Goal: Complete application form

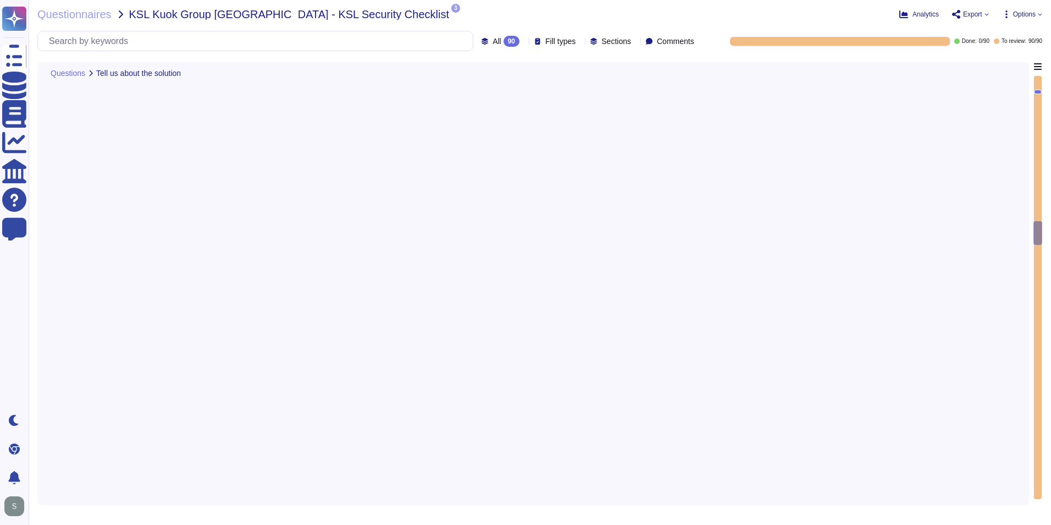
type textarea "A copy of TeamViewer's certifications is available on request. Note that detail…"
type textarea "See teamviewer DPA [URL][DOMAIN_NAME] [URL][DOMAIN_NAME][PERSON_NAME]"
type textarea "[URL][DOMAIN_NAME][PERSON_NAME]"
type textarea "The scope and purpose of the [DEMOGRAPHIC_DATA] is defined in the document Team…"
type textarea "Yes, our organization has a formal security awareness program that requires all…"
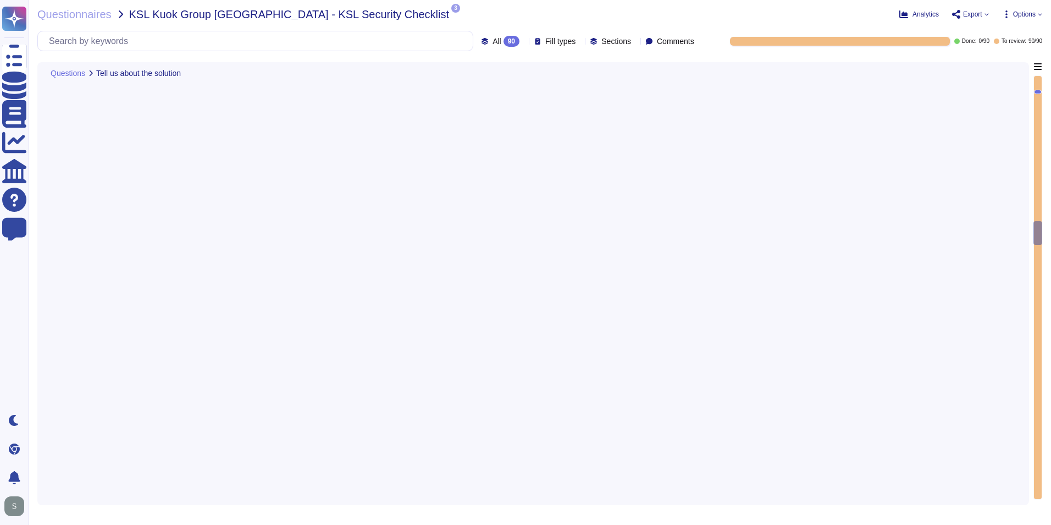
scroll to position [3244, 0]
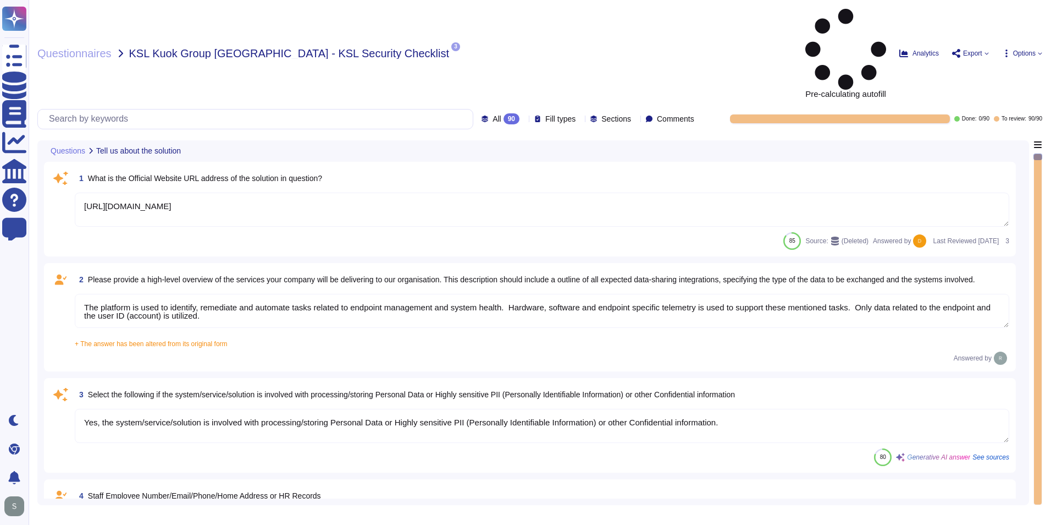
type textarea "[URL][DOMAIN_NAME]"
type textarea "The platform is used to identify, remediate and automate tasks related to endpo…"
type textarea "Yes, the system/service/solution is involved with processing/storing Personal D…"
type textarea "N/A"
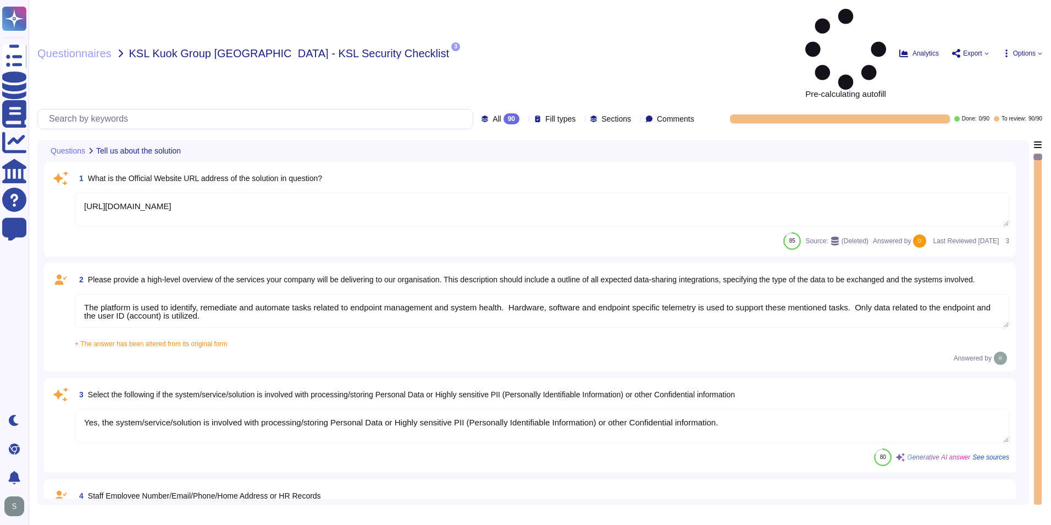
type textarea "N/A"
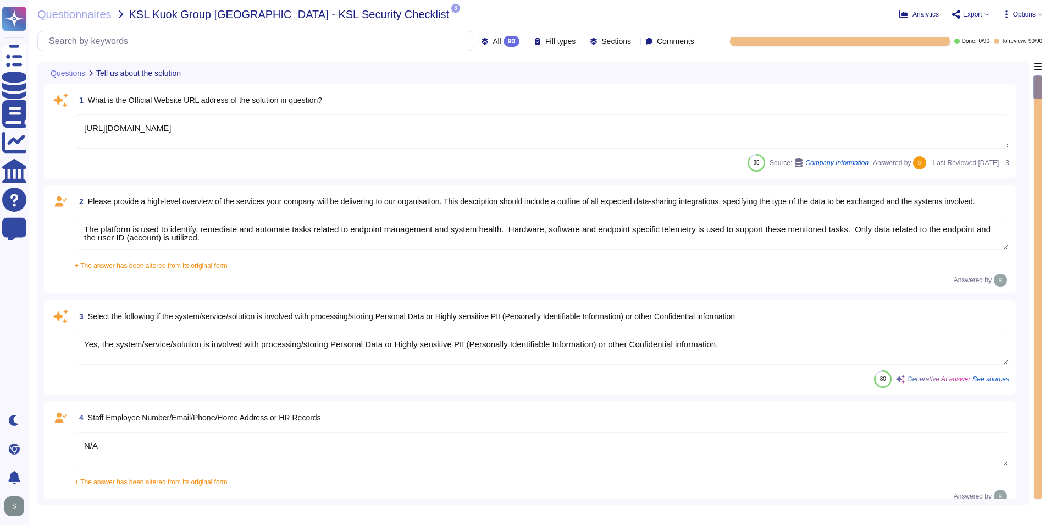
type textarea "N/A"
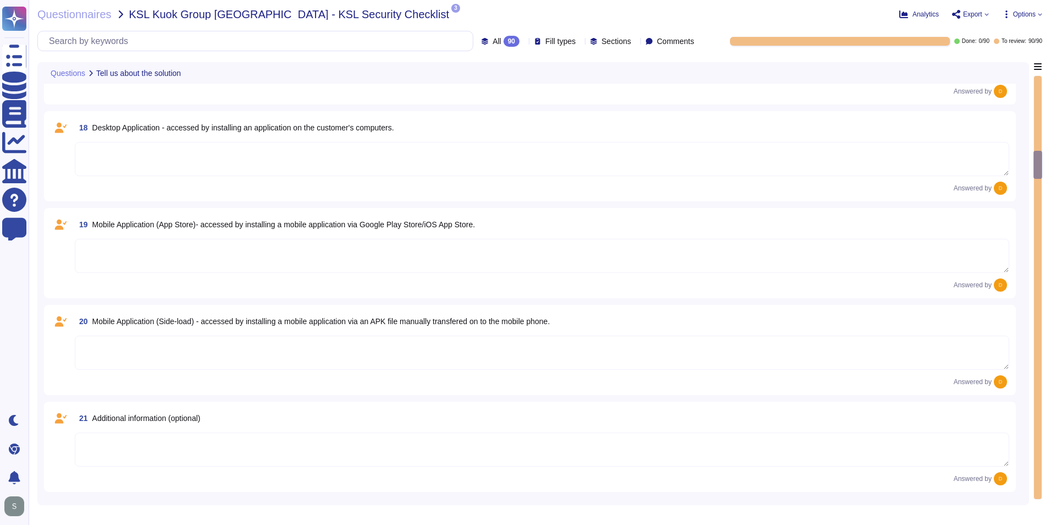
type textarea "The type of platform for this solution is a cloud-based infrastructure hosted i…"
type textarea "Yes, TeamViewer maintains a comprehensive set of independent audit reports and …"
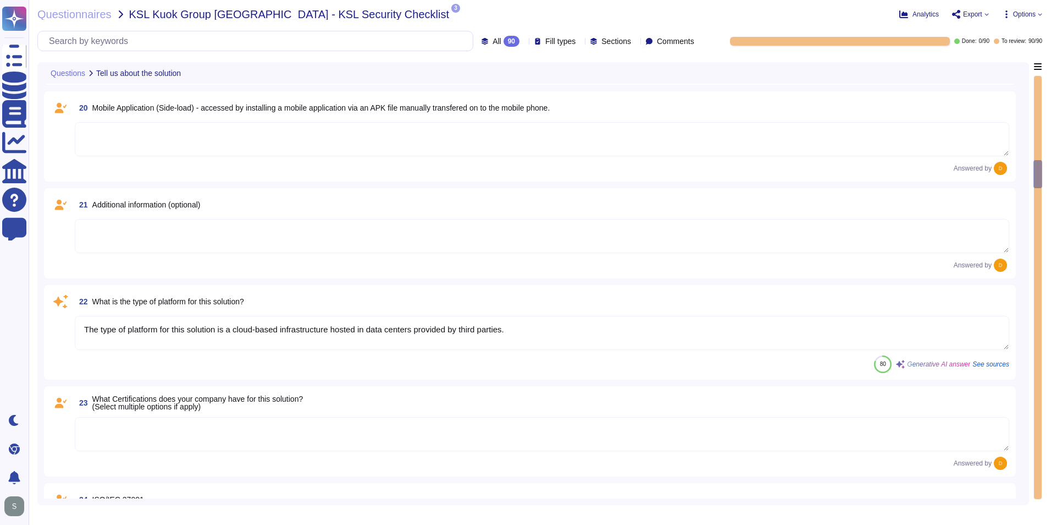
type textarea "Yes, TeamViewer maintains a comprehensive set of independent audit reports and …"
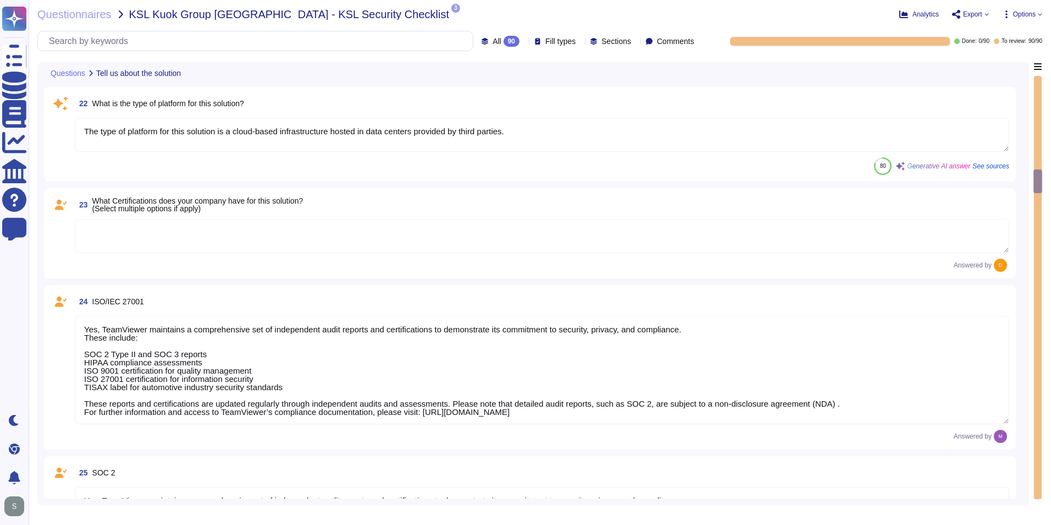
type textarea "Yes, TeamViewer maintains a comprehensive set of independent audit reports and …"
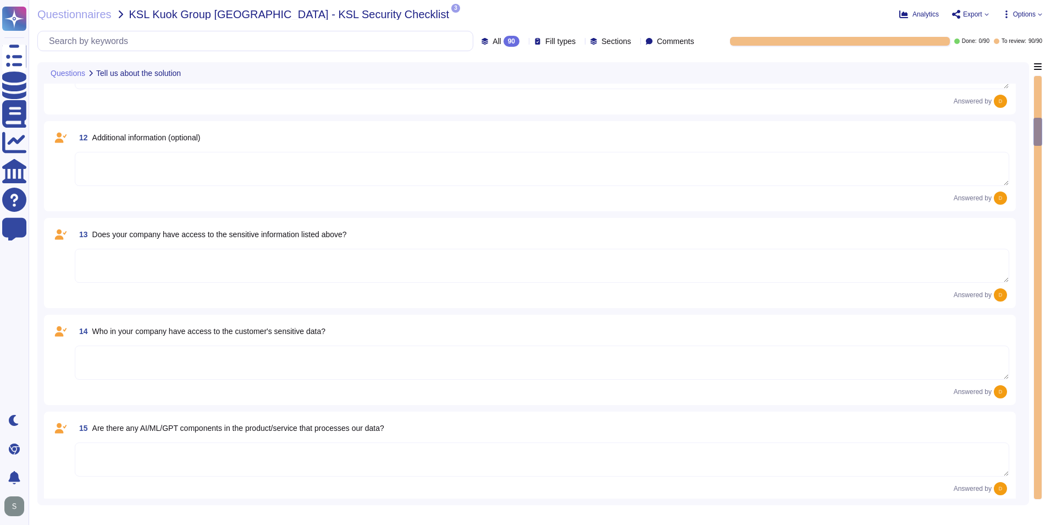
type textarea "N/A"
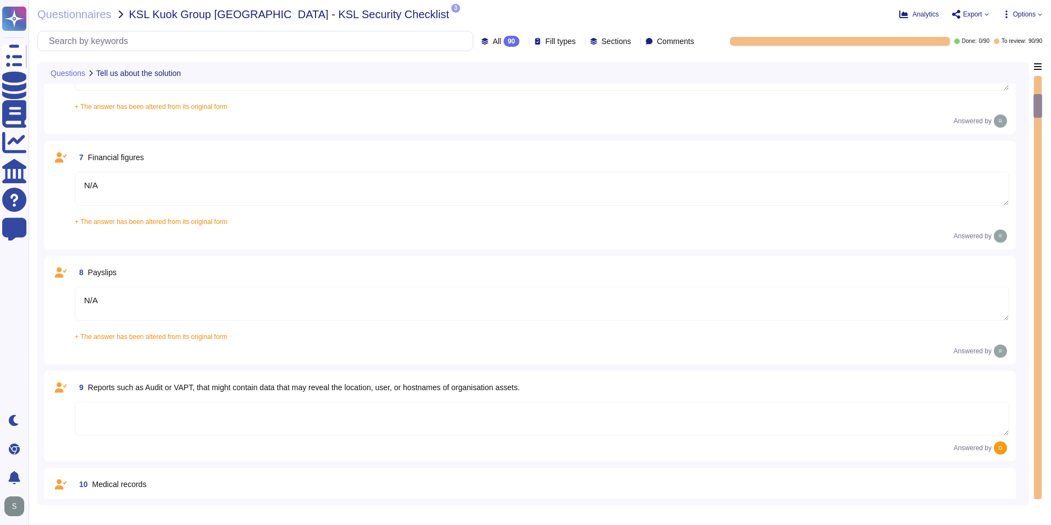
type textarea "Yes, the system/service/solution is involved with processing/storing Personal D…"
type textarea "N/A"
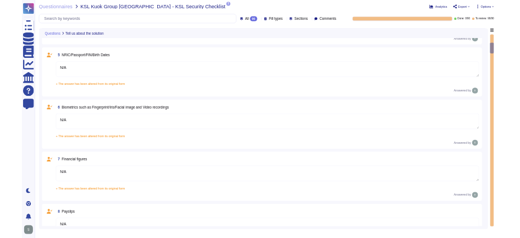
scroll to position [262, 0]
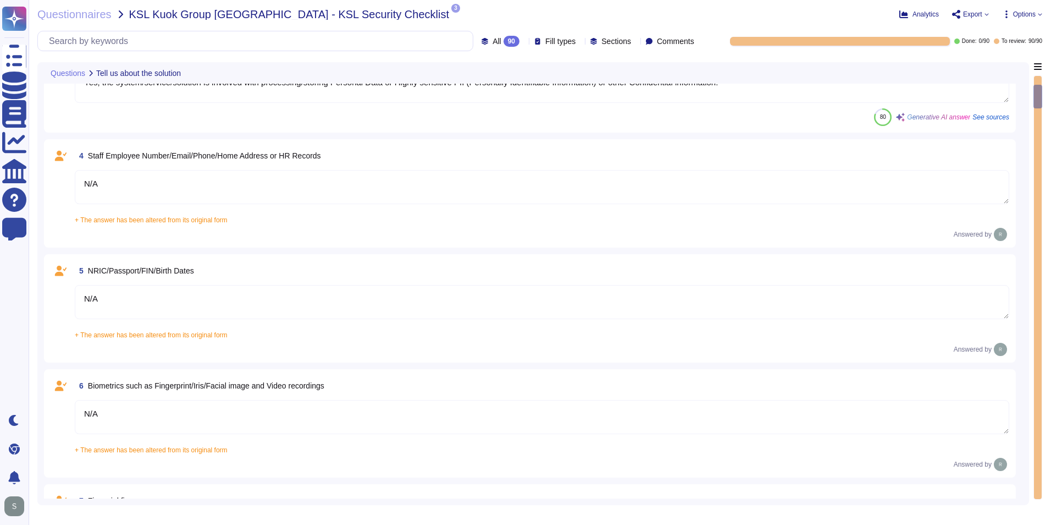
type textarea "[URL][DOMAIN_NAME]"
type textarea "The platform is used to identify, remediate and automate tasks related to endpo…"
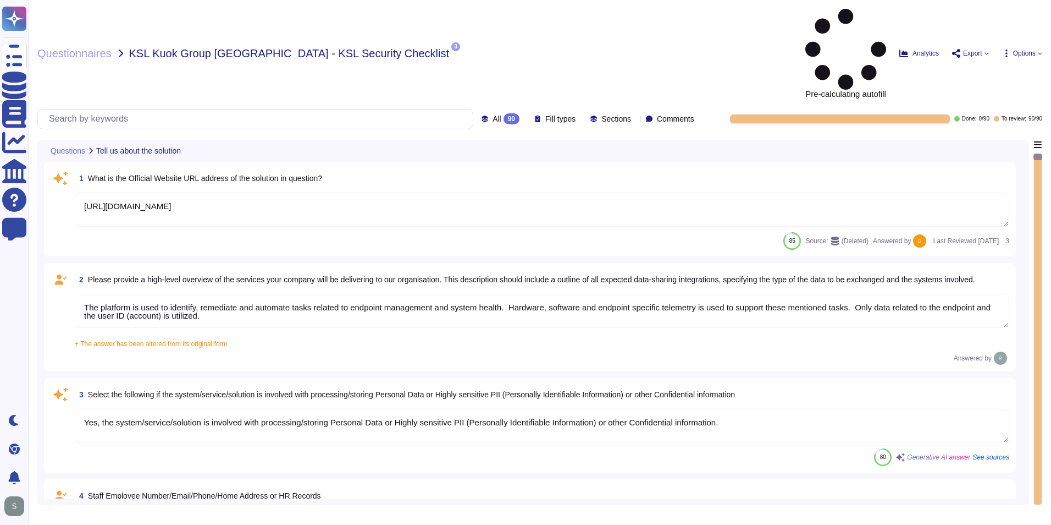
type textarea "[URL][DOMAIN_NAME]"
type textarea "The platform is used to identify, remediate and automate tasks related to endpo…"
type textarea "Yes, the system/service/solution is involved with processing/storing Personal D…"
type textarea "N/A"
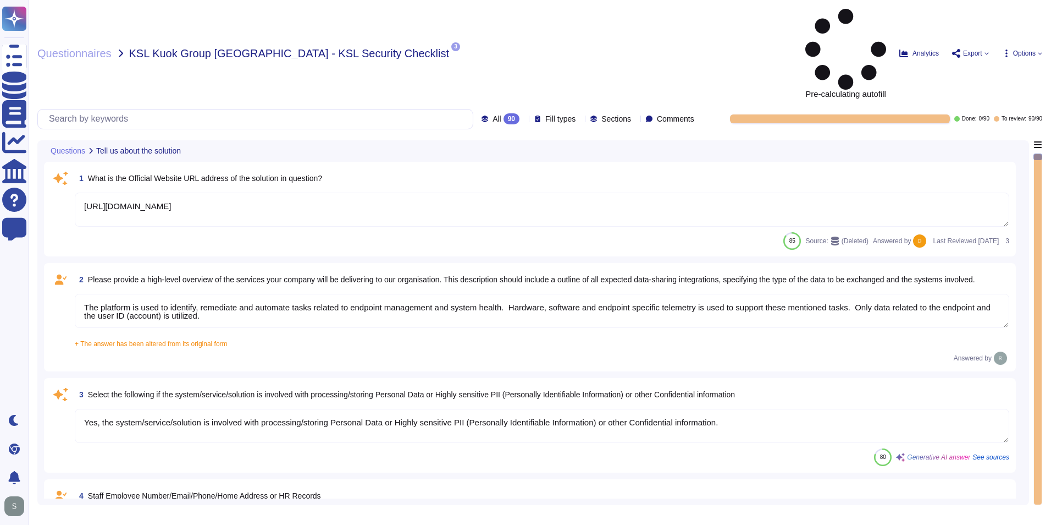
type textarea "N/A"
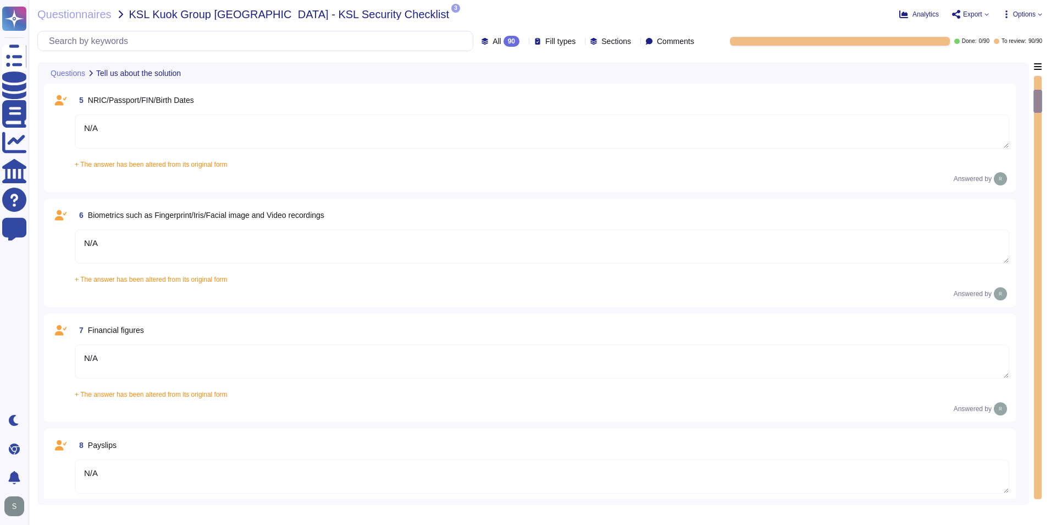
type textarea "N/A"
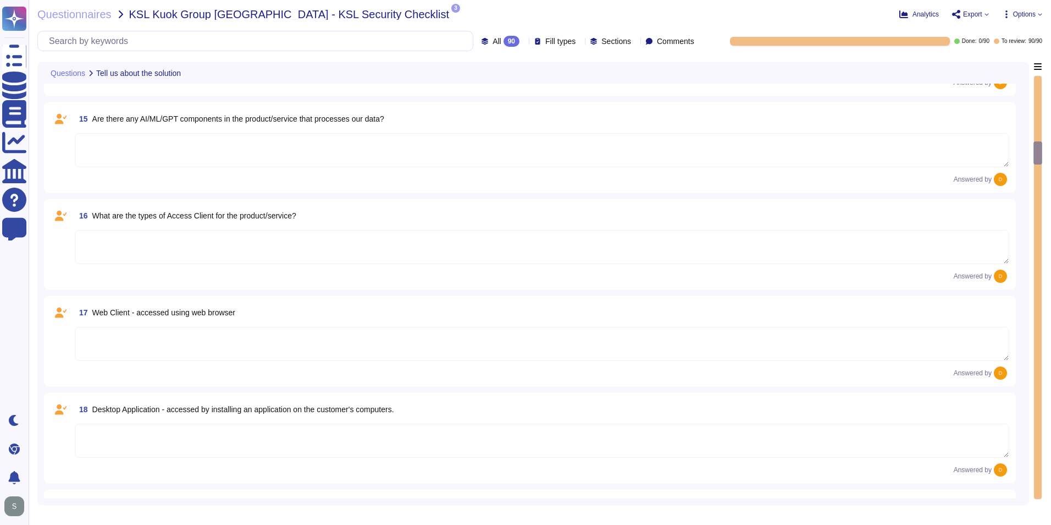
type textarea "The type of platform for this solution is a cloud-based infrastructure hosted i…"
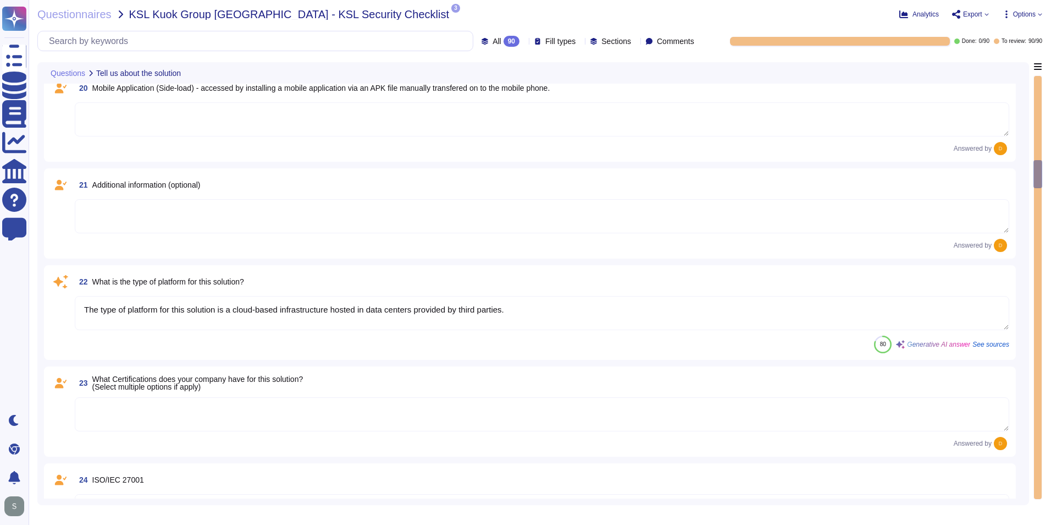
type textarea "Yes, TeamViewer maintains a comprehensive set of independent audit reports and …"
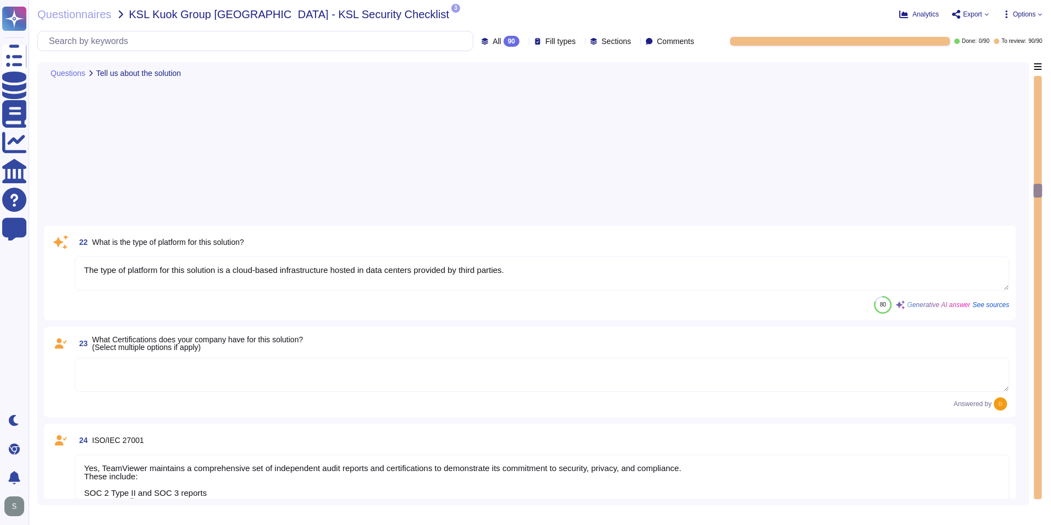
type textarea "Yes, TeamViewer maintains a comprehensive set of independent audit reports and …"
type textarea "TeamViewer does not store, process, or transmit cardholder data. All customer p…"
type textarea "As a company headquartered in [GEOGRAPHIC_DATA], TeamViewer commits fully to th…"
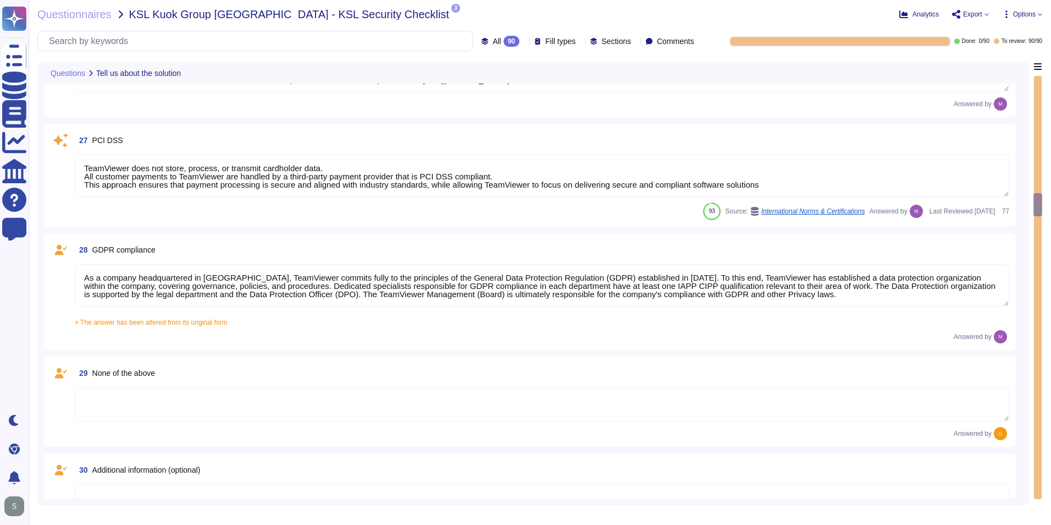
type textarea "A copy of TeamViewer's certifications is available on request. Note that detail…"
type textarea "See teamviewer DPA [URL][DOMAIN_NAME] [URL][DOMAIN_NAME][PERSON_NAME]"
type textarea "[URL][DOMAIN_NAME][PERSON_NAME]"
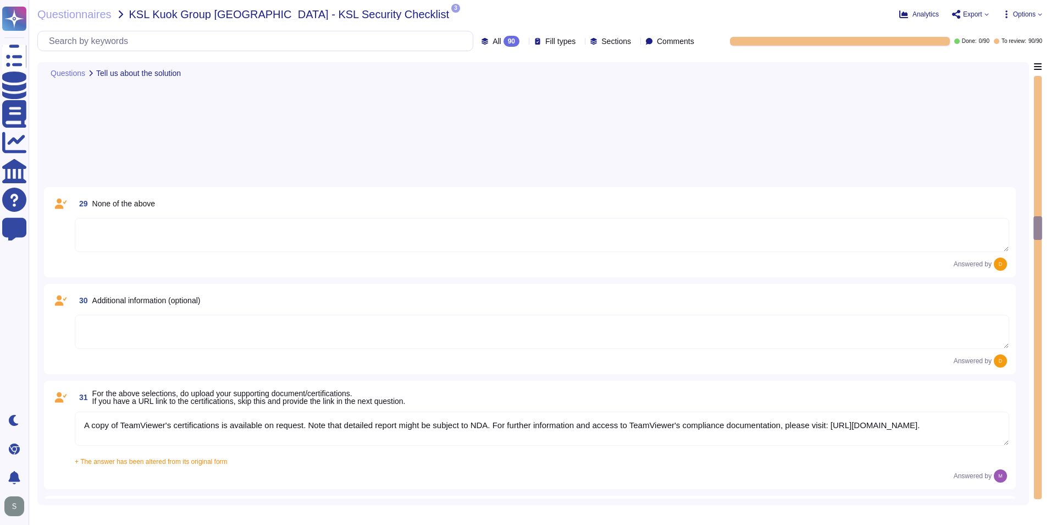
type textarea "The scope and purpose of the [DEMOGRAPHIC_DATA] is defined in the document Team…"
type textarea "Yes, our organization has a formal security awareness program that requires all…"
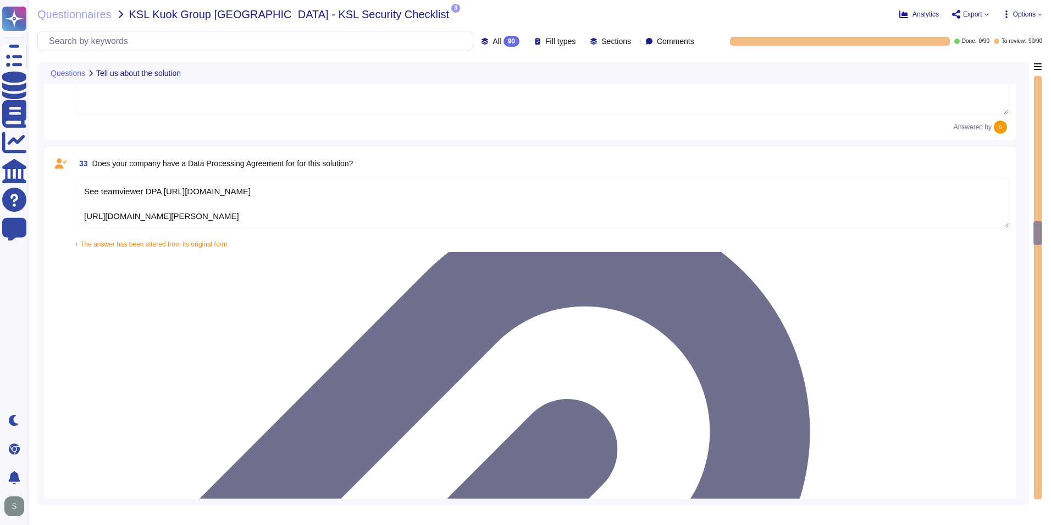
type textarea "We have a comprehensive incident response plan in place, which includes the rol…"
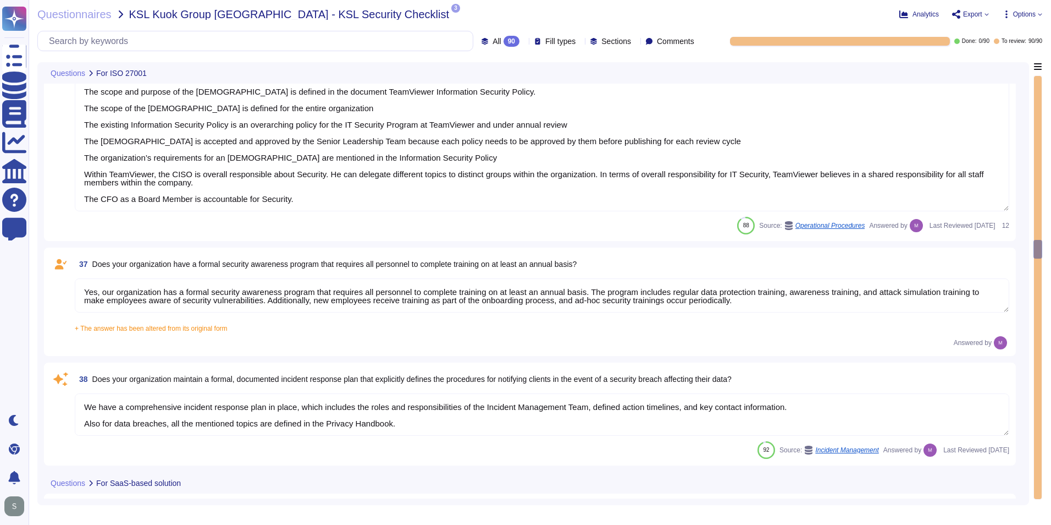
type textarea "Please refer to attached document"
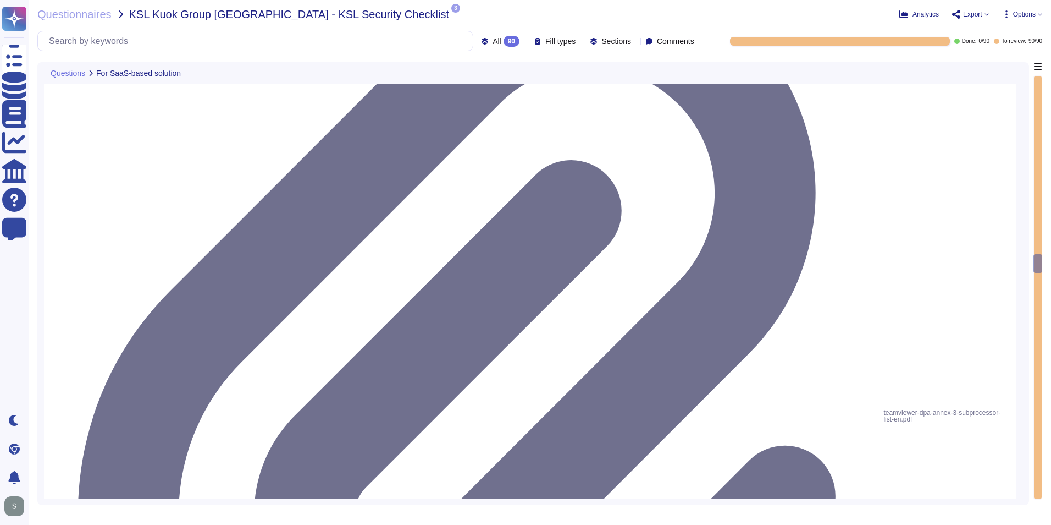
type textarea "Yes, our solution is capable of integrating with Azure Active Directory (AAD) v…"
type textarea "Yes, our solution supports having both SSO Account and Local Account concurrent…"
type textarea "Yes, the solution is able to enforce password complexity requirements for Local…"
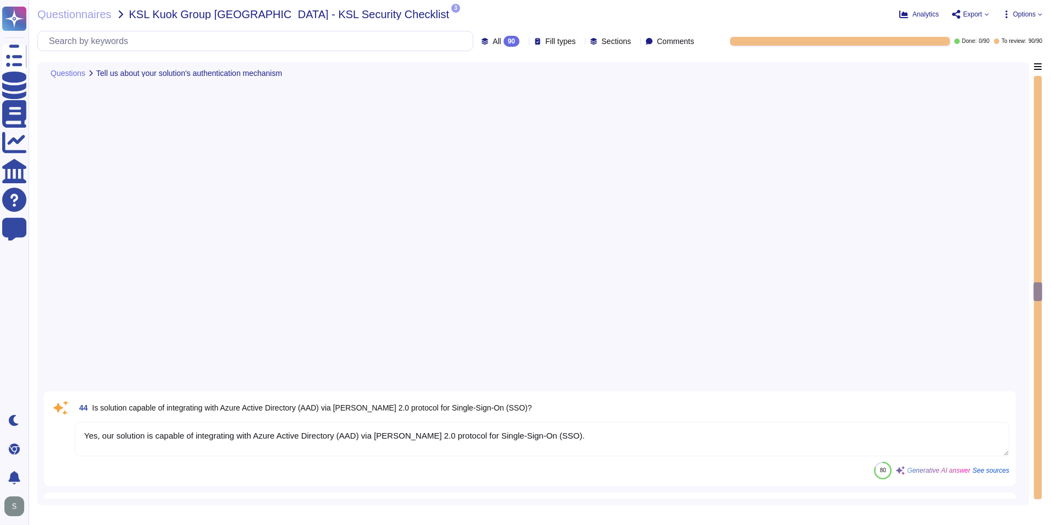
type textarea "5-digit numerical code through which an employee can connect to an employee by …"
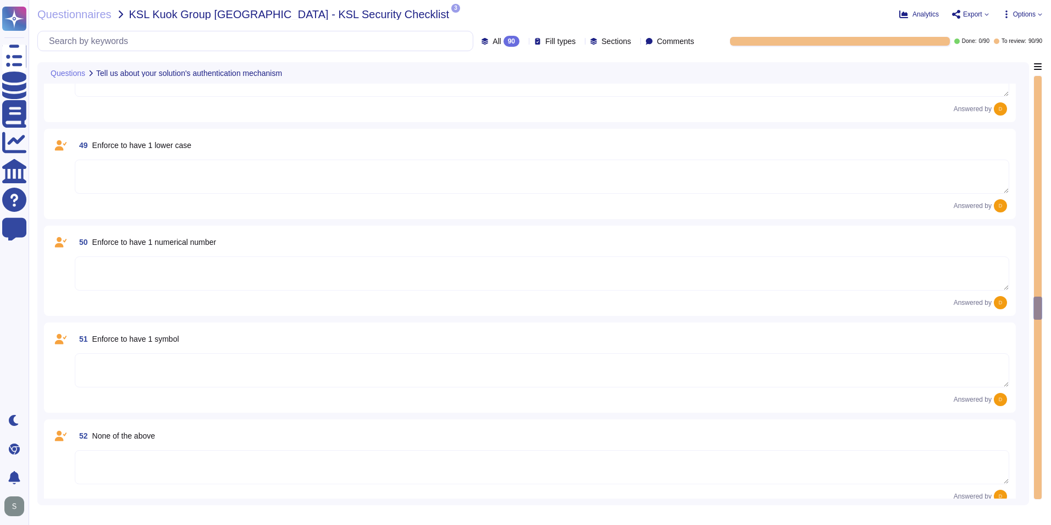
scroll to position [5114, 0]
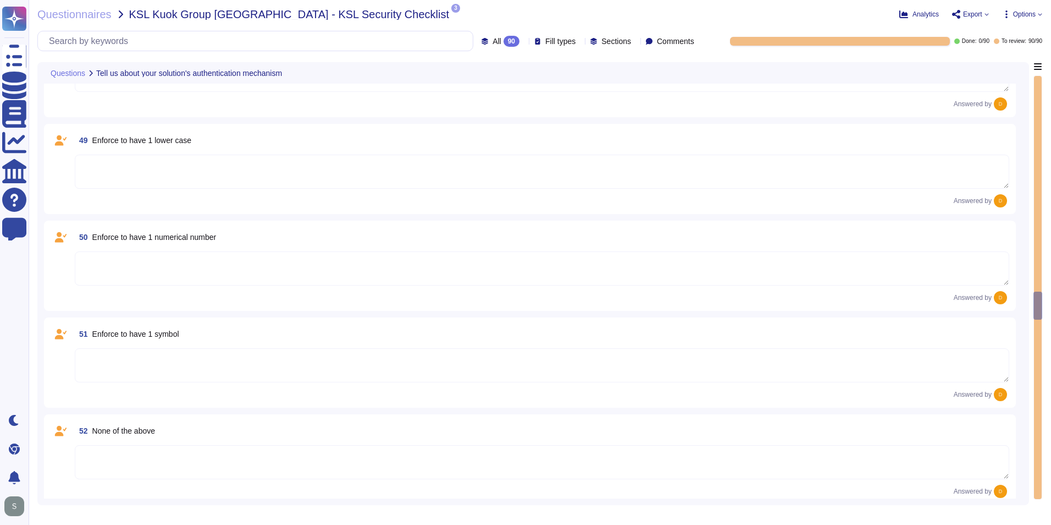
type textarea "Yes, our solution supports having both SSO Account and Local Account concurrent…"
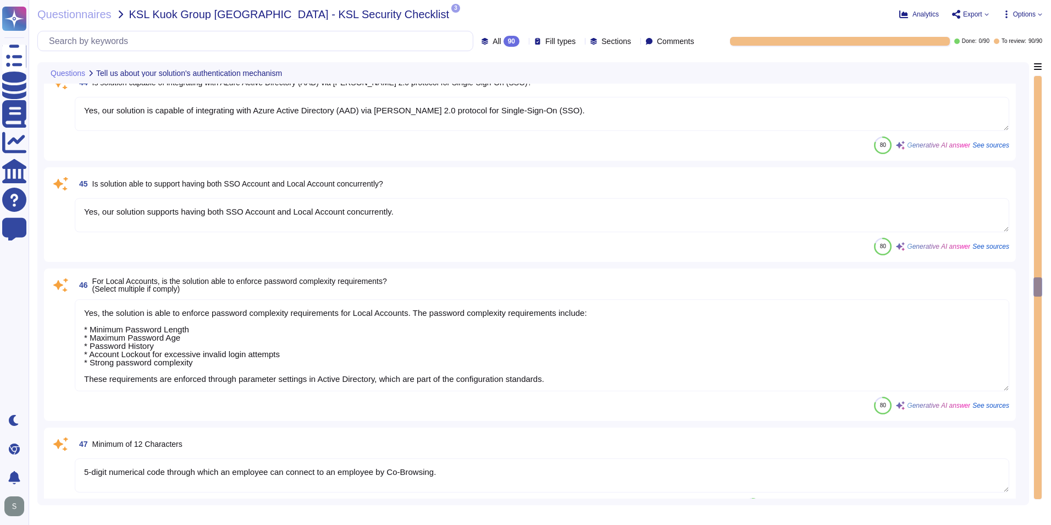
type textarea "Yes, our solution is capable of integrating with Azure Active Directory (AAD) v…"
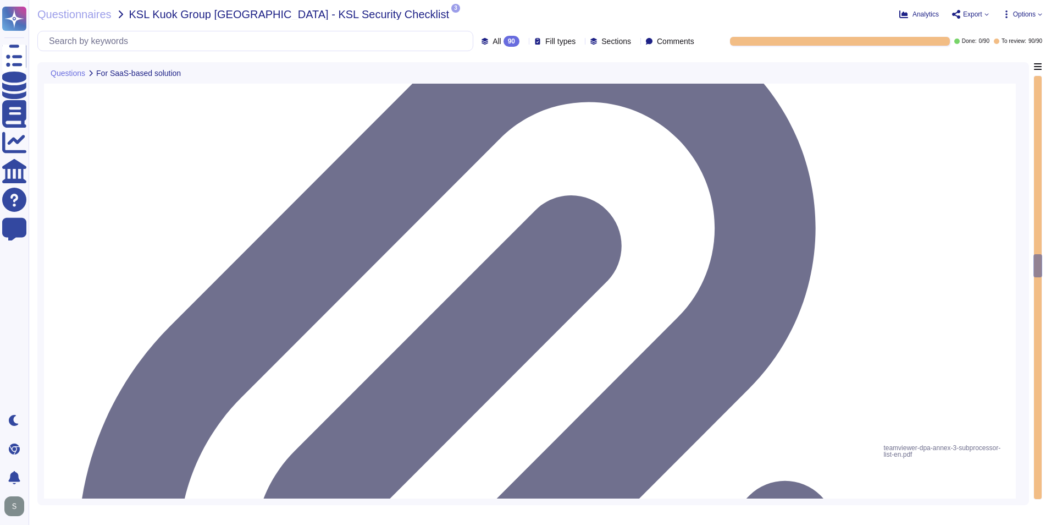
type textarea "Please refer to attached document"
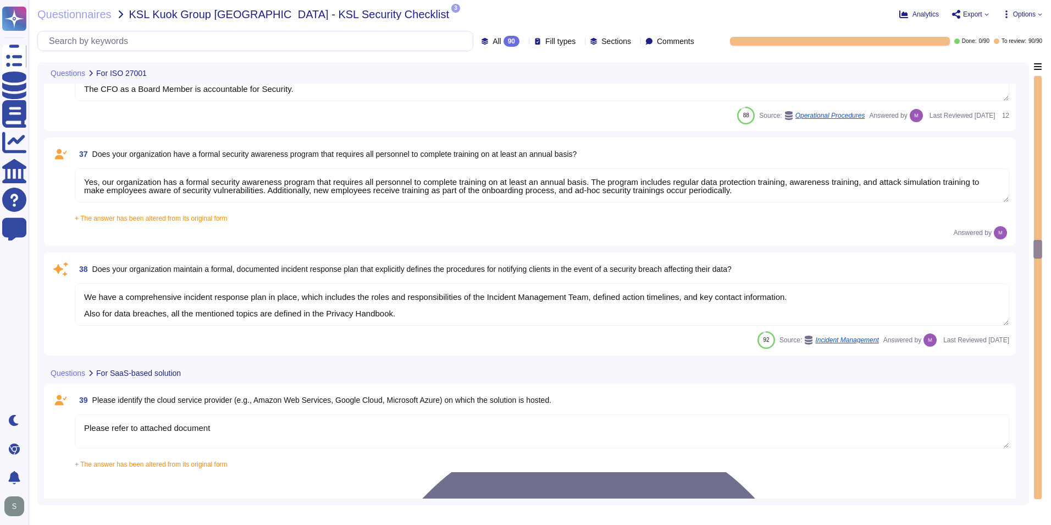
type textarea "The scope and purpose of the [DEMOGRAPHIC_DATA] is defined in the document Team…"
type textarea "Yes, our organization has a formal security awareness program that requires all…"
type textarea "We have a comprehensive incident response plan in place, which includes the rol…"
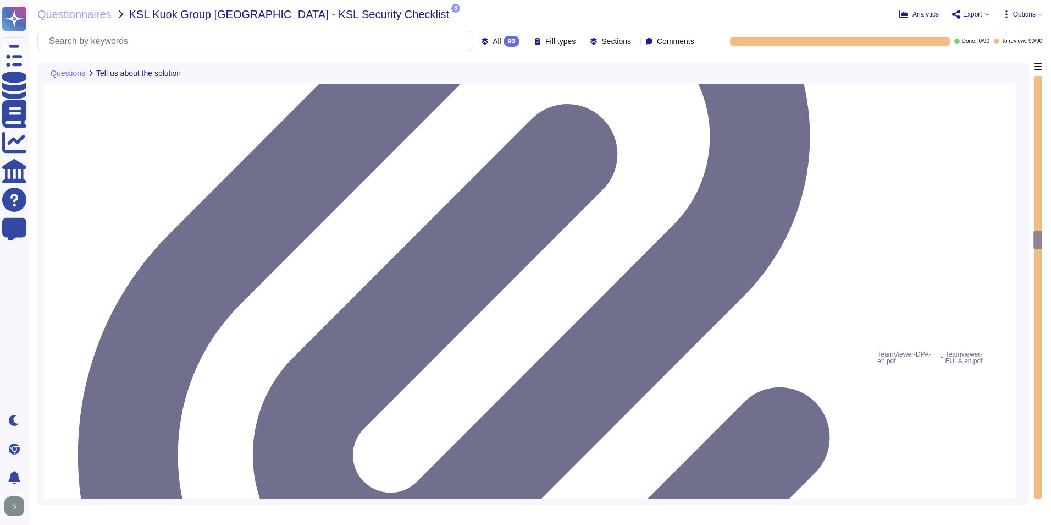
type textarea "See teamviewer DPA [URL][DOMAIN_NAME] [URL][DOMAIN_NAME][PERSON_NAME]"
type textarea "[URL][DOMAIN_NAME][PERSON_NAME]"
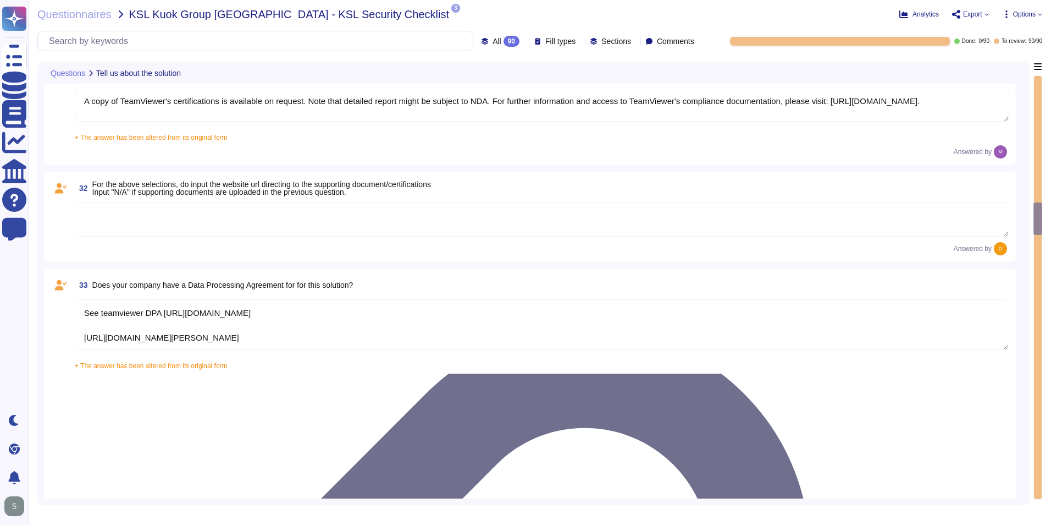
type textarea "As a company headquartered in [GEOGRAPHIC_DATA], TeamViewer commits fully to th…"
type textarea "A copy of TeamViewer's certifications is available on request. Note that detail…"
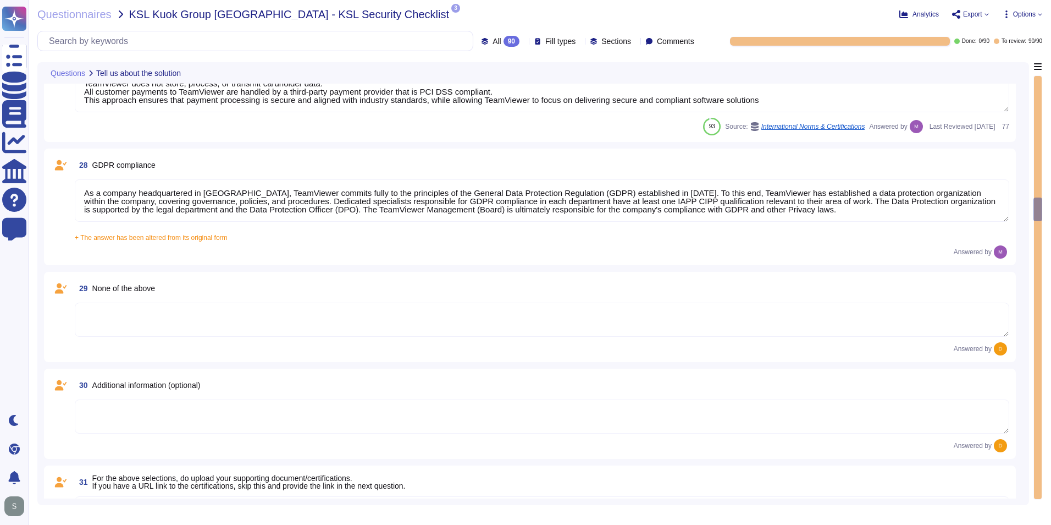
type textarea "Yes, TeamViewer maintains a comprehensive set of independent audit reports and …"
type textarea "TeamViewer does not store, process, or transmit cardholder data. All customer p…"
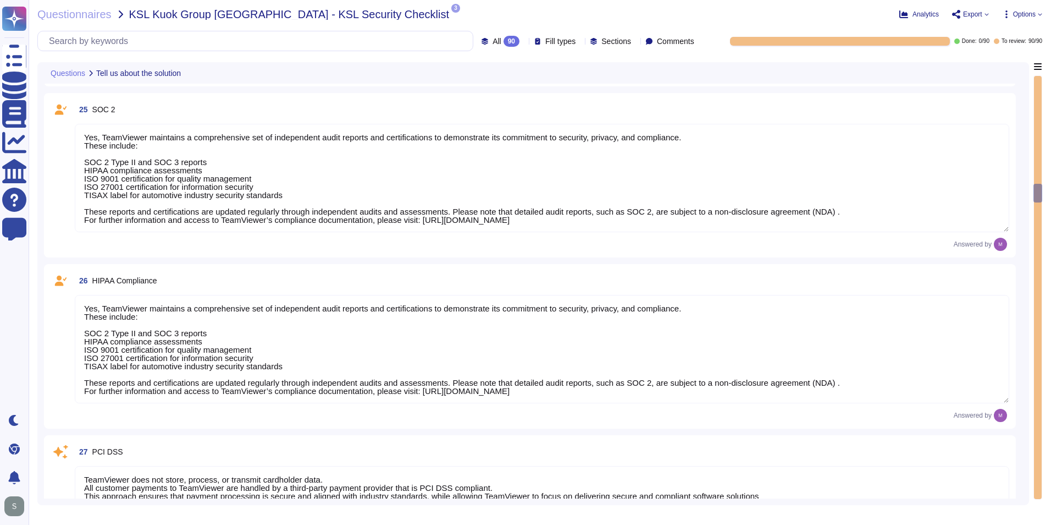
type textarea "Yes, TeamViewer maintains a comprehensive set of independent audit reports and …"
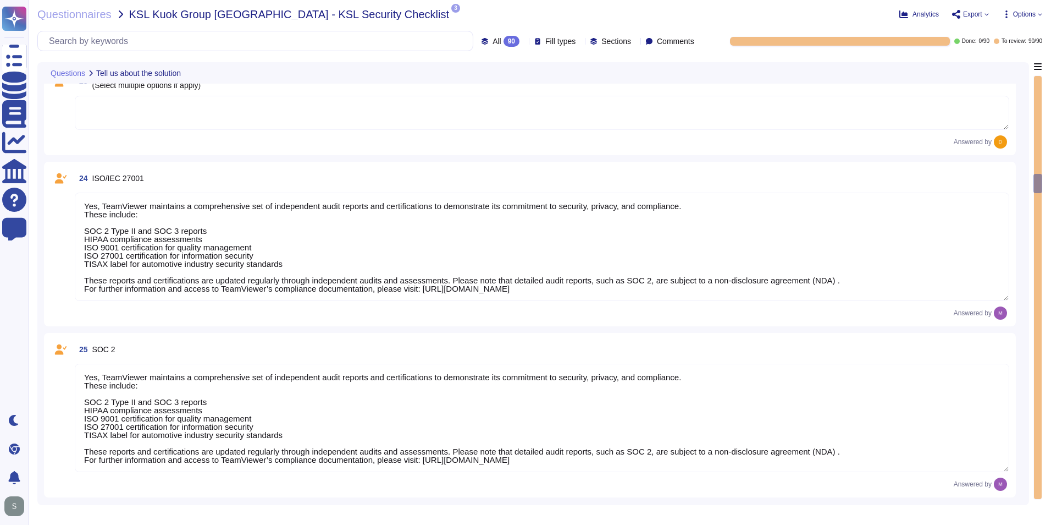
type textarea "The type of platform for this solution is a cloud-based infrastructure hosted i…"
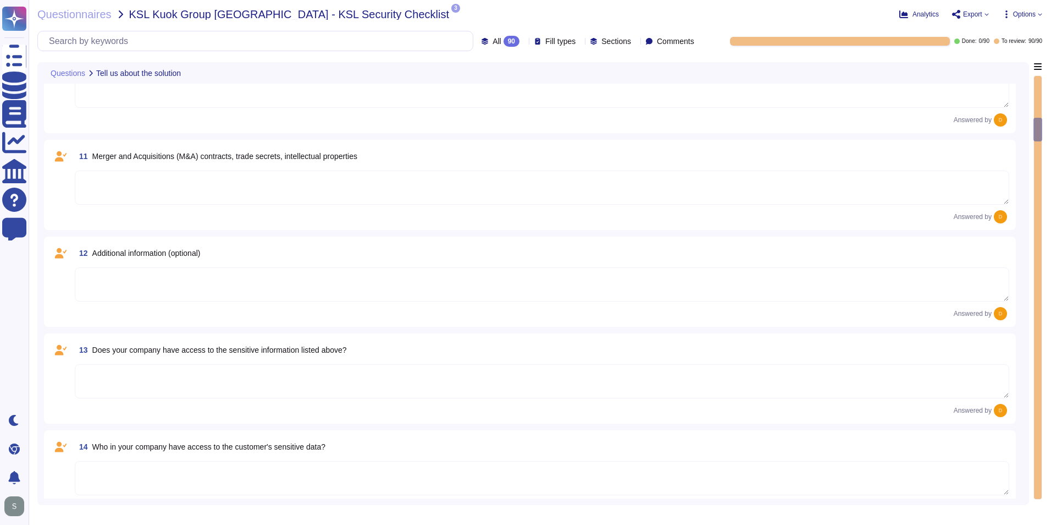
type textarea "N/A"
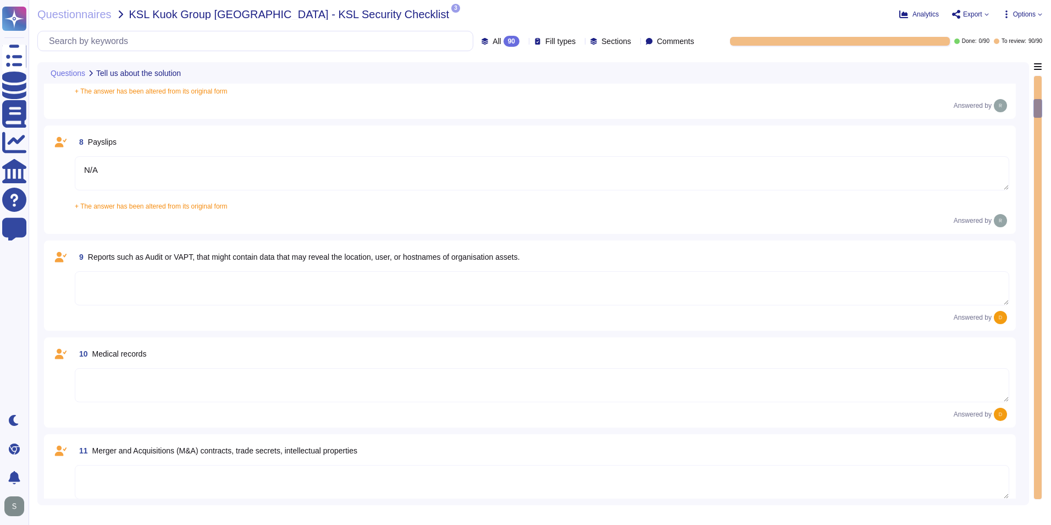
type textarea "N/A"
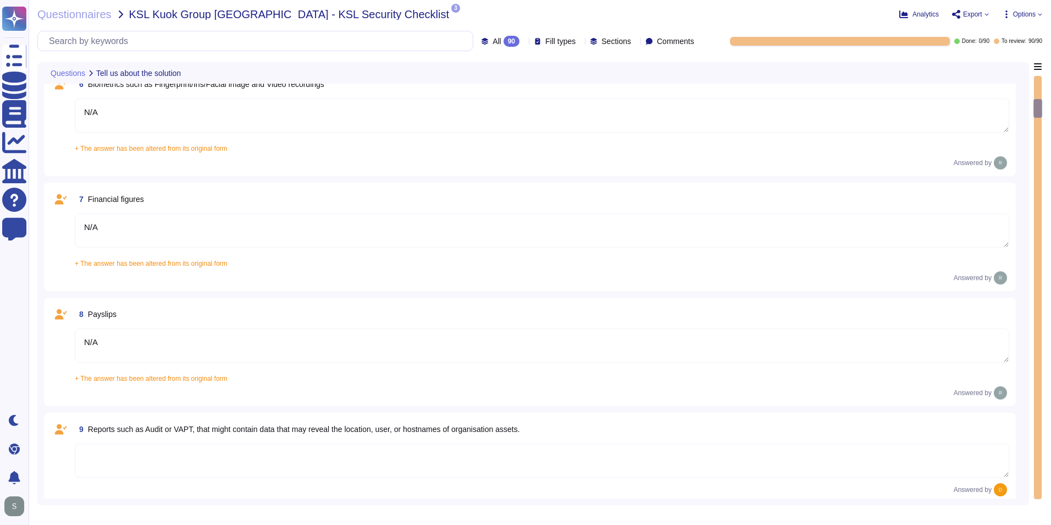
type textarea "N/A"
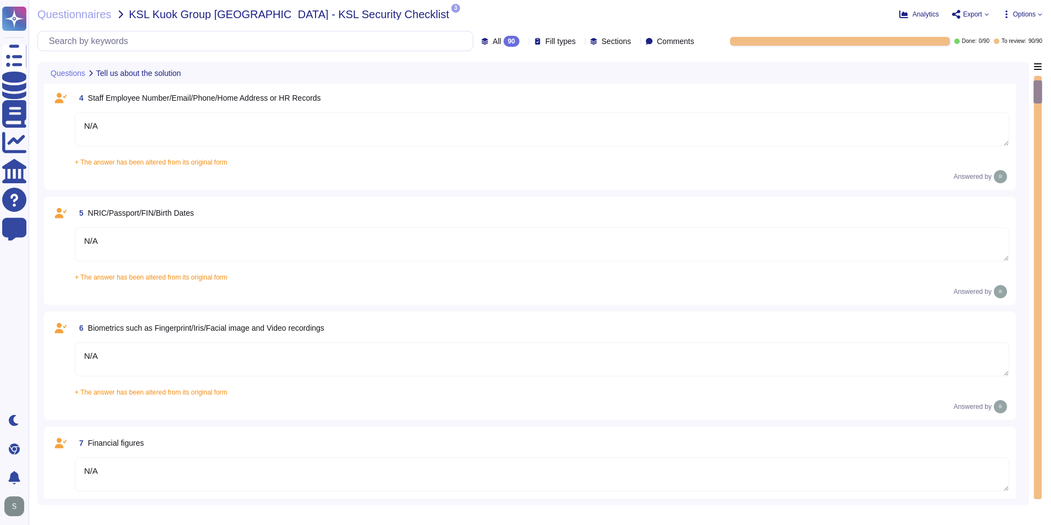
type textarea "[URL][DOMAIN_NAME]"
type textarea "The platform is used to identify, remediate and automate tasks related to endpo…"
type textarea "Yes, the system/service/solution is involved with processing/storing Personal D…"
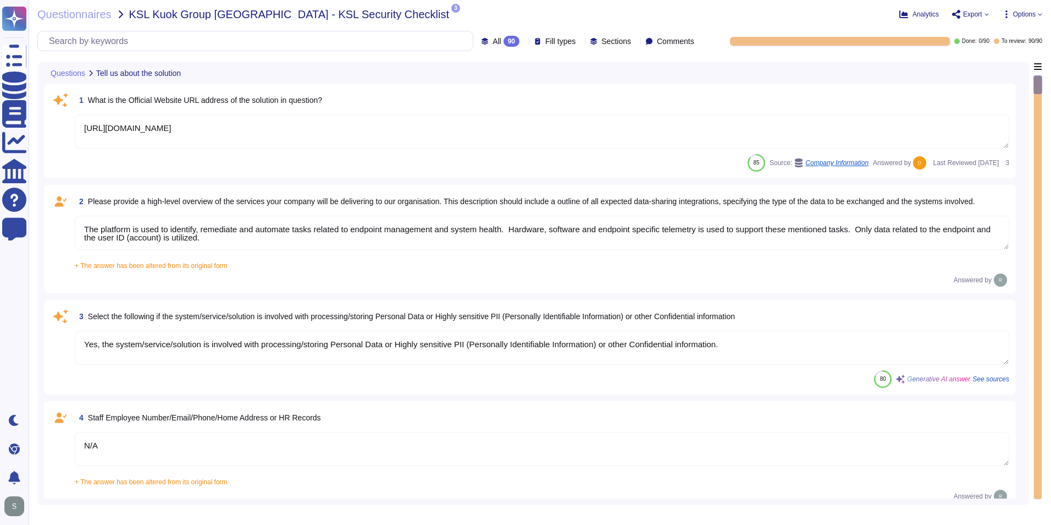
scroll to position [1, 0]
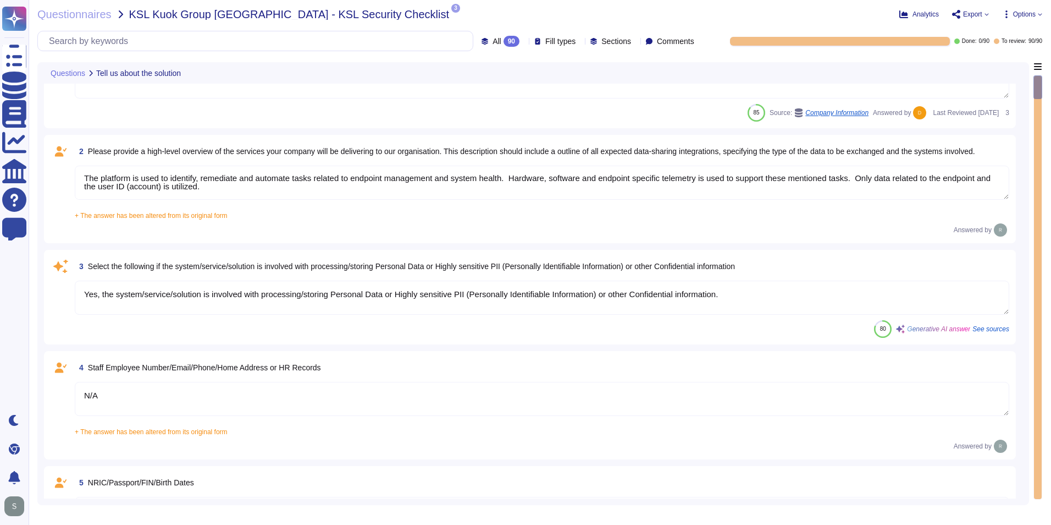
type textarea "N/A"
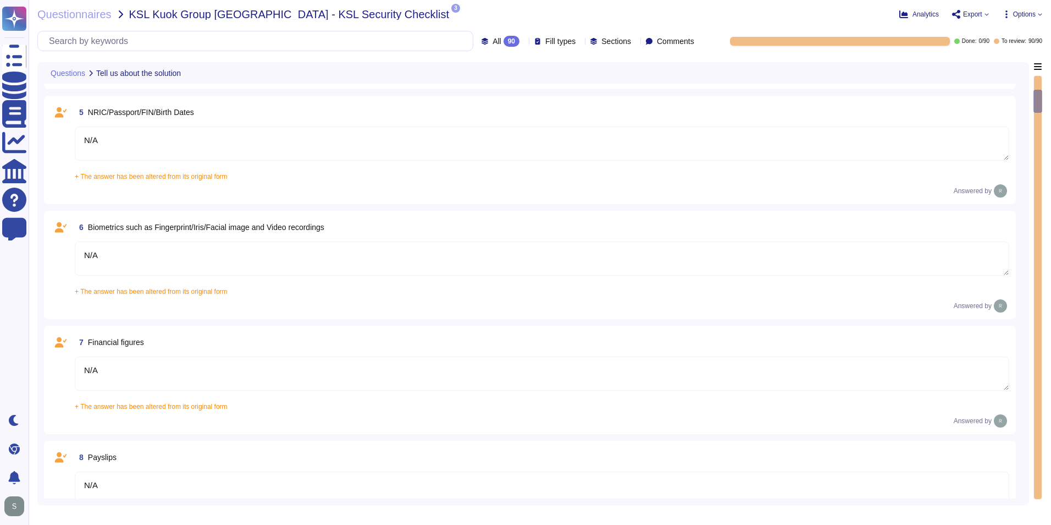
scroll to position [605, 0]
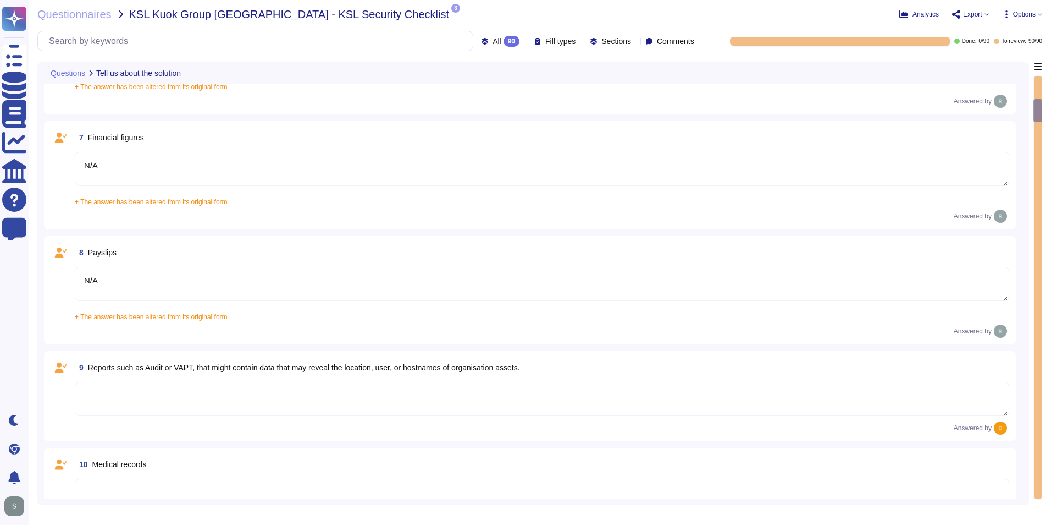
click at [576, 363] on div "9 Reports such as Audit or VAPT, that might contain data that may reveal the lo…" at bounding box center [542, 367] width 935 height 20
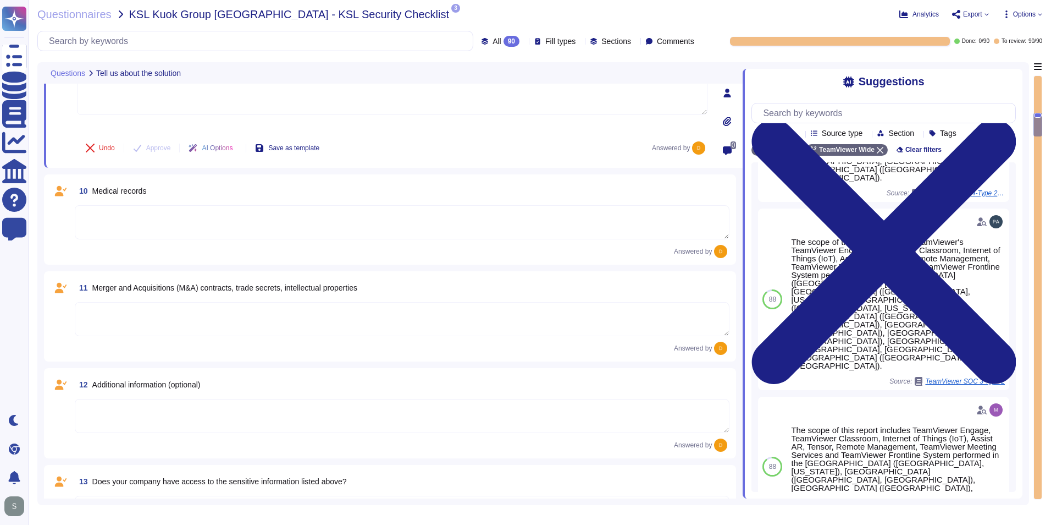
scroll to position [935, 0]
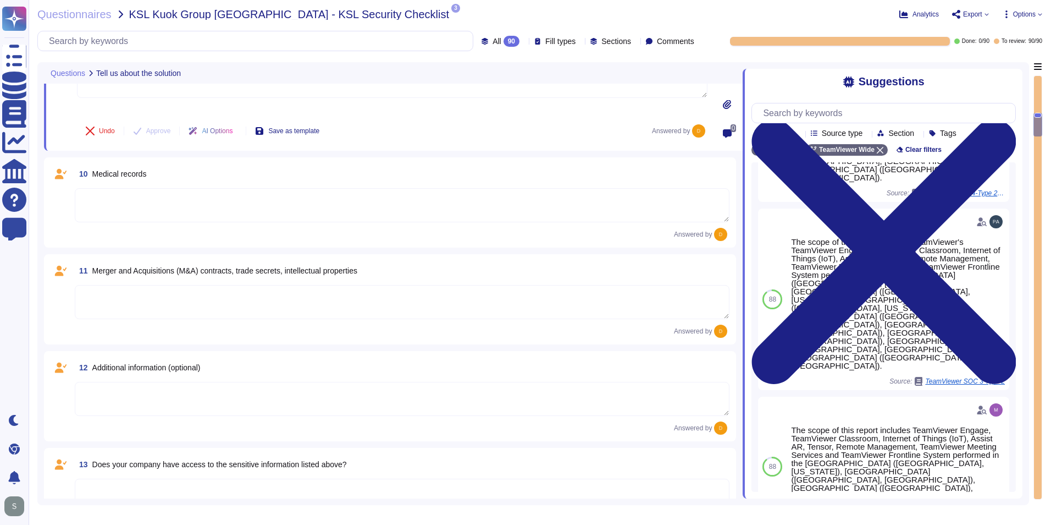
click at [459, 220] on textarea at bounding box center [402, 205] width 655 height 34
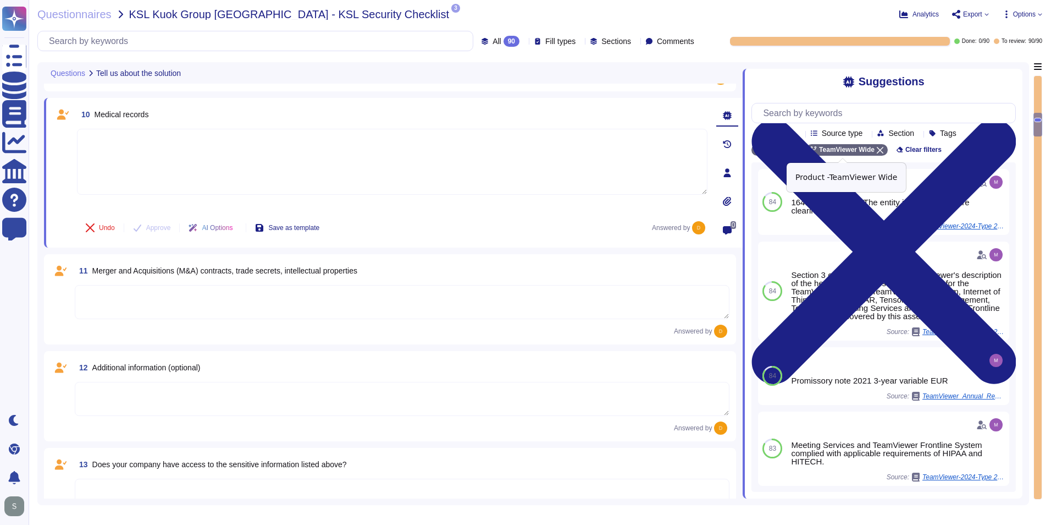
click at [877, 151] on icon at bounding box center [880, 150] width 7 height 7
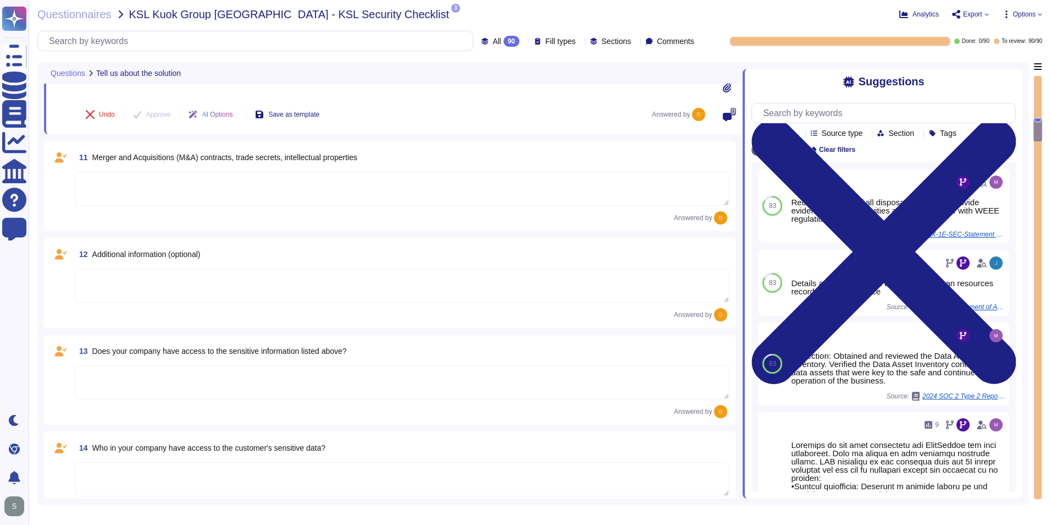
scroll to position [1045, 0]
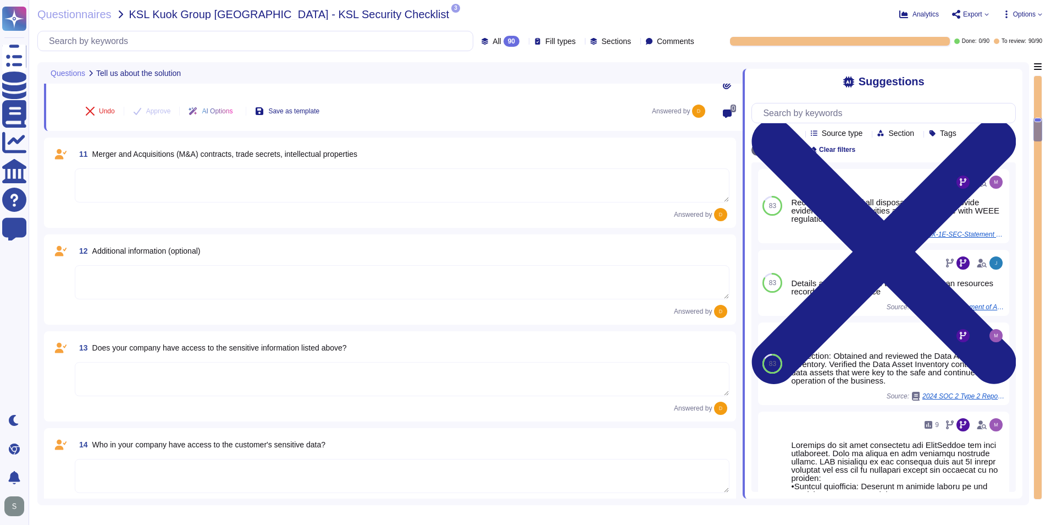
click at [438, 382] on textarea at bounding box center [402, 379] width 655 height 34
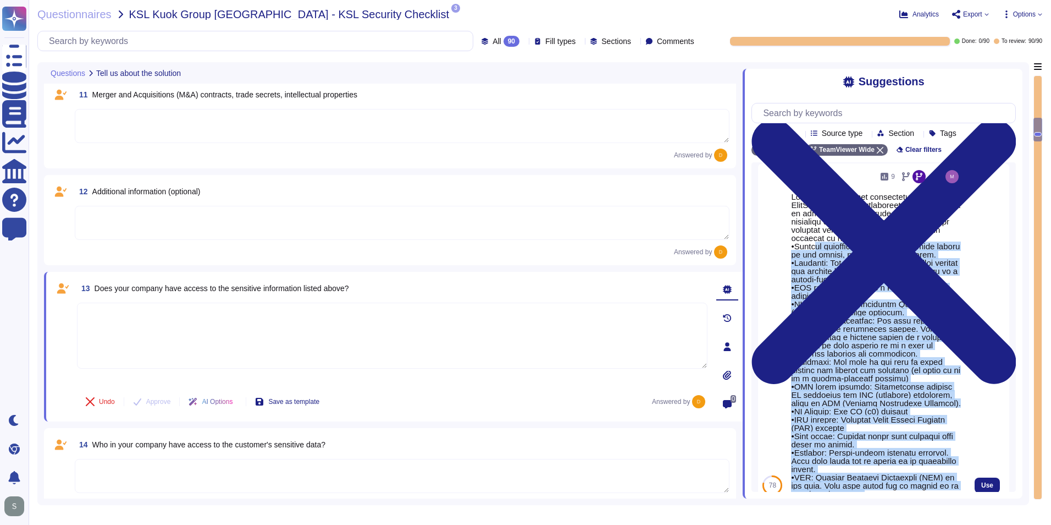
scroll to position [0, 0]
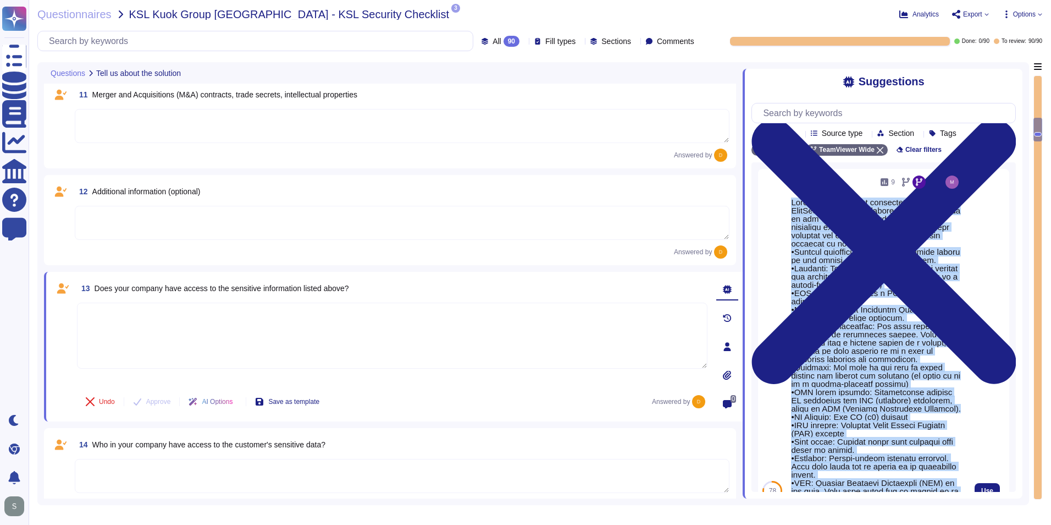
drag, startPoint x: 854, startPoint y: 365, endPoint x: 791, endPoint y: 200, distance: 176.0
click at [791, 200] on div at bounding box center [876, 495] width 170 height 594
copy div "Customer is the data controller and TeamViewer the data processors. Data is sto…"
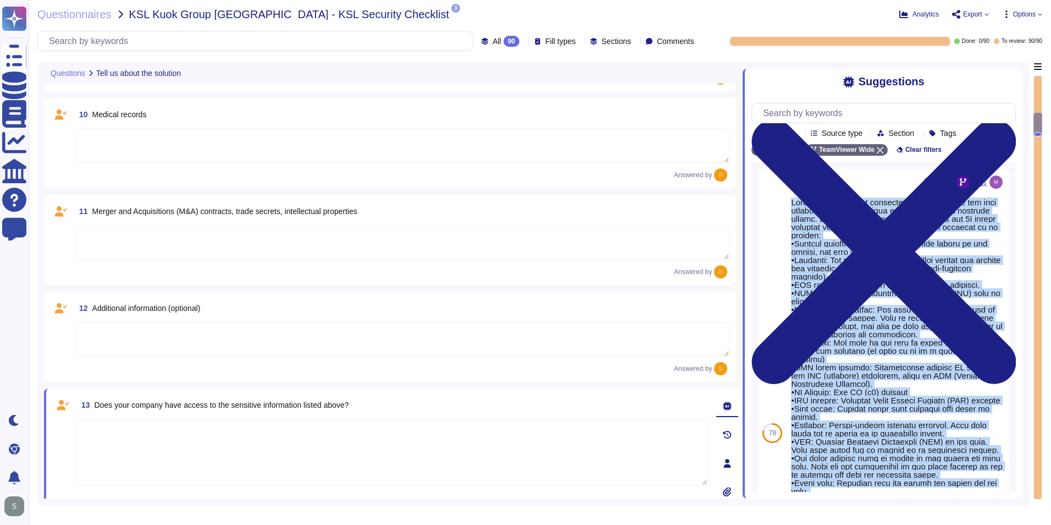
type textarea "N/A"
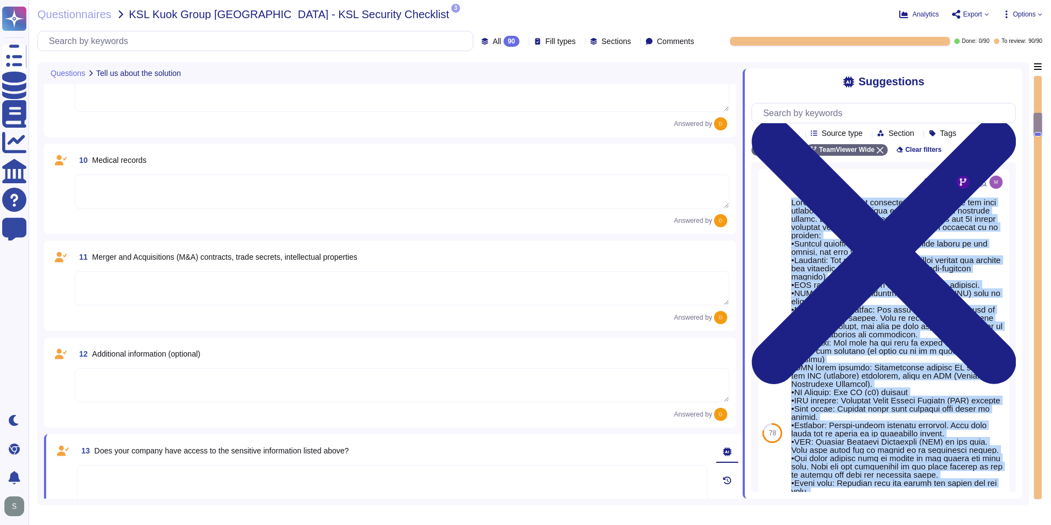
scroll to position [825, 0]
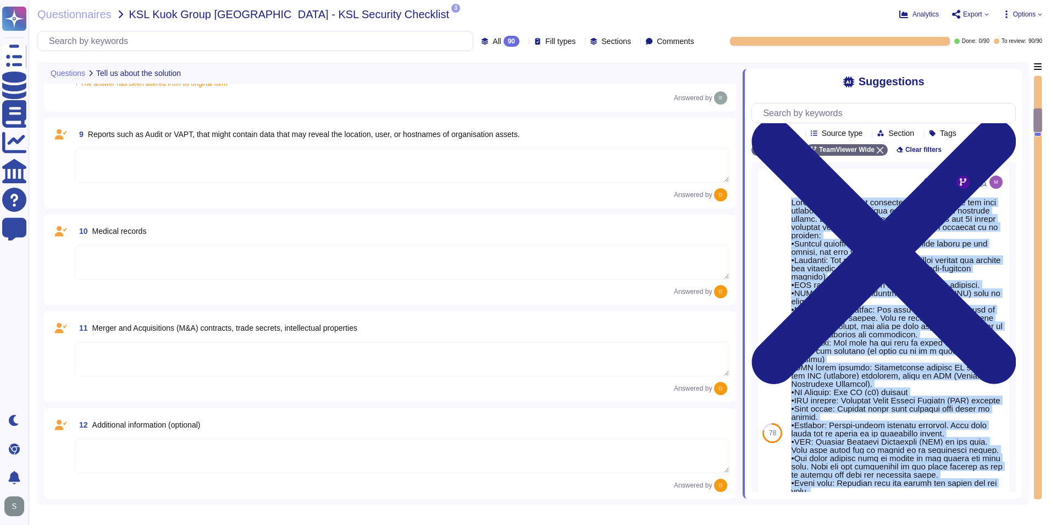
type textarea "N/A"
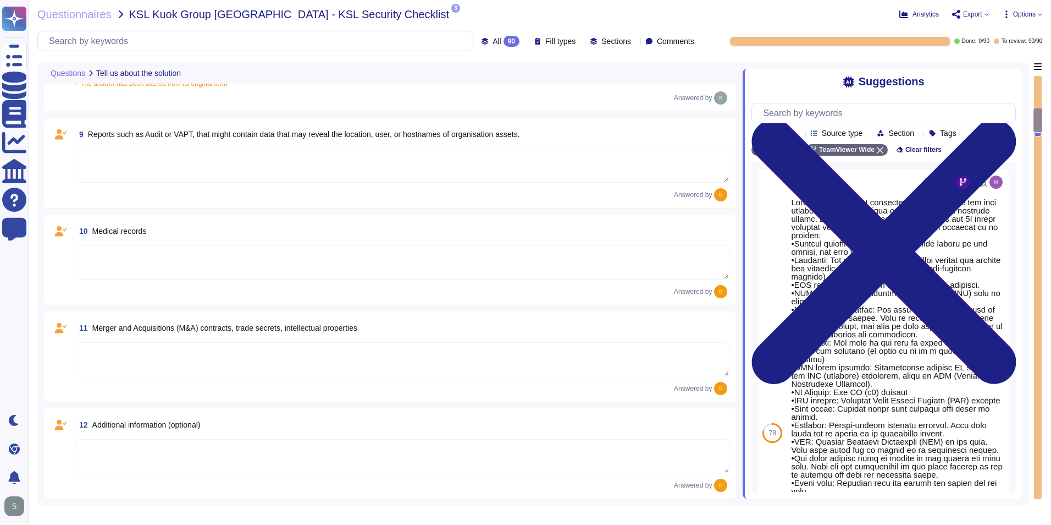
click at [207, 170] on textarea at bounding box center [402, 165] width 655 height 34
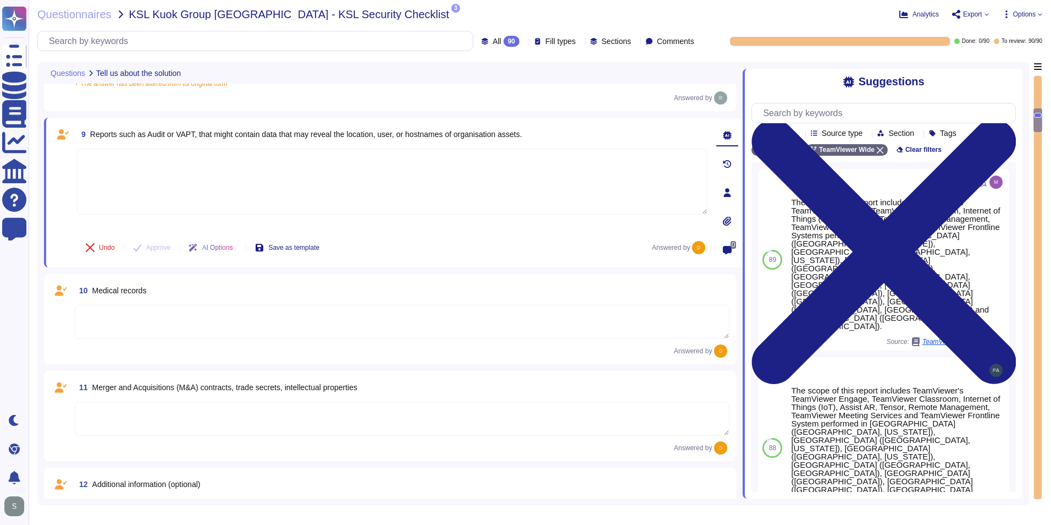
paste textarea "Customer is the data controller and TeamViewer the data processors. Data is sto…"
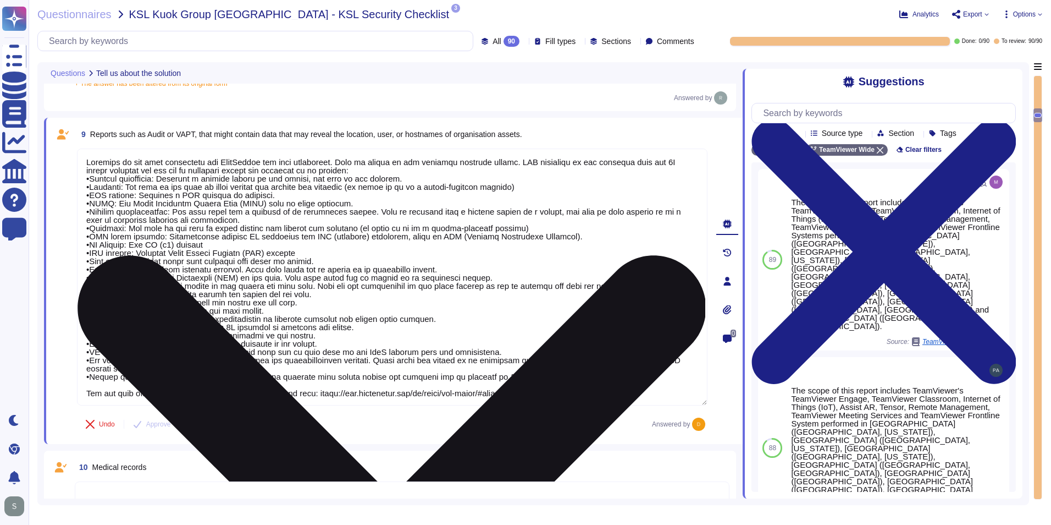
type textarea "Customer is the data controller and TeamViewer the data processors. Data is sto…"
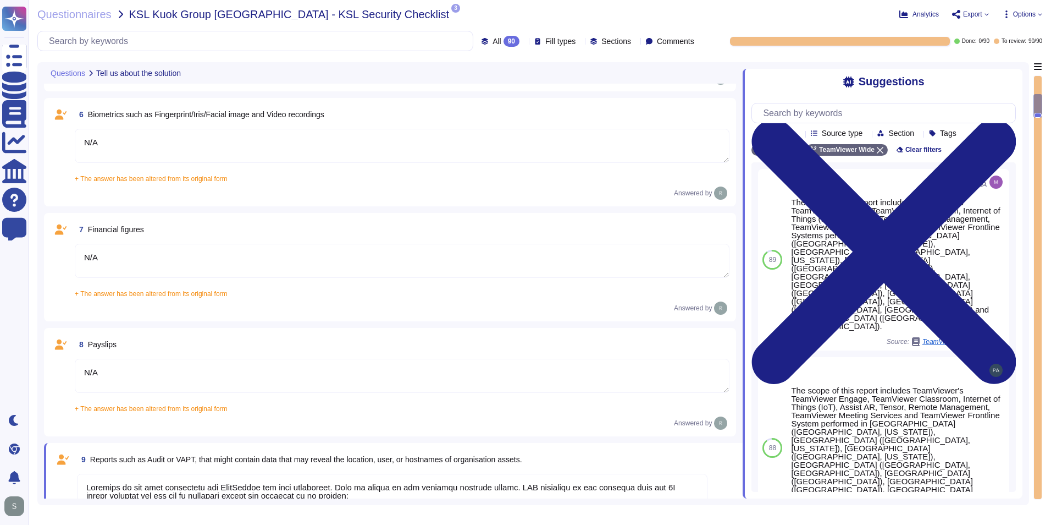
type textarea "Yes, the system/service/solution is involved with processing/storing Personal D…"
type textarea "N/A"
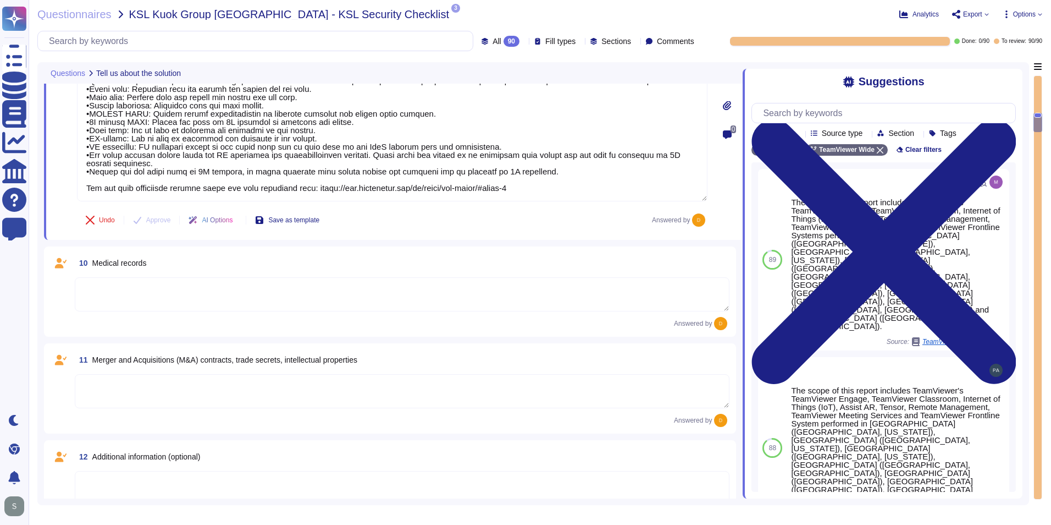
scroll to position [1045, 0]
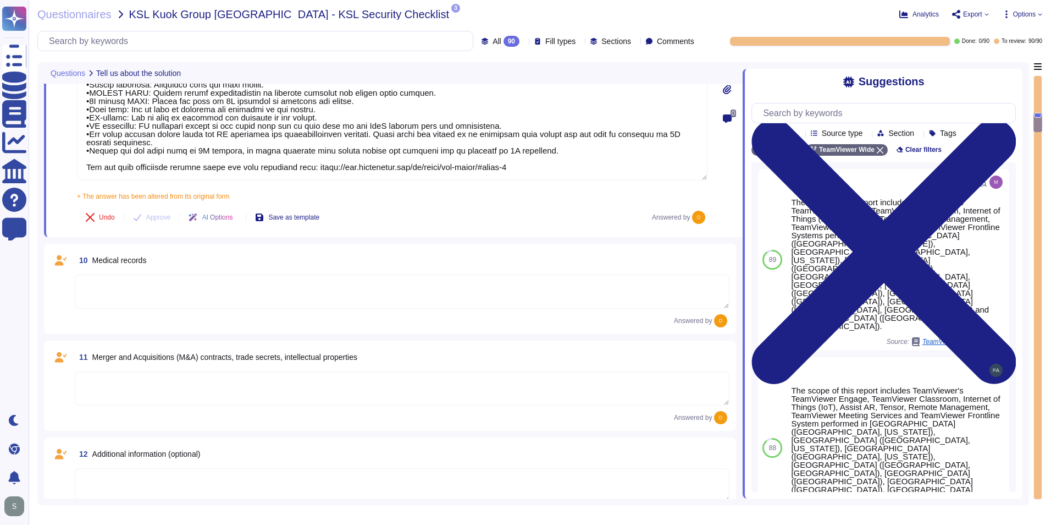
click at [279, 266] on div "10 Medical records Answered by" at bounding box center [390, 288] width 679 height 77
type textarea "Customer is the data controller and TeamViewer the data processors. Data is sto…"
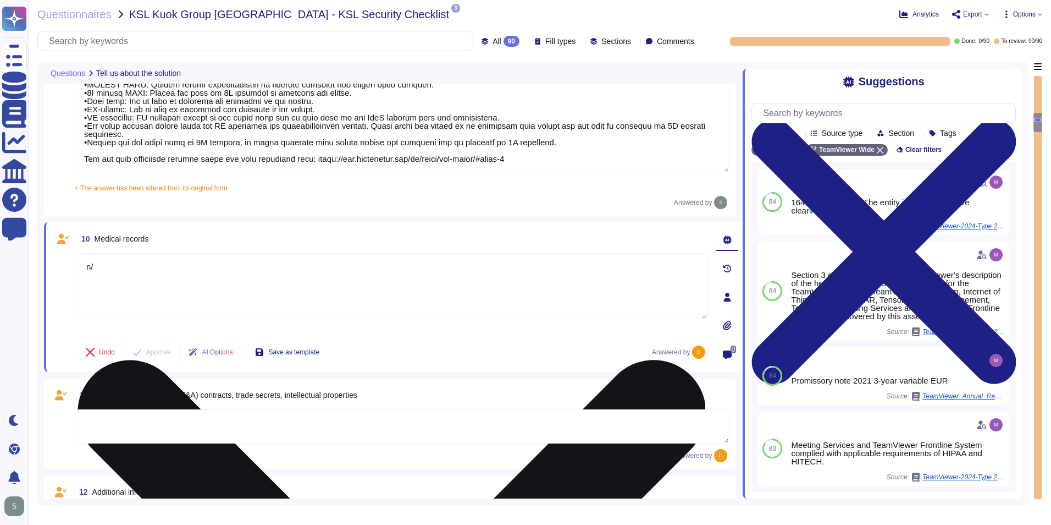
type textarea "n"
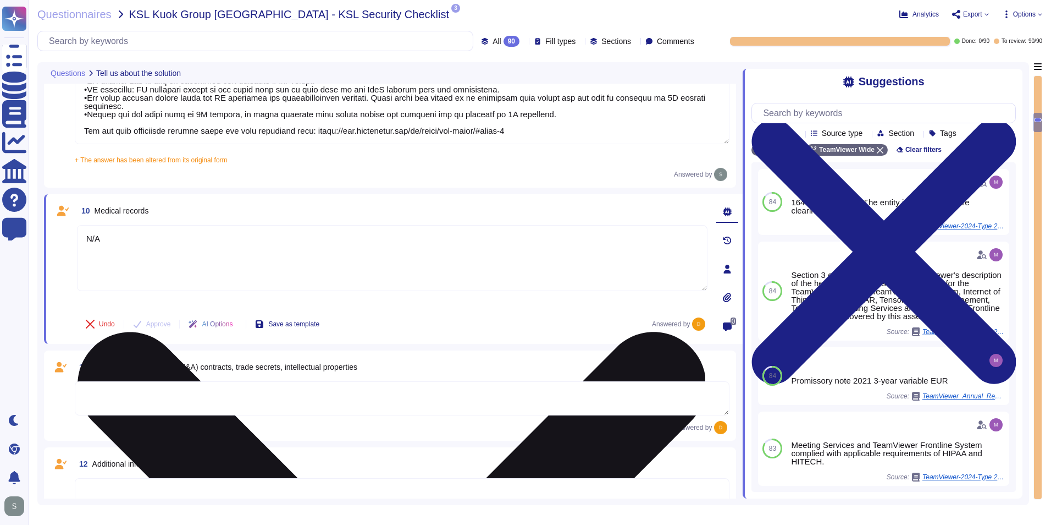
scroll to position [1100, 0]
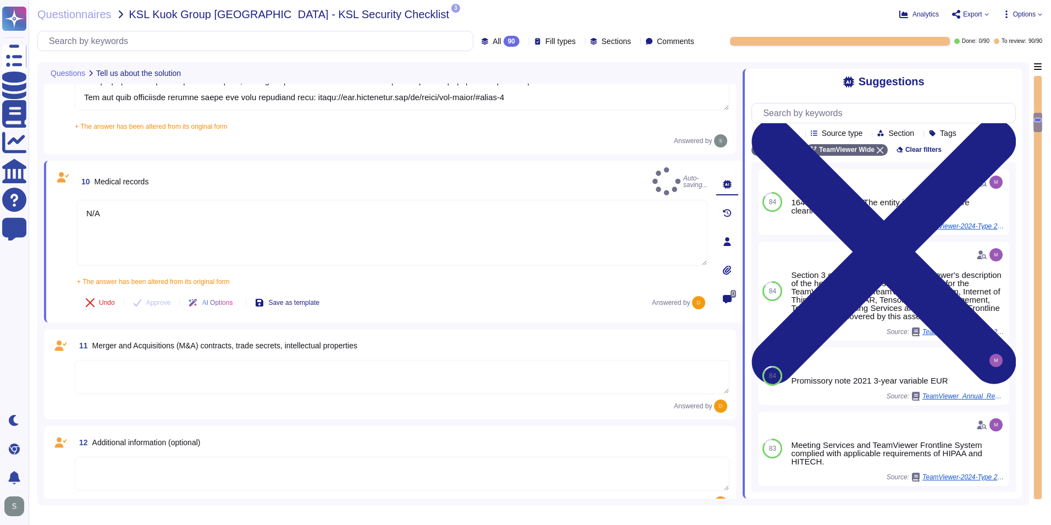
type textarea "N/A"
click at [256, 360] on textarea at bounding box center [402, 377] width 655 height 34
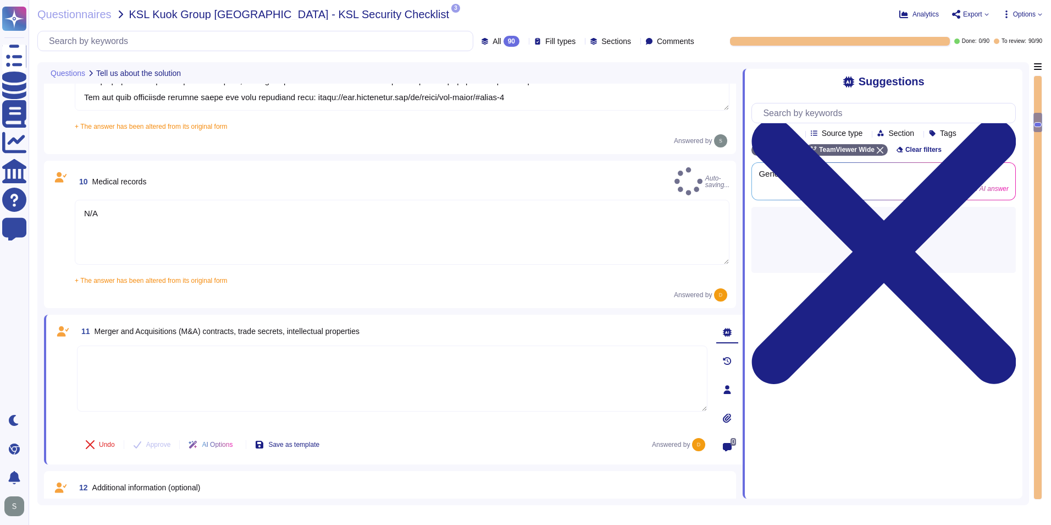
paste textarea "N/A"
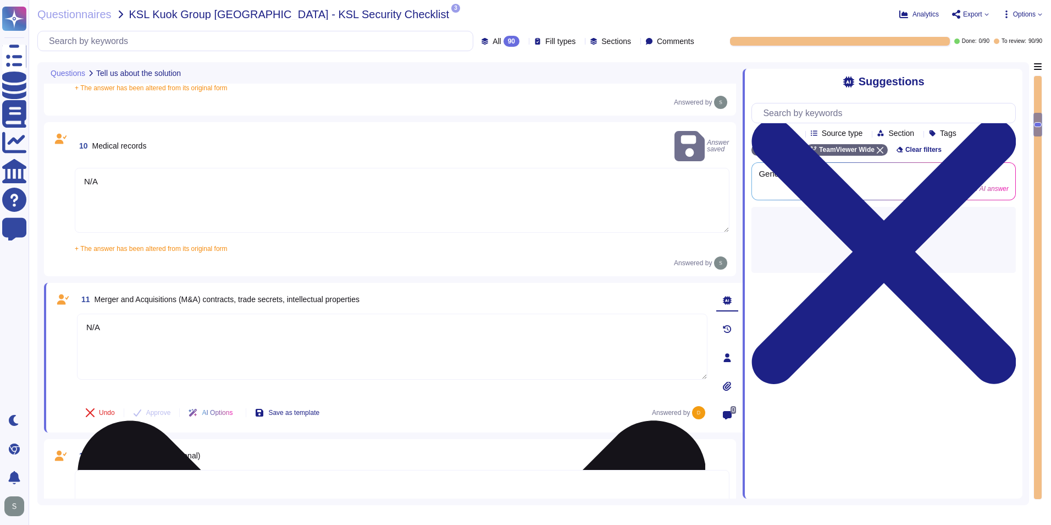
scroll to position [1320, 0]
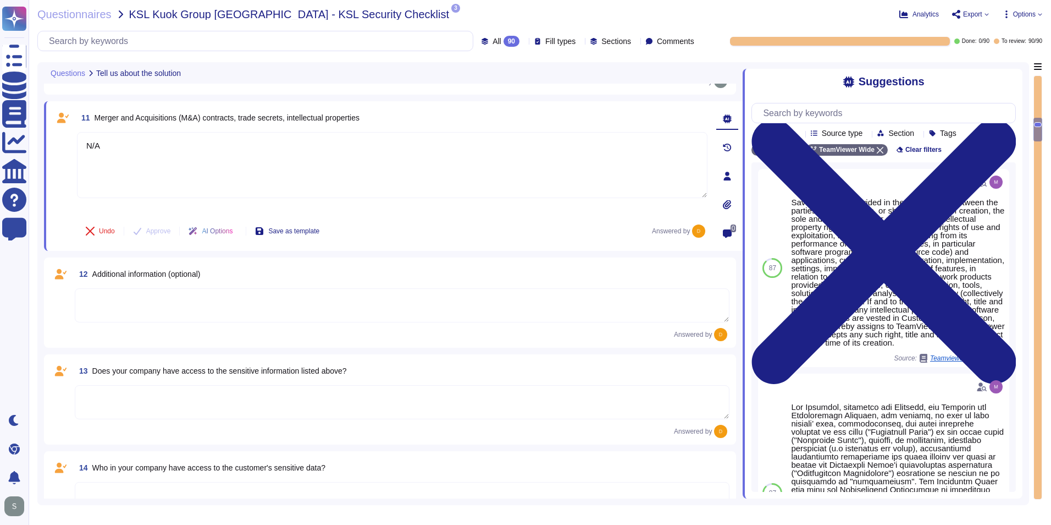
type textarea "N/A"
click at [227, 296] on textarea at bounding box center [402, 305] width 655 height 34
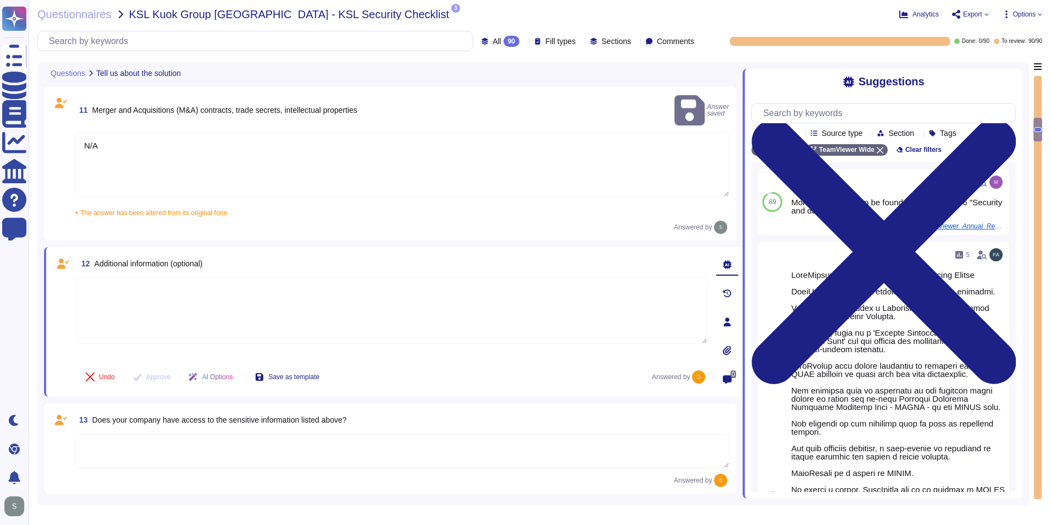
paste textarea "N/A"
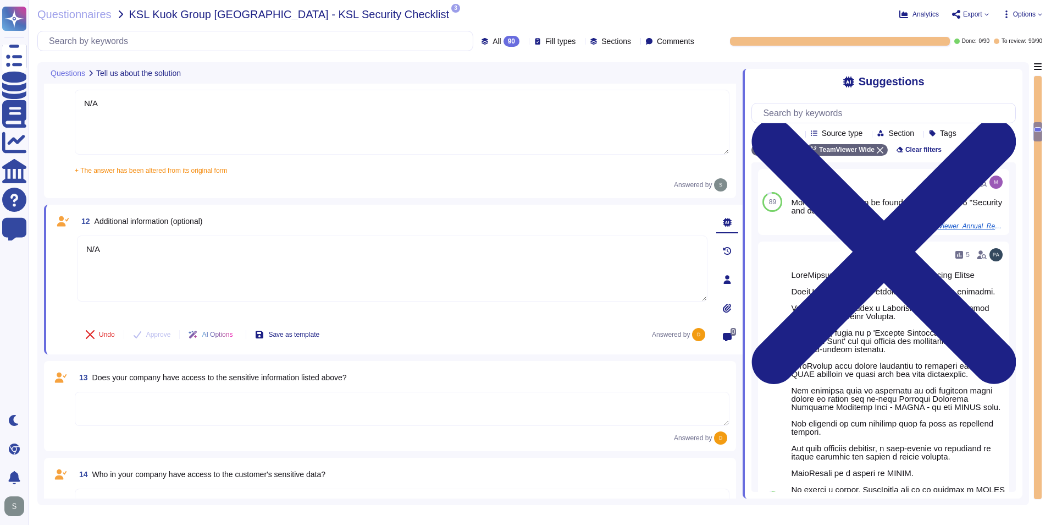
scroll to position [1430, 0]
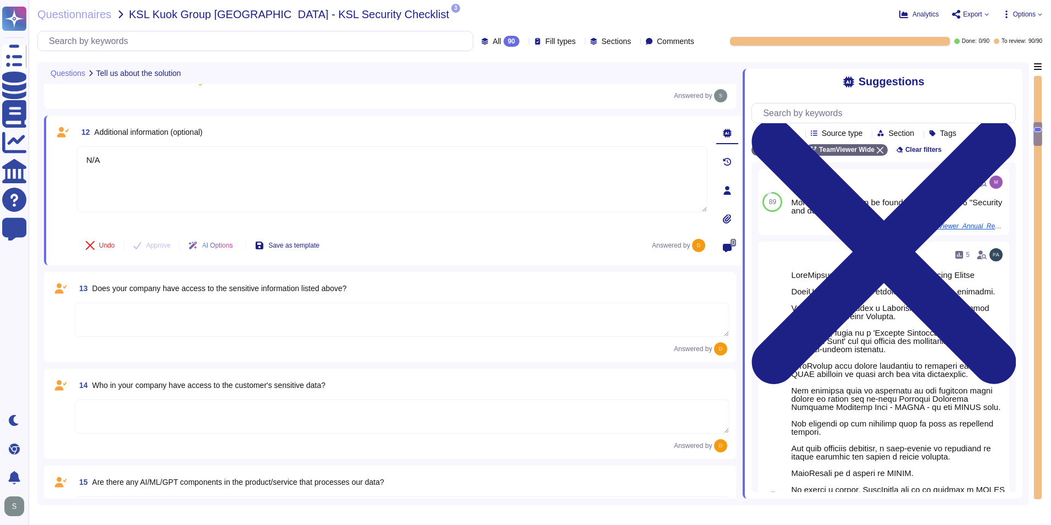
type textarea "N/A"
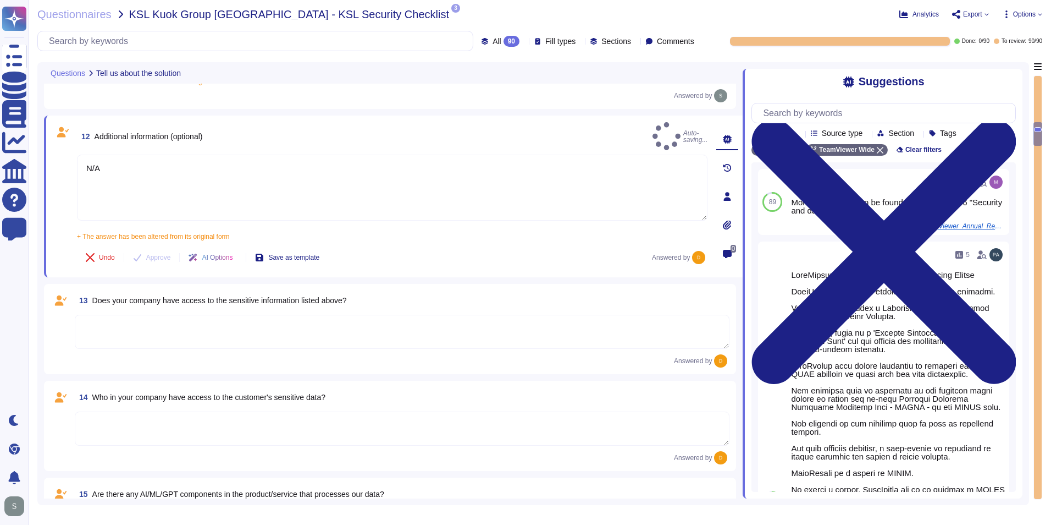
click at [225, 315] on textarea at bounding box center [402, 332] width 655 height 34
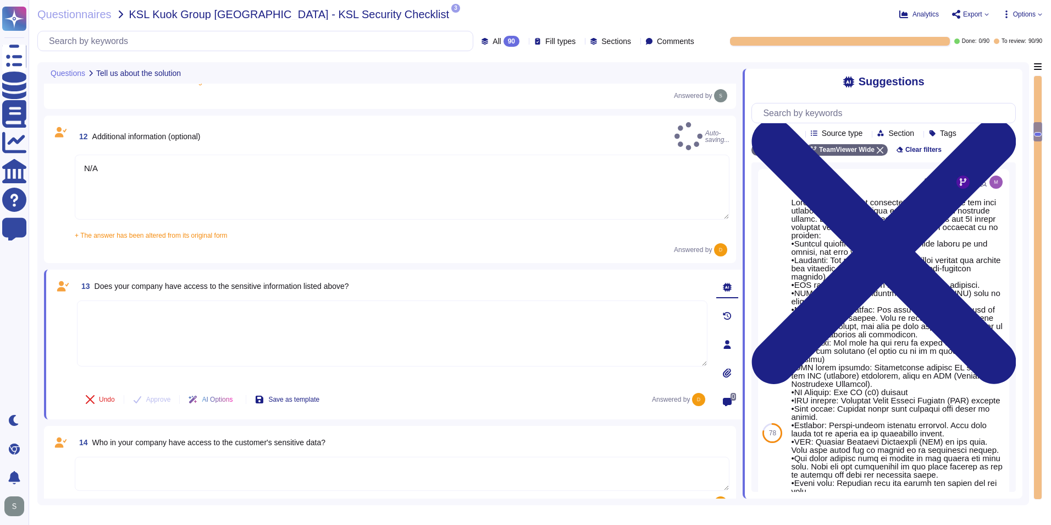
paste textarea "N/A"
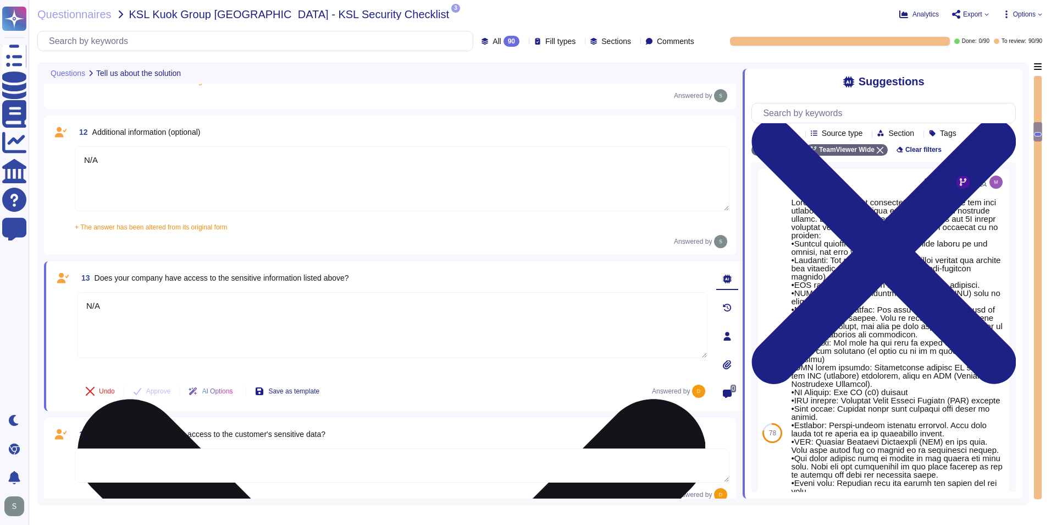
drag, startPoint x: 225, startPoint y: 313, endPoint x: 94, endPoint y: 307, distance: 131.0
click at [94, 307] on textarea "N/A" at bounding box center [392, 325] width 631 height 66
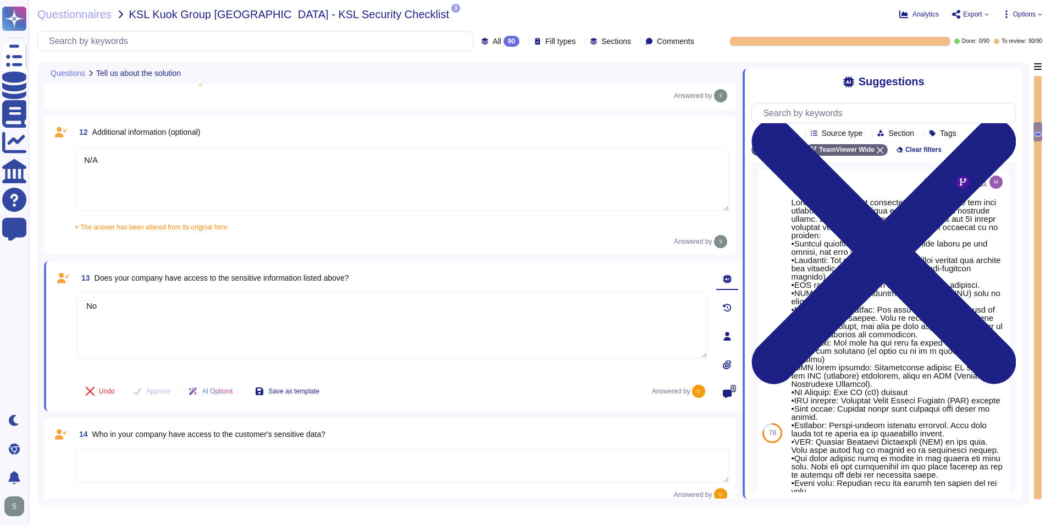
type textarea "No"
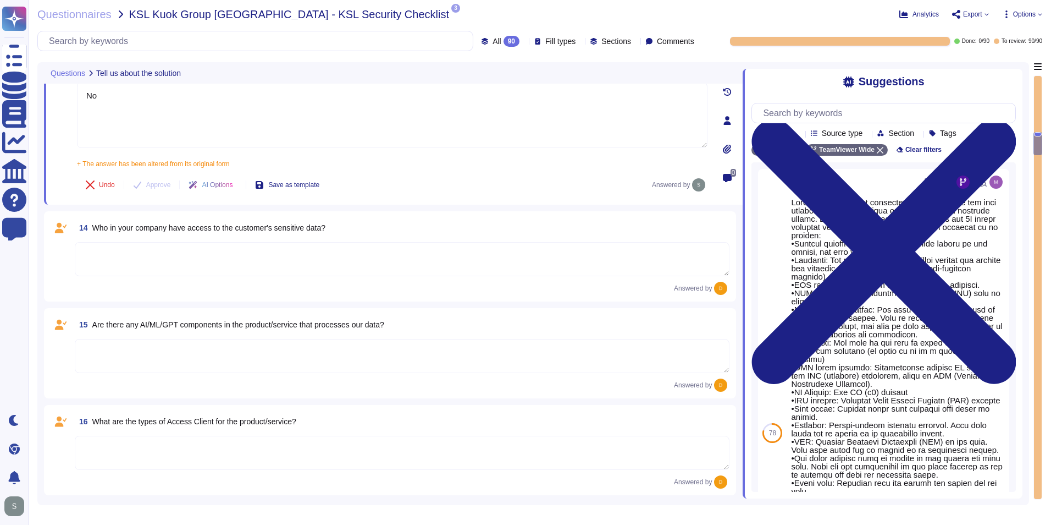
scroll to position [1650, 0]
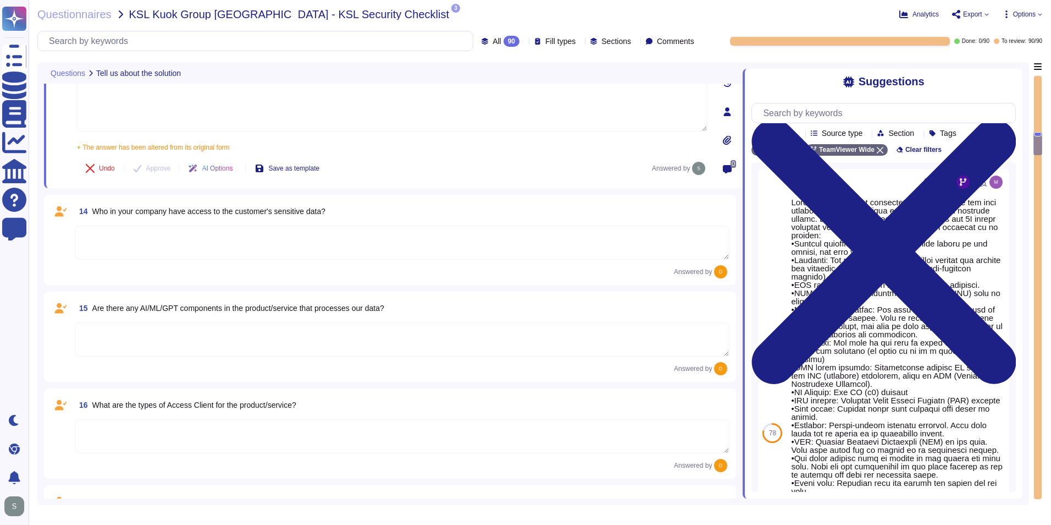
click at [196, 251] on textarea at bounding box center [402, 242] width 655 height 34
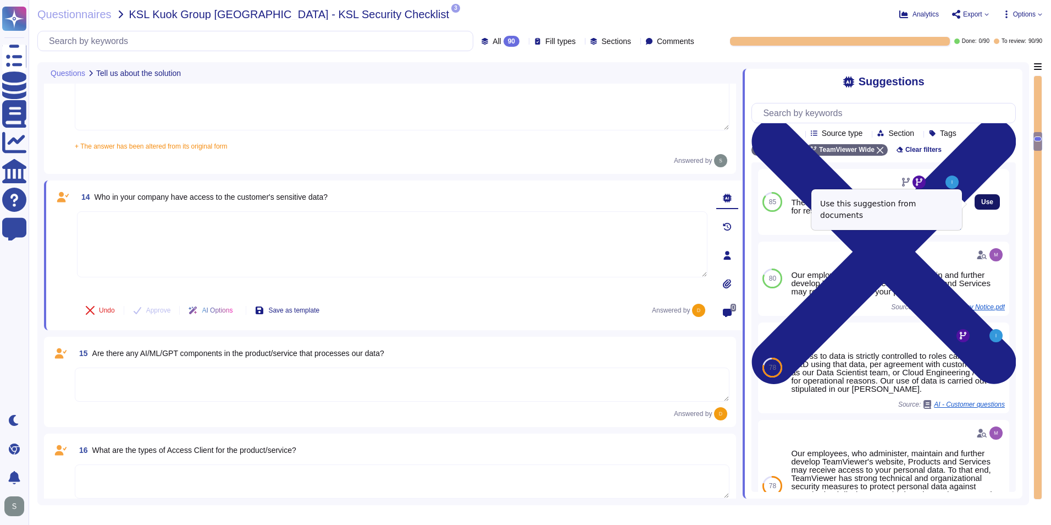
click at [982, 205] on span "Use" at bounding box center [988, 202] width 12 height 7
type textarea "The Data Scientist Team can access the data for research and model training."
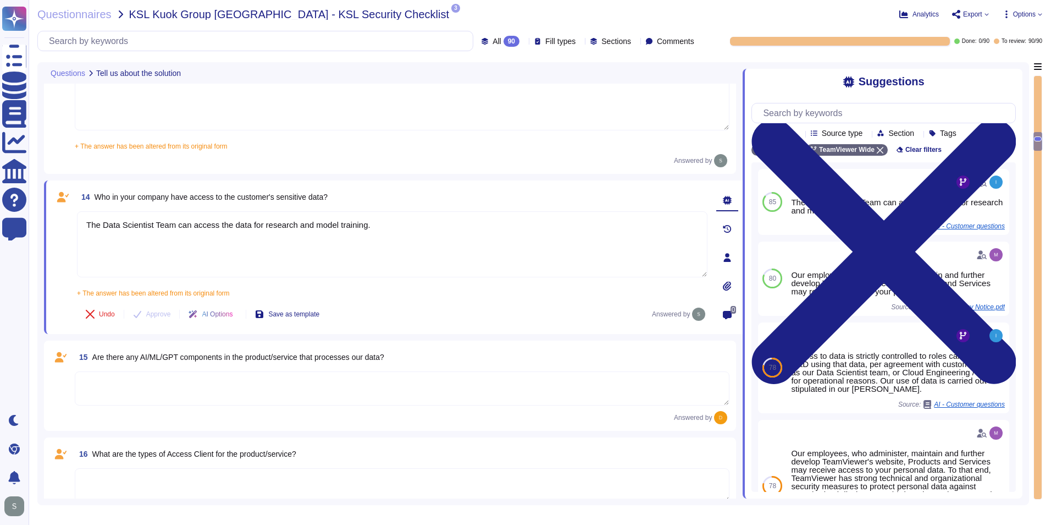
drag, startPoint x: 339, startPoint y: 386, endPoint x: 331, endPoint y: 385, distance: 8.3
click at [331, 385] on textarea at bounding box center [402, 388] width 655 height 34
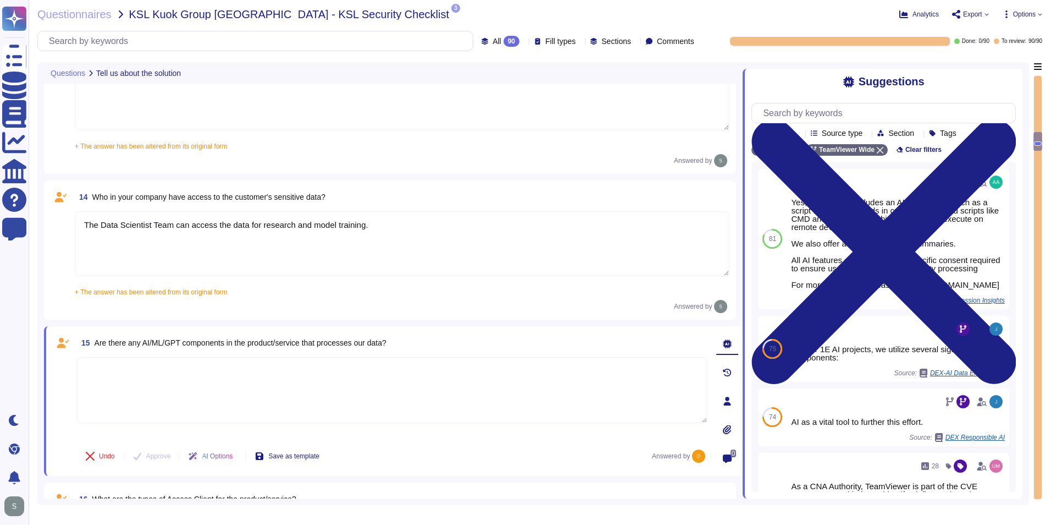
click at [528, 390] on textarea at bounding box center [392, 390] width 631 height 66
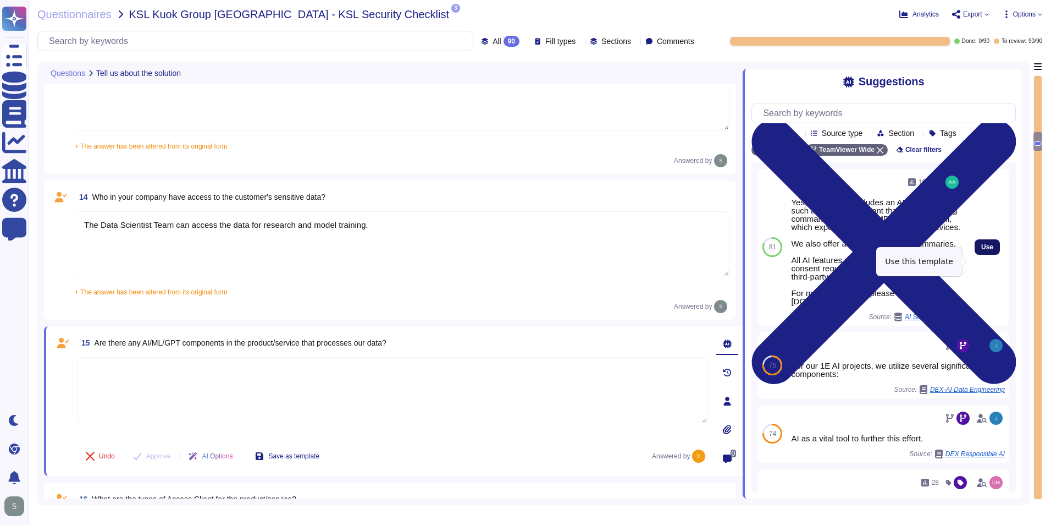
click at [982, 250] on span "Use" at bounding box center [988, 247] width 12 height 7
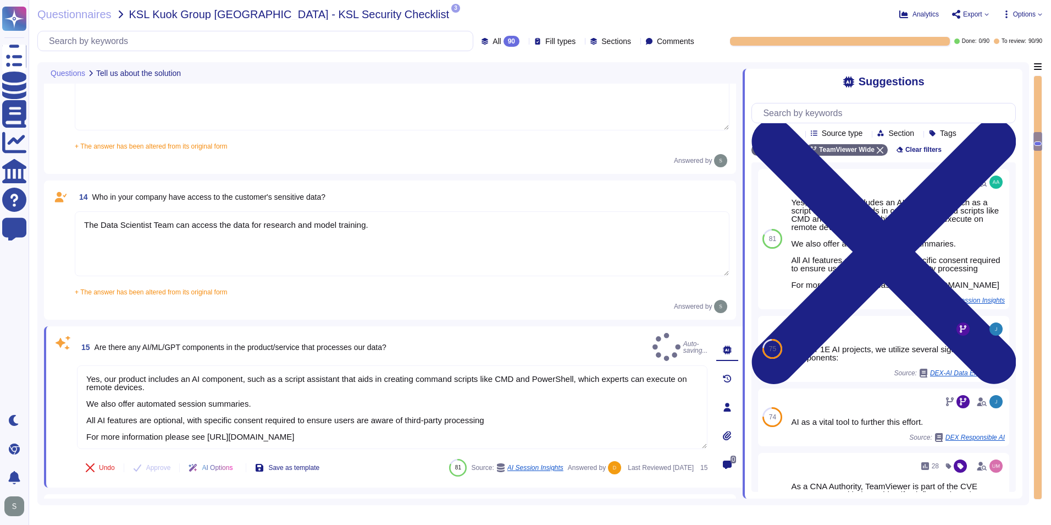
type textarea "Yes, our product includes an AI component, such as a script assistant that aids…"
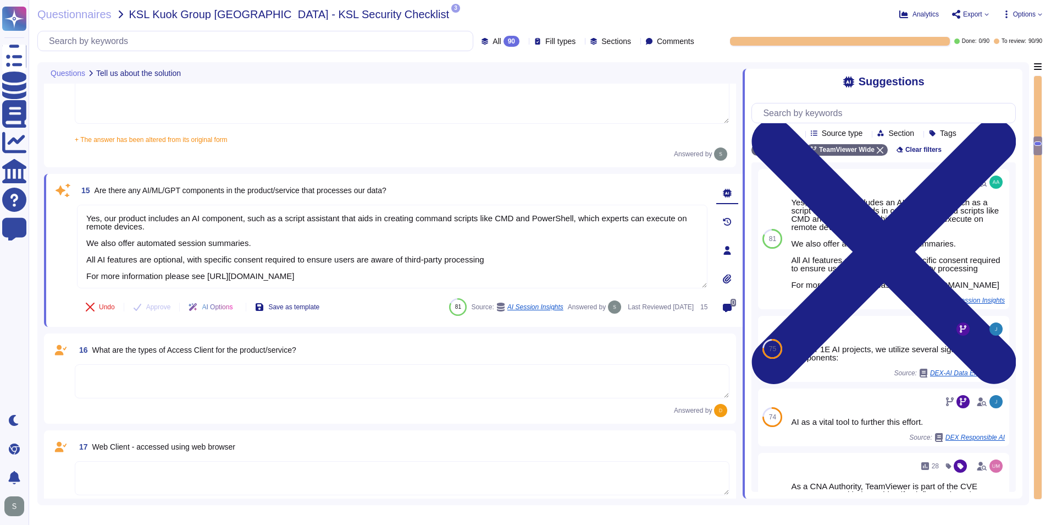
scroll to position [1815, 0]
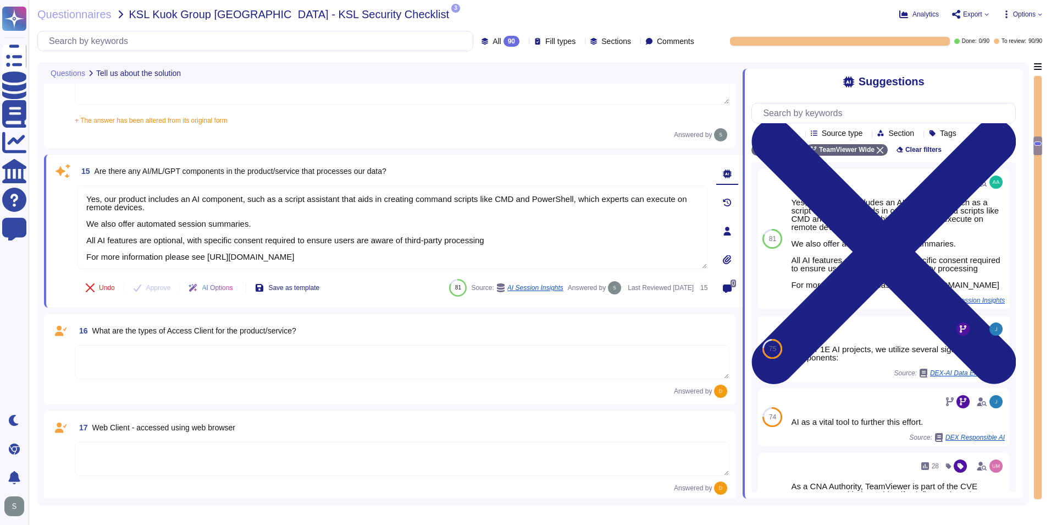
click at [461, 355] on textarea at bounding box center [402, 362] width 655 height 34
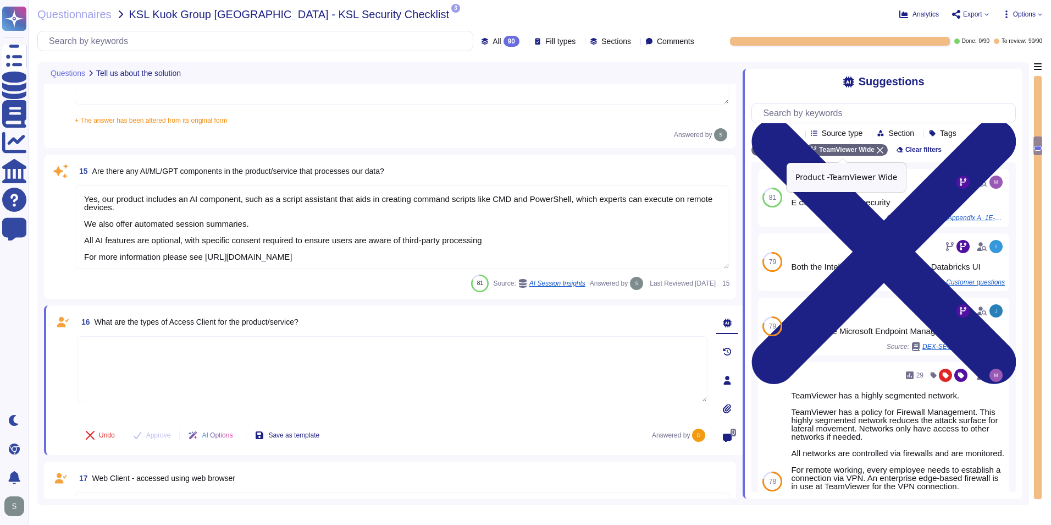
click at [878, 153] on icon at bounding box center [880, 150] width 7 height 7
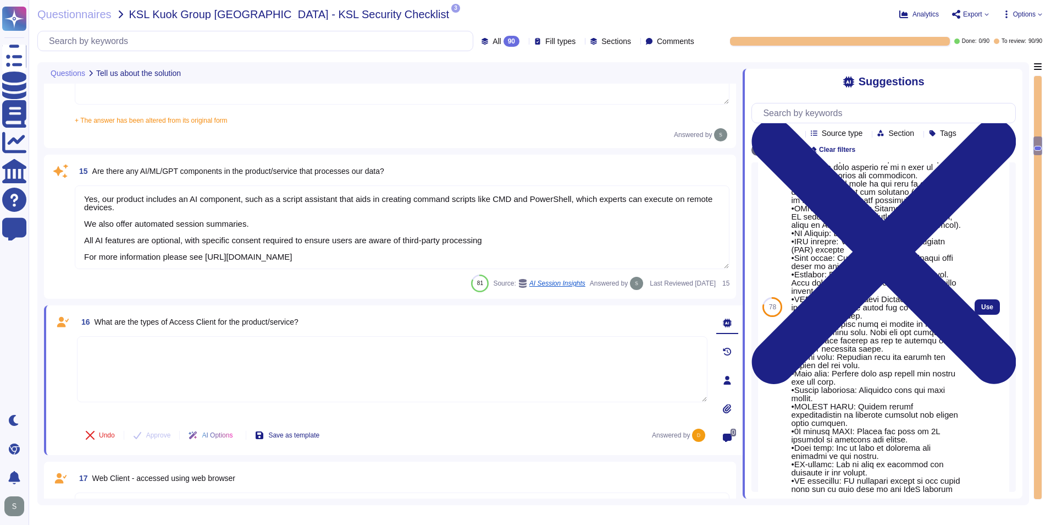
scroll to position [374, 0]
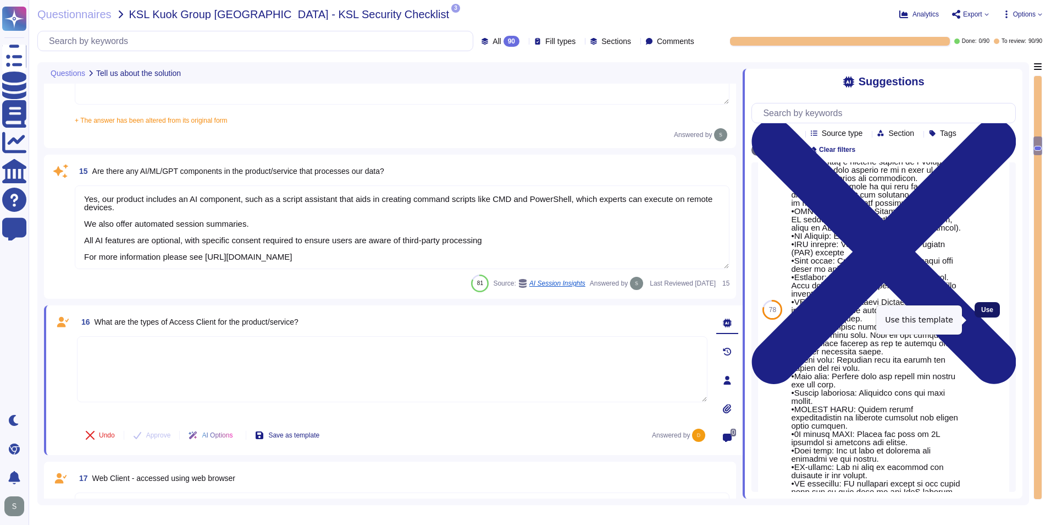
click at [982, 313] on span "Use" at bounding box center [988, 309] width 12 height 7
type textarea "Customer is the data controller and TeamViewer the data processors. Data is sto…"
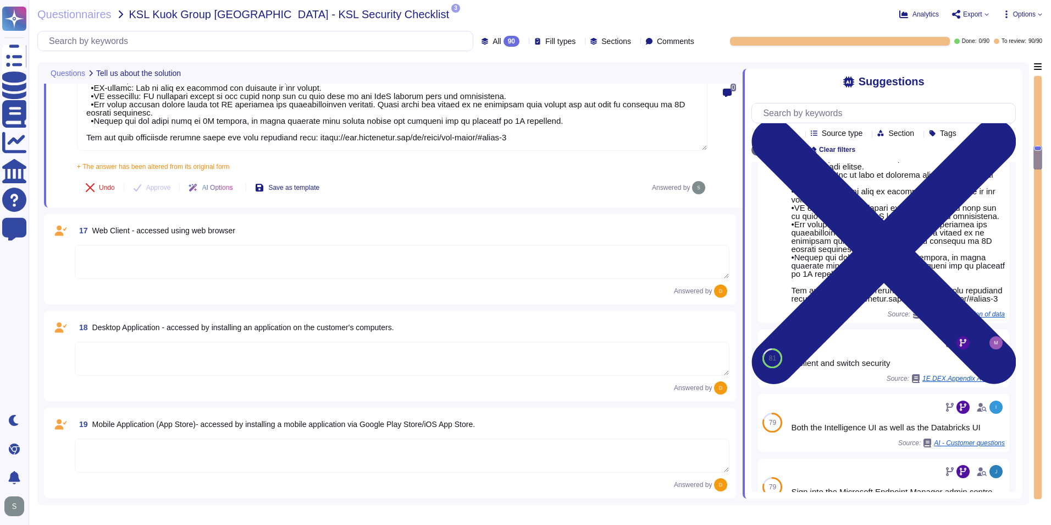
scroll to position [2255, 0]
type textarea "The type of platform for this solution is a cloud-based infrastructure hosted i…"
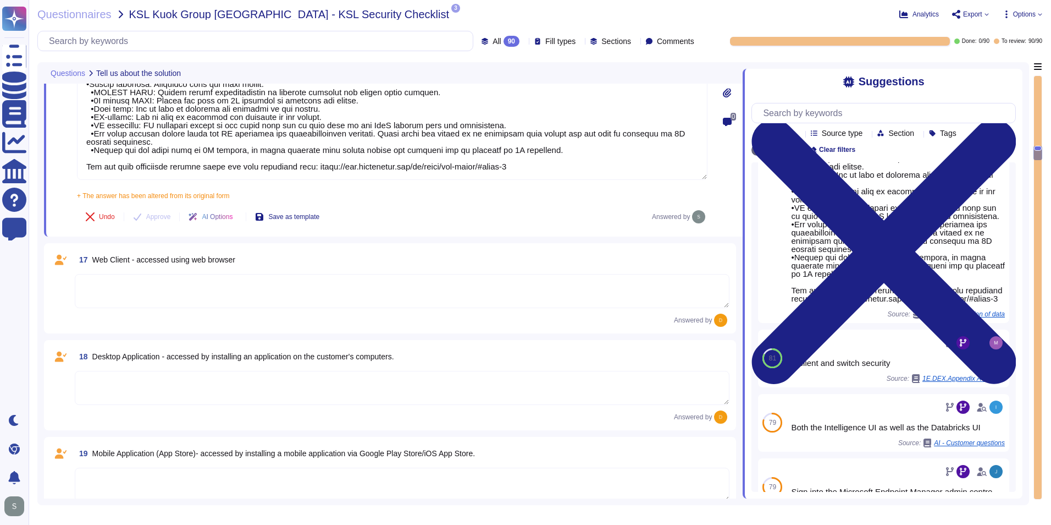
scroll to position [2145, 0]
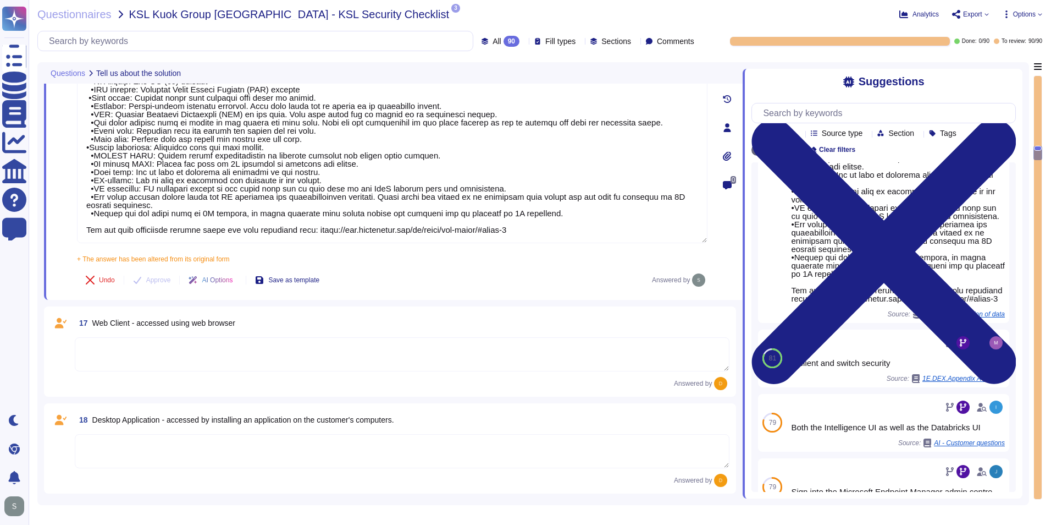
click at [423, 347] on textarea at bounding box center [402, 354] width 655 height 34
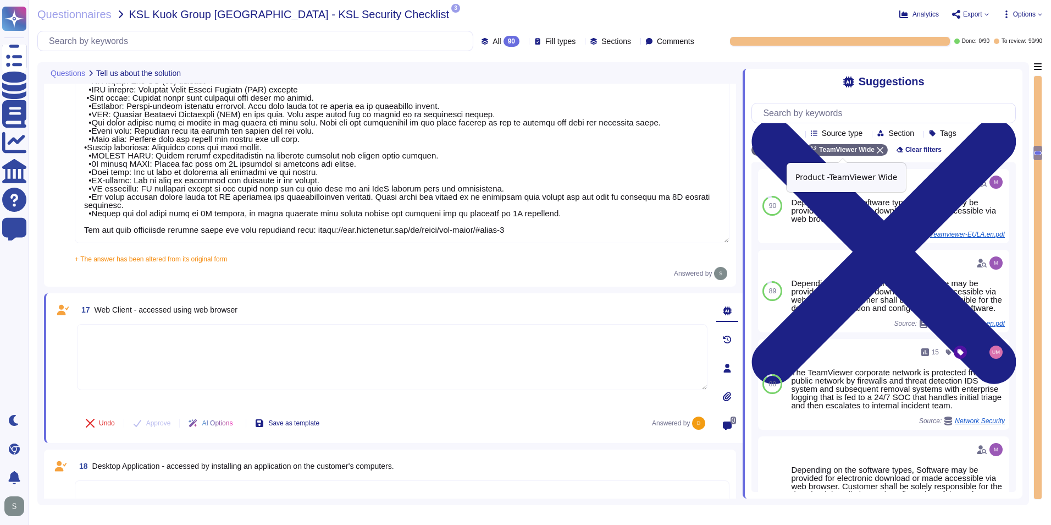
click at [877, 150] on icon at bounding box center [880, 150] width 7 height 7
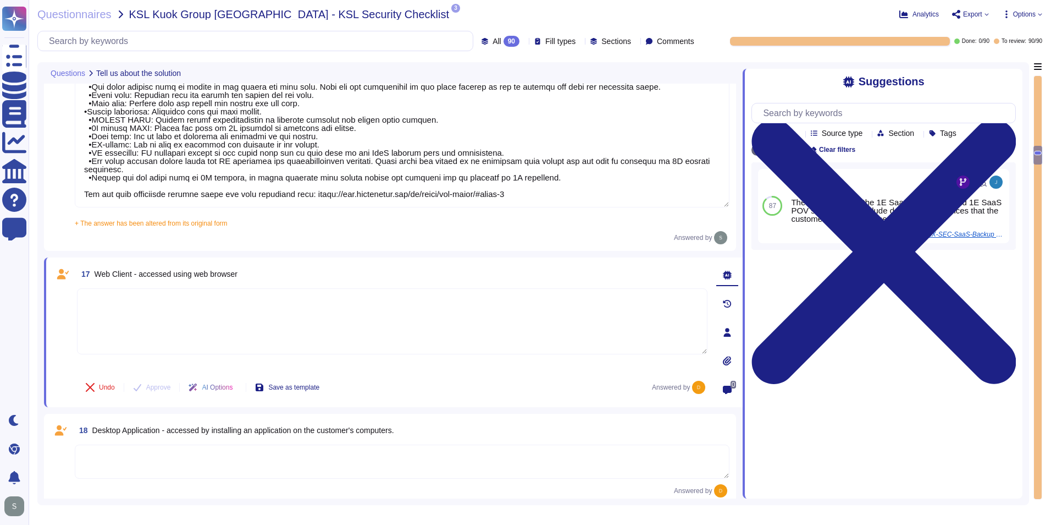
scroll to position [2200, 0]
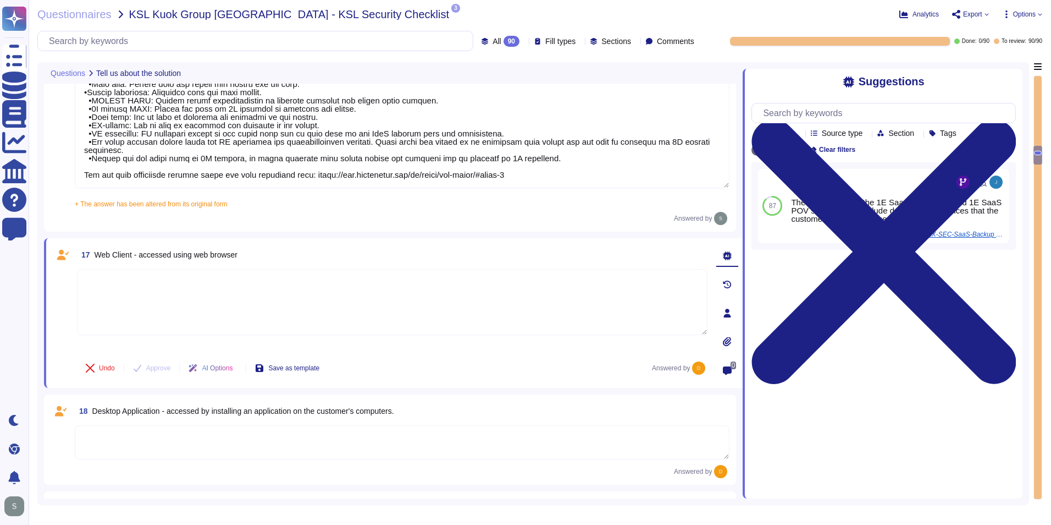
click at [385, 290] on textarea at bounding box center [392, 302] width 631 height 66
paste textarea "N/A"
type textarea "N/A"
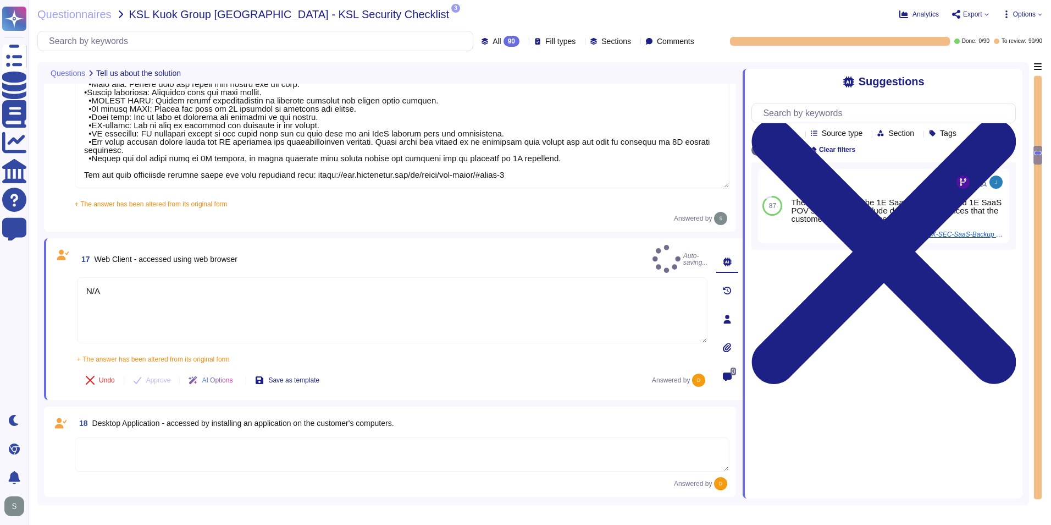
click at [344, 437] on textarea at bounding box center [402, 454] width 655 height 34
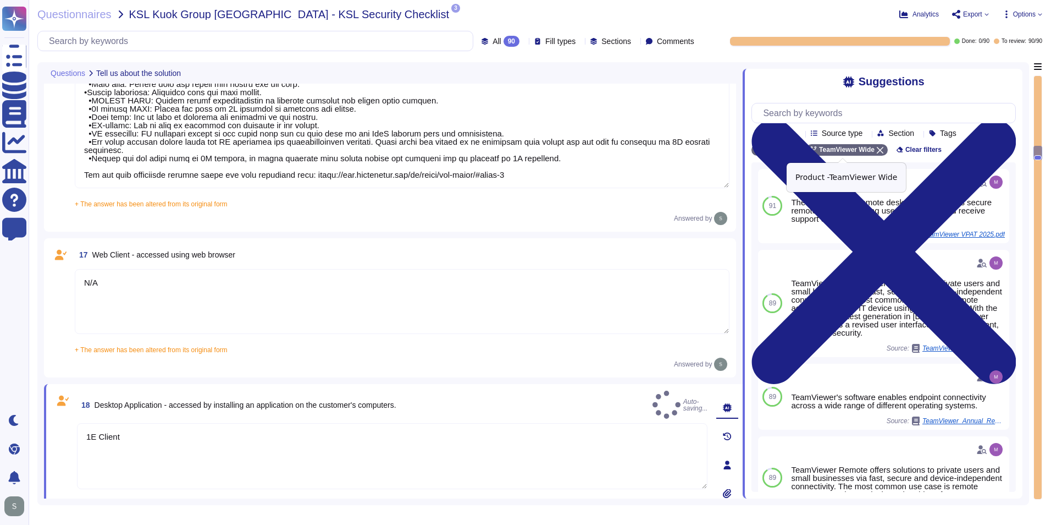
type textarea "1E Client"
click at [877, 151] on icon at bounding box center [880, 150] width 7 height 7
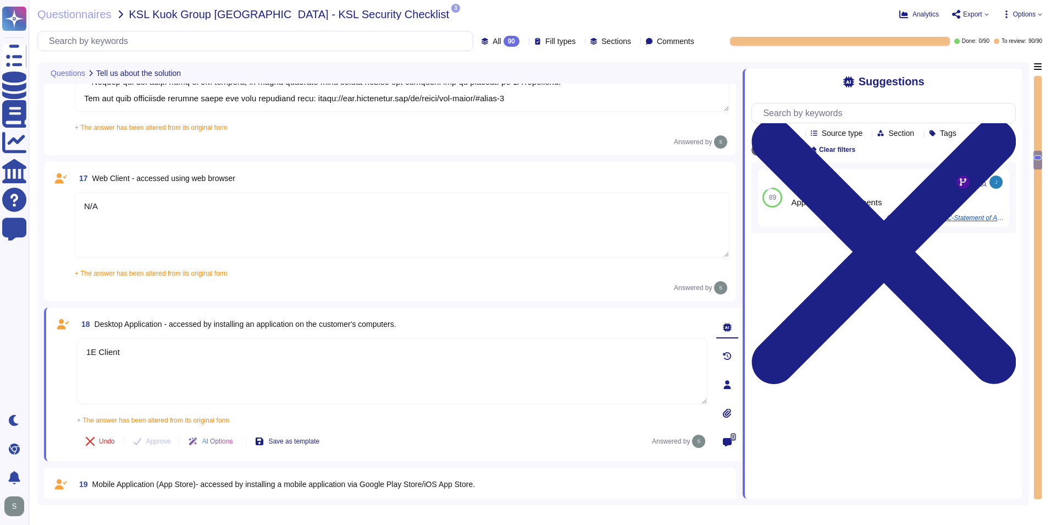
scroll to position [2419, 0]
type textarea "The type of platform for this solution is a cloud-based infrastructure hosted i…"
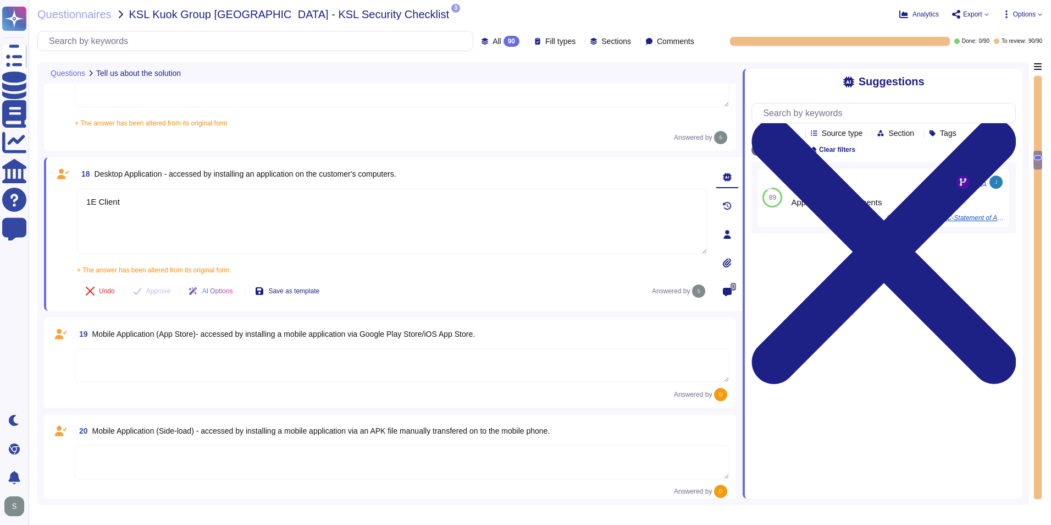
click at [470, 350] on textarea at bounding box center [402, 365] width 655 height 34
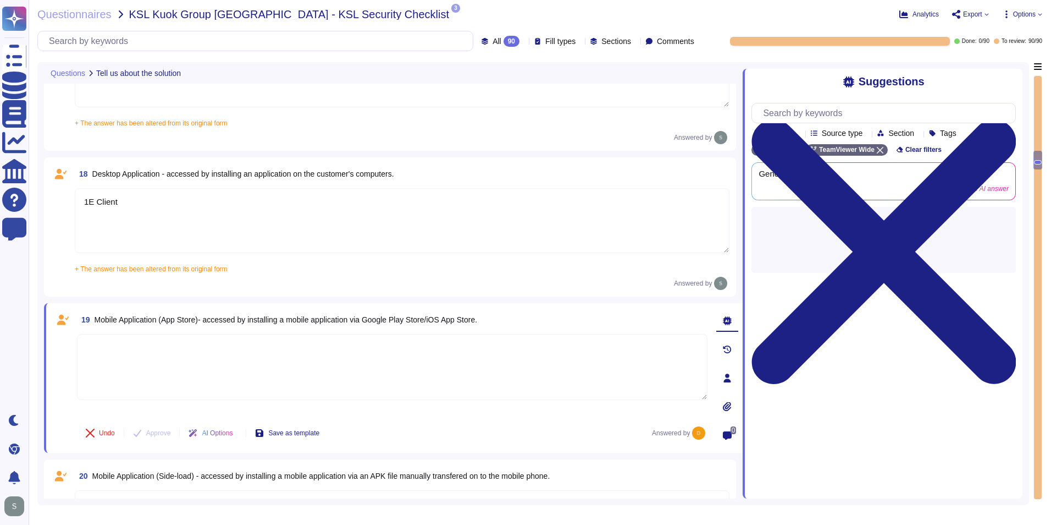
paste textarea "N/A"
type textarea "N/A"
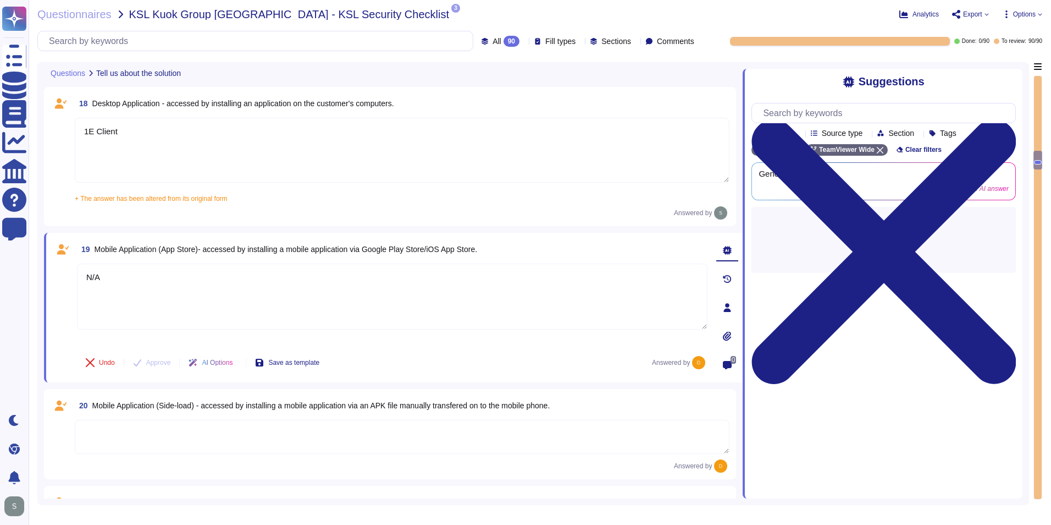
scroll to position [2584, 0]
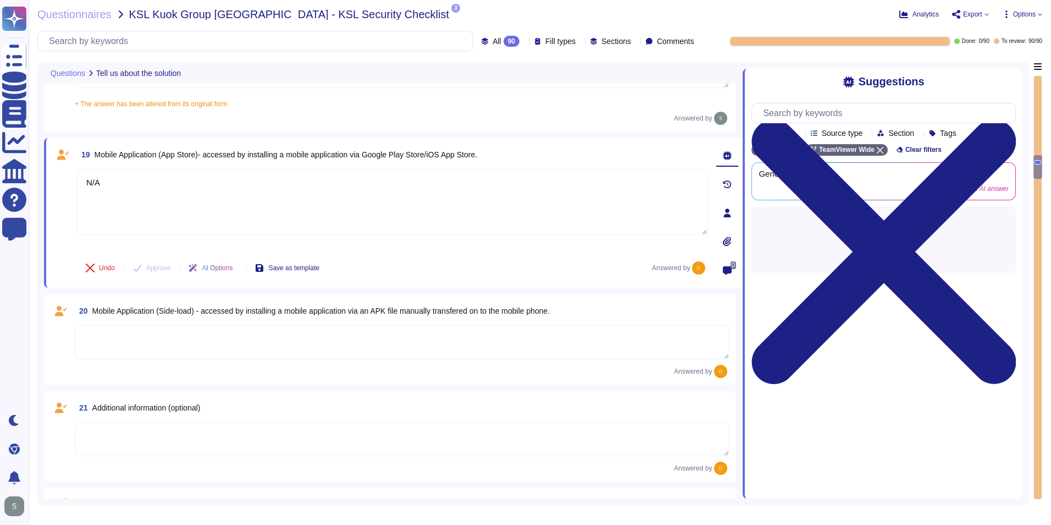
type textarea "Yes, TeamViewer maintains a comprehensive set of independent audit reports and …"
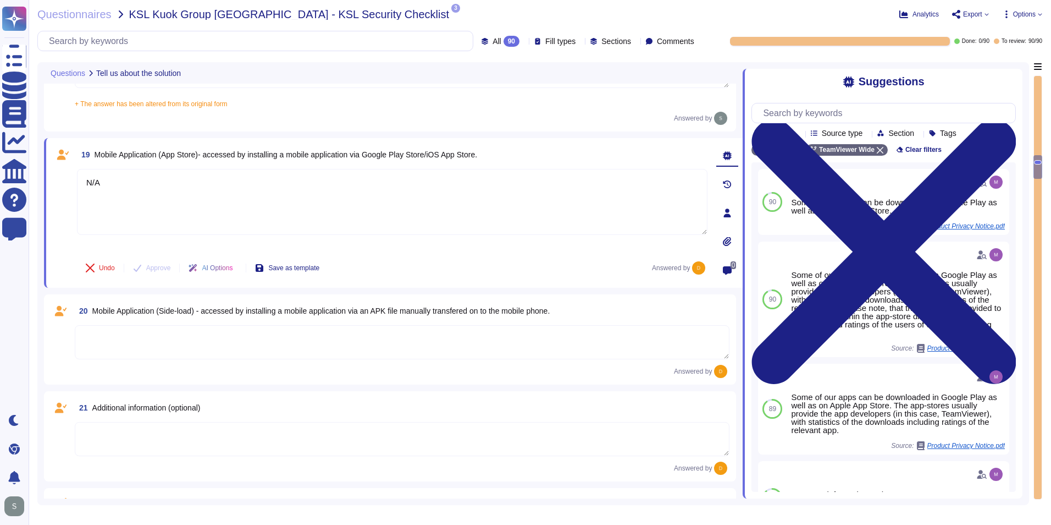
type textarea "N/A"
click at [461, 342] on textarea at bounding box center [402, 342] width 655 height 34
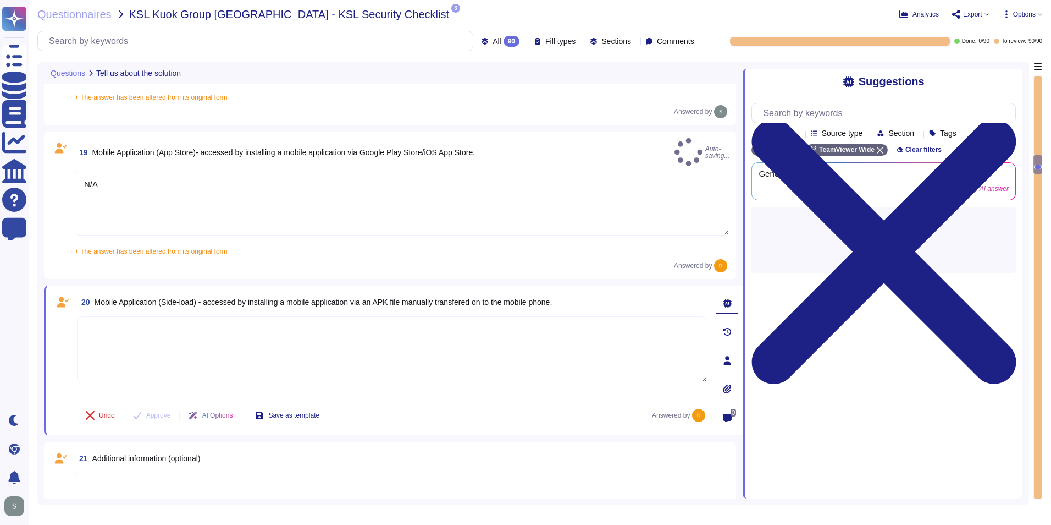
type textarea "Yes, TeamViewer maintains a comprehensive set of independent audit reports and …"
paste textarea "N/A"
type textarea "N/A"
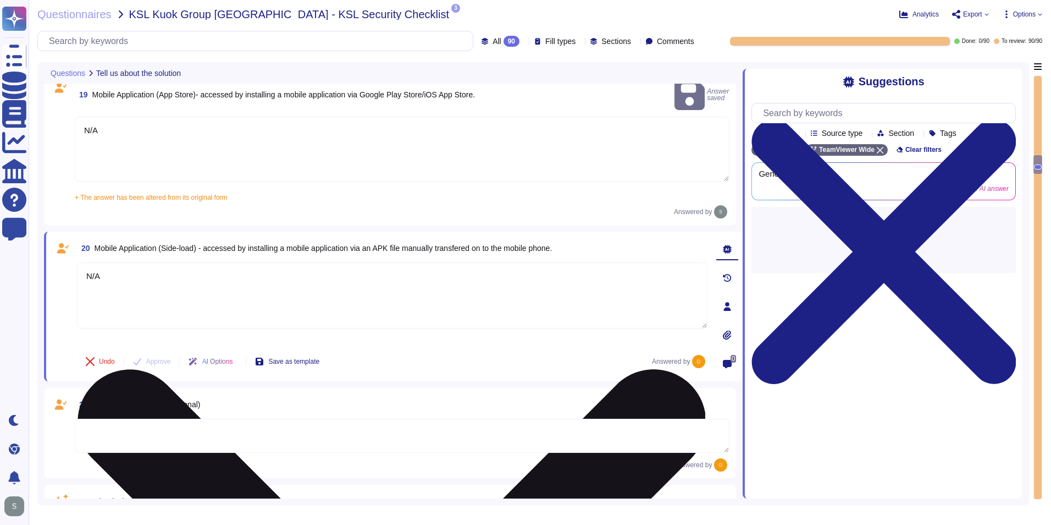
scroll to position [2804, 0]
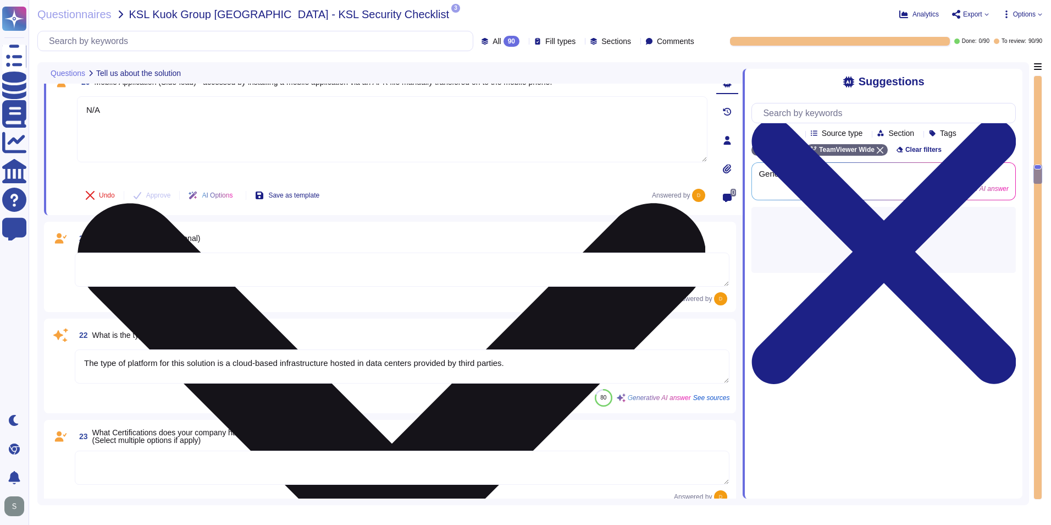
type textarea "Yes, TeamViewer maintains a comprehensive set of independent audit reports and …"
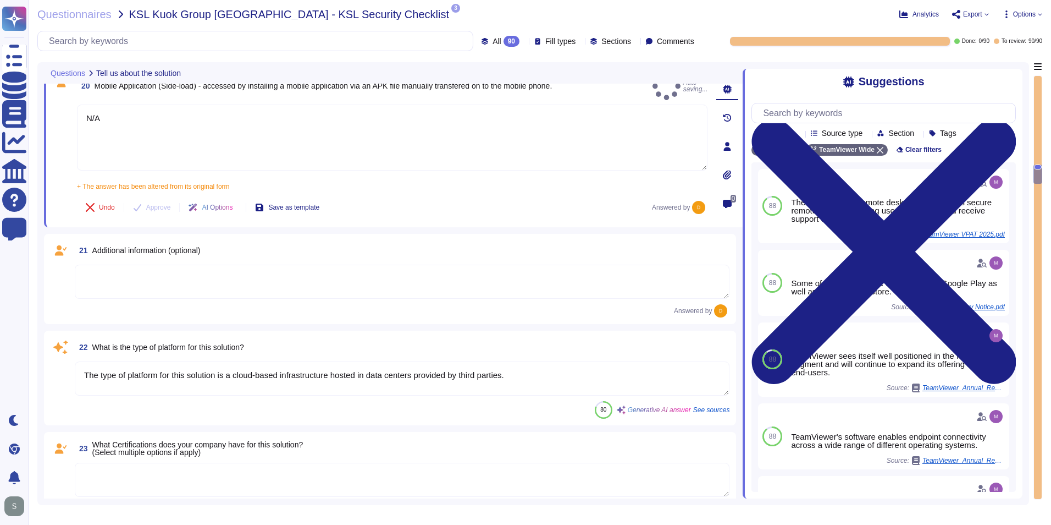
type textarea "N/A"
click at [423, 264] on textarea at bounding box center [402, 281] width 655 height 34
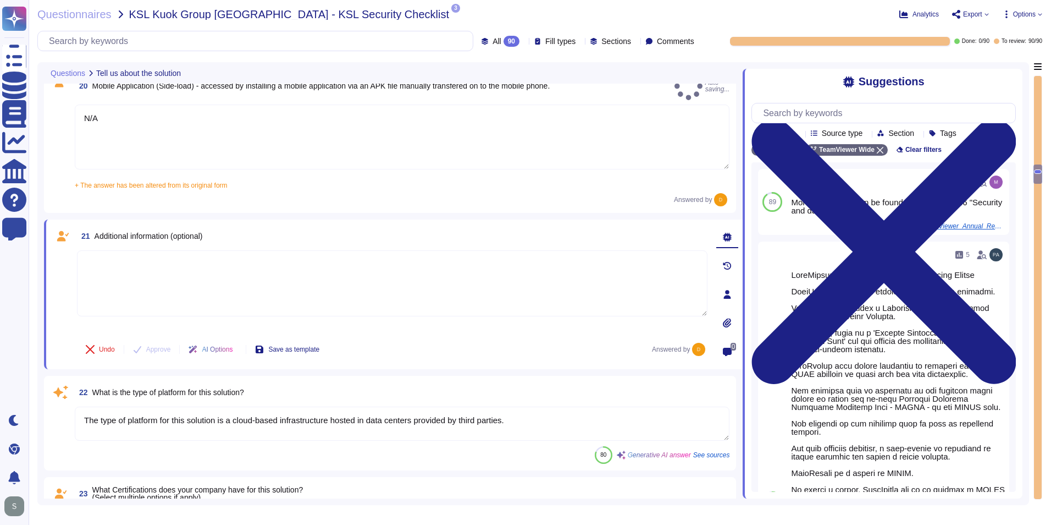
type textarea "Yes, TeamViewer maintains a comprehensive set of independent audit reports and …"
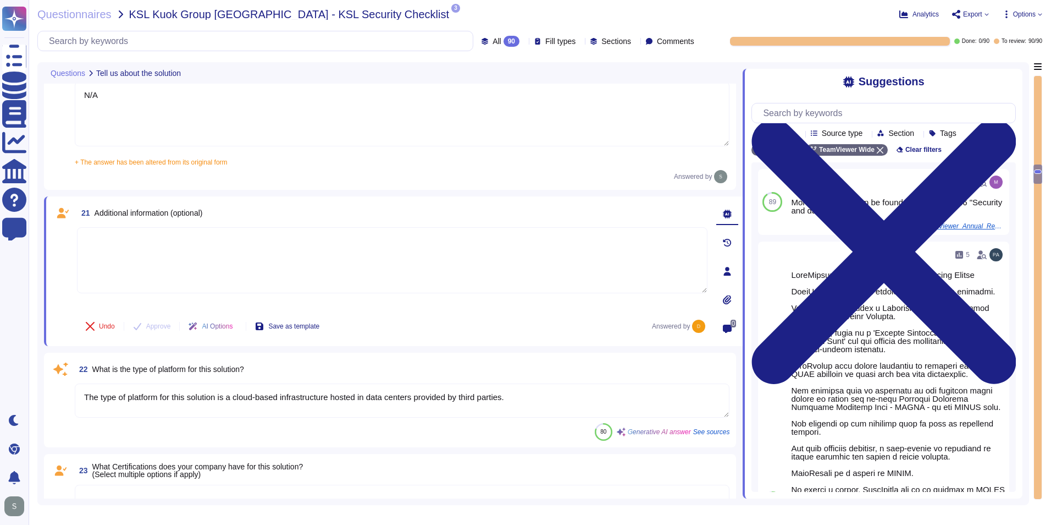
drag, startPoint x: 428, startPoint y: 256, endPoint x: 412, endPoint y: 250, distance: 16.8
click at [412, 250] on textarea at bounding box center [392, 260] width 631 height 66
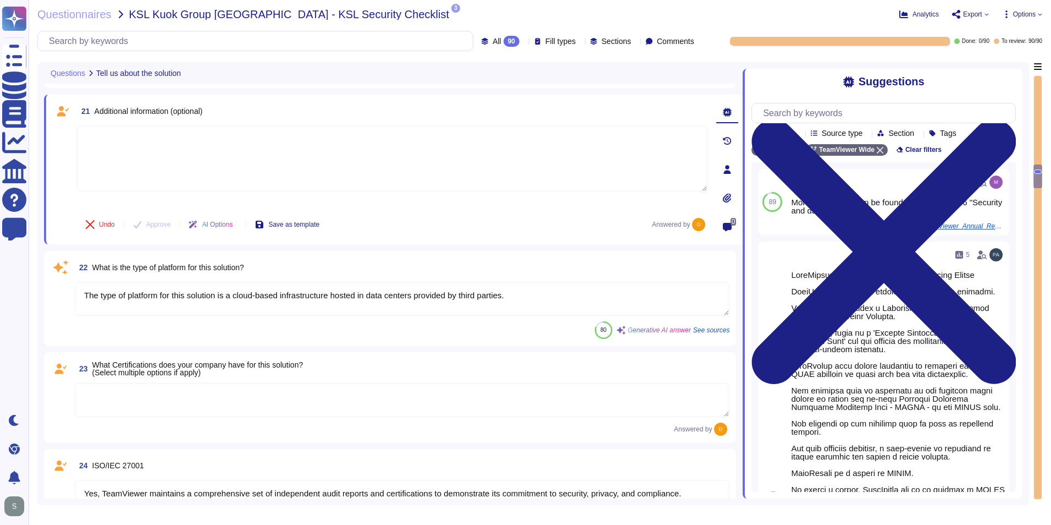
scroll to position [2914, 0]
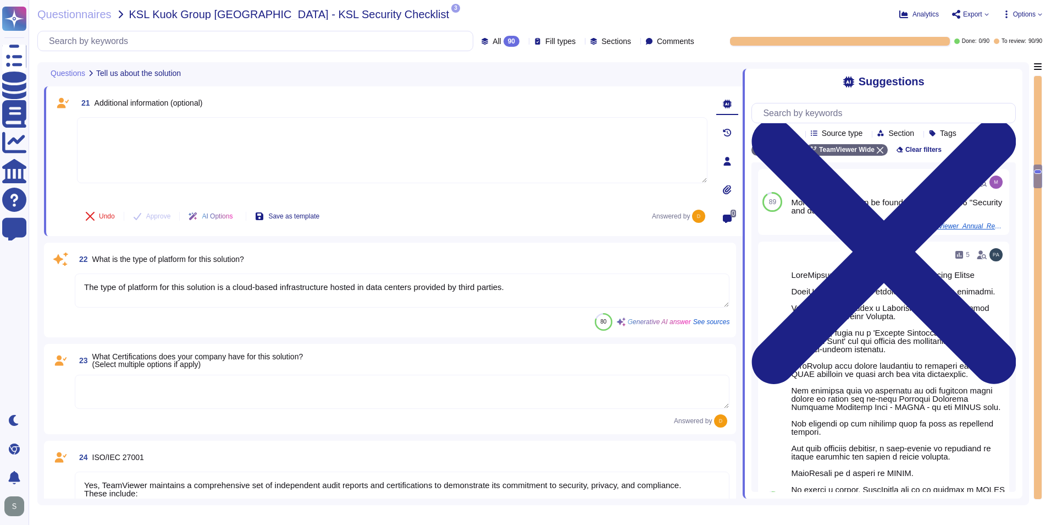
paste textarea "N/A"
type textarea "N/A"
click at [303, 389] on textarea at bounding box center [402, 391] width 655 height 34
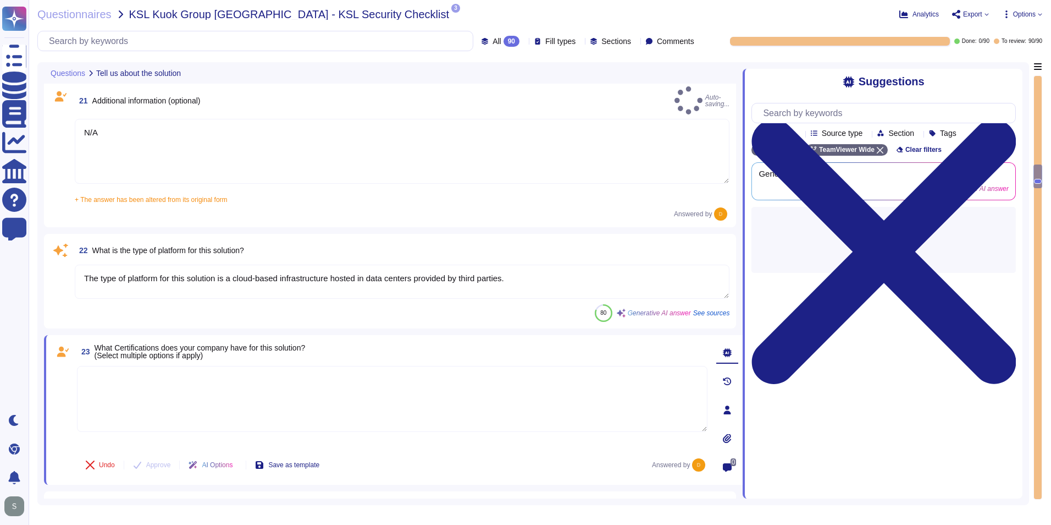
type textarea "Yes, TeamViewer maintains a comprehensive set of independent audit reports and …"
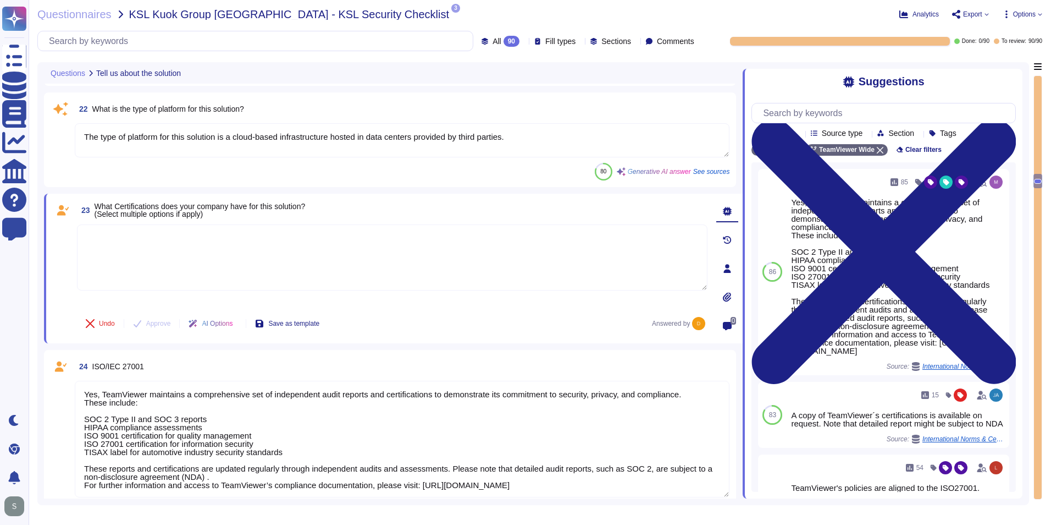
scroll to position [3079, 0]
type textarea "Yes, TeamViewer maintains a comprehensive set of independent audit reports and …"
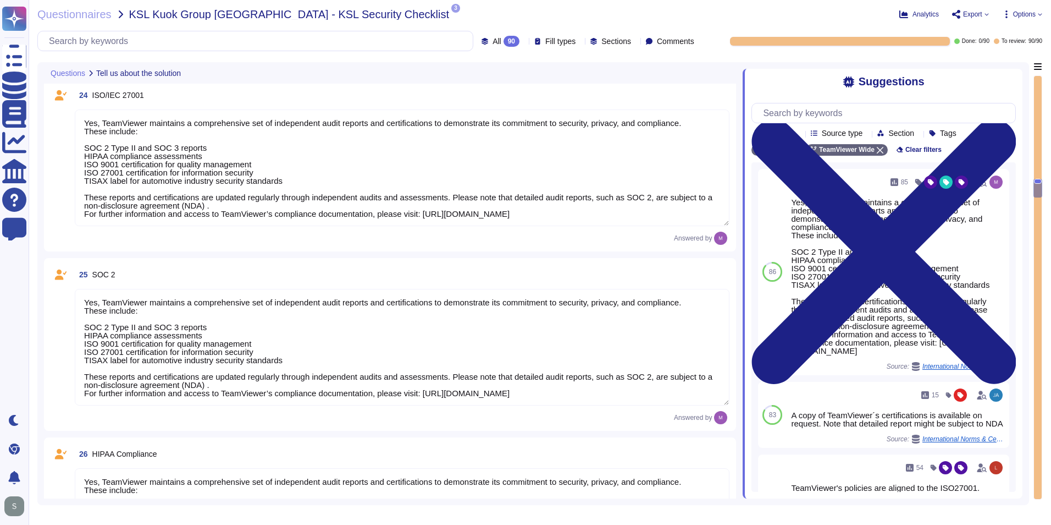
scroll to position [3299, 0]
type textarea "TeamViewer does not store, process, or transmit cardholder data. All customer p…"
type textarea "As a company headquartered in Germany, TeamViewer commits fully to the principl…"
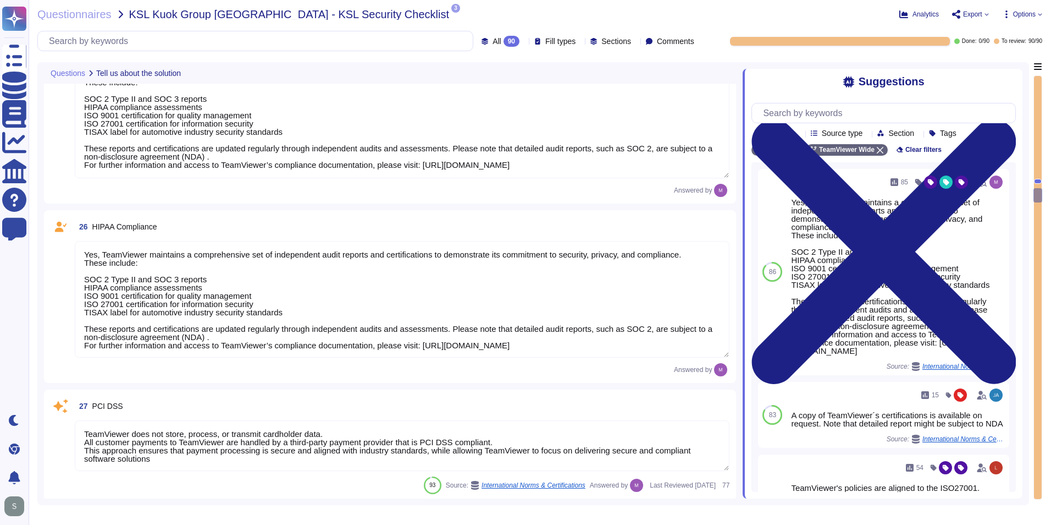
scroll to position [1, 0]
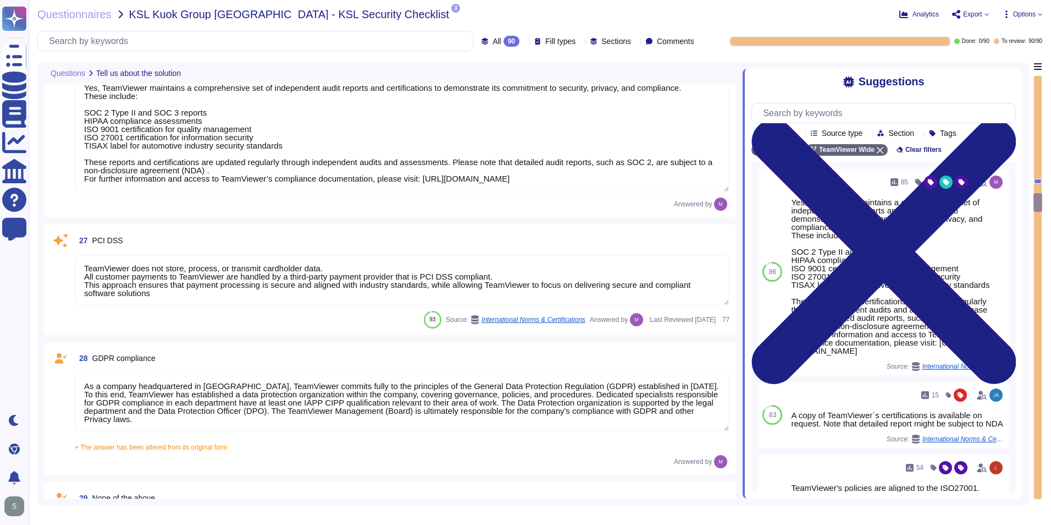
type textarea "A copy of TeamViewer's certifications is available on request. Note that detail…"
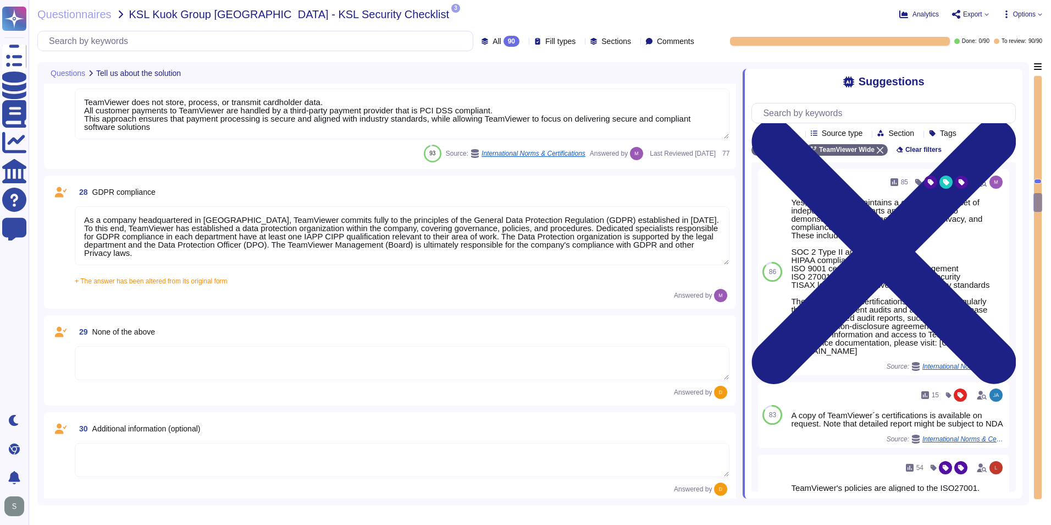
scroll to position [3849, 0]
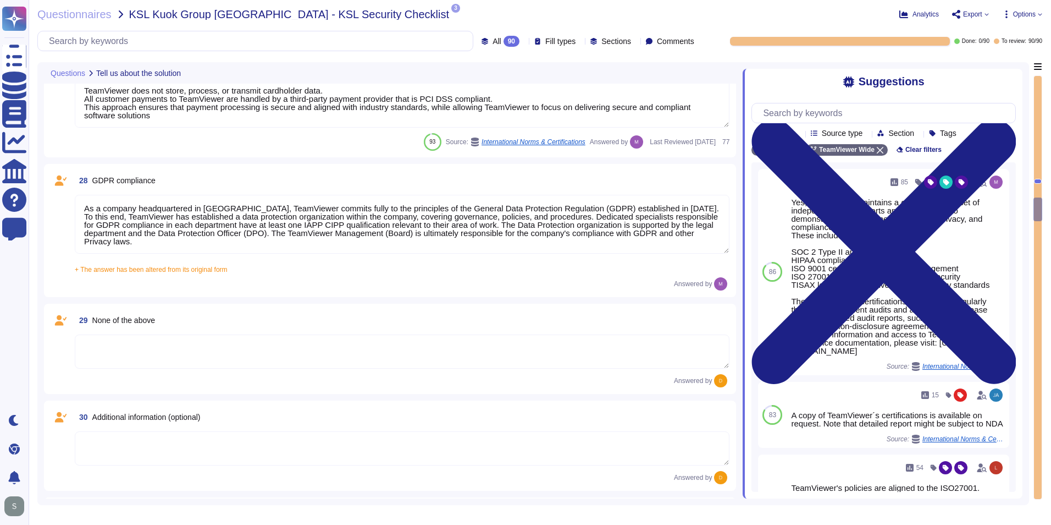
type textarea "See teamviewer DPA https://media.teamviewer.com/is/content/teamviewergmbh/teamv…"
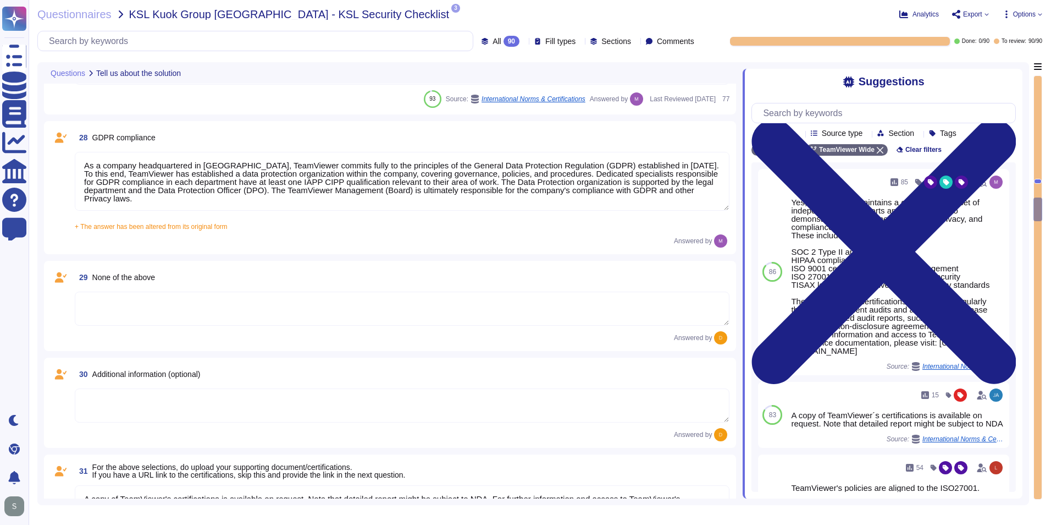
scroll to position [3959, 0]
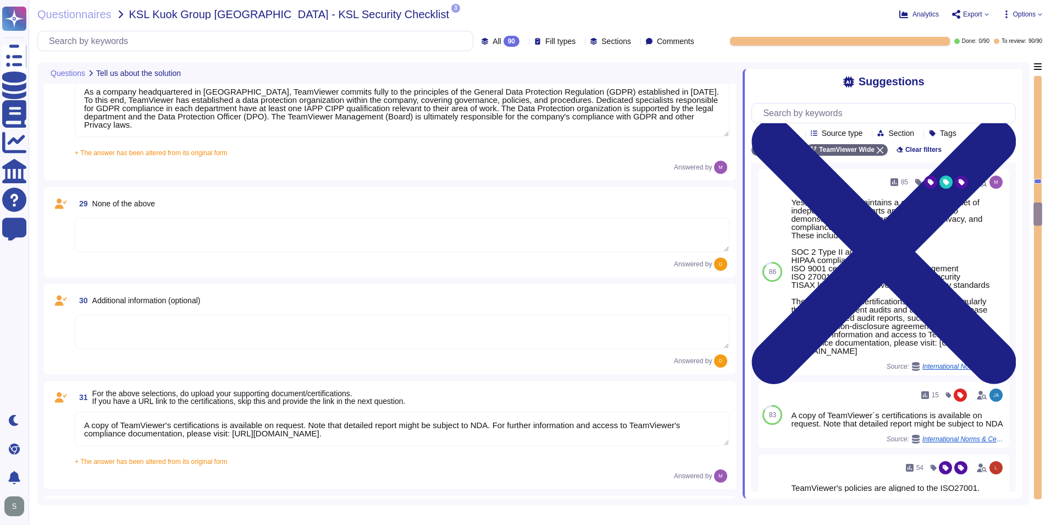
type textarea "https://www.teamviewer.com/en/legal/eula/"
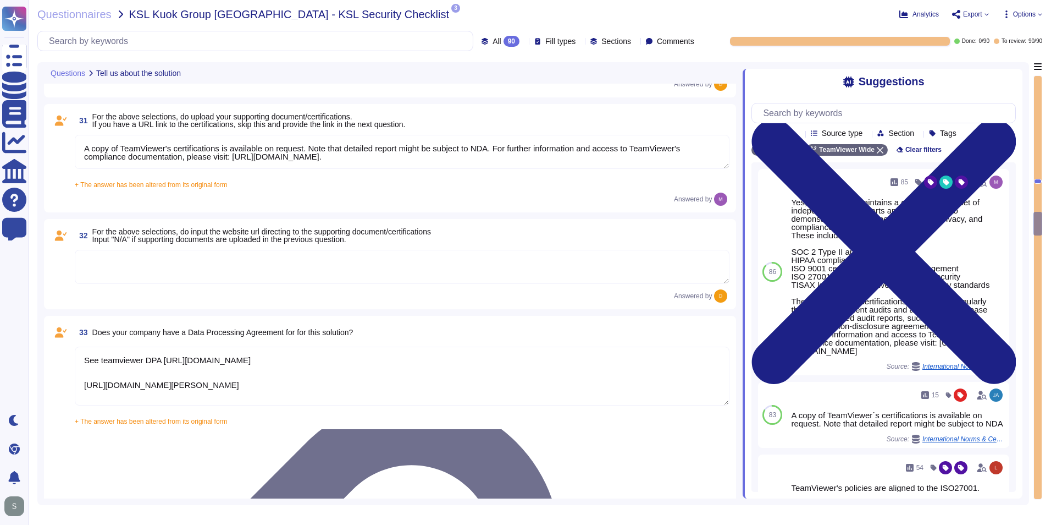
type textarea "The scope and purpose of the ISMS is defined in the document TeamViewer Informa…"
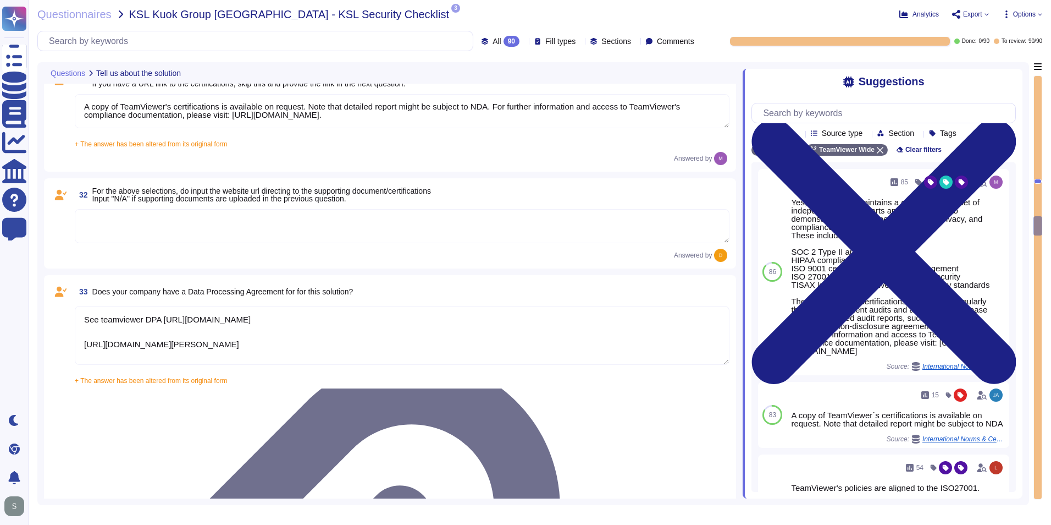
scroll to position [4289, 0]
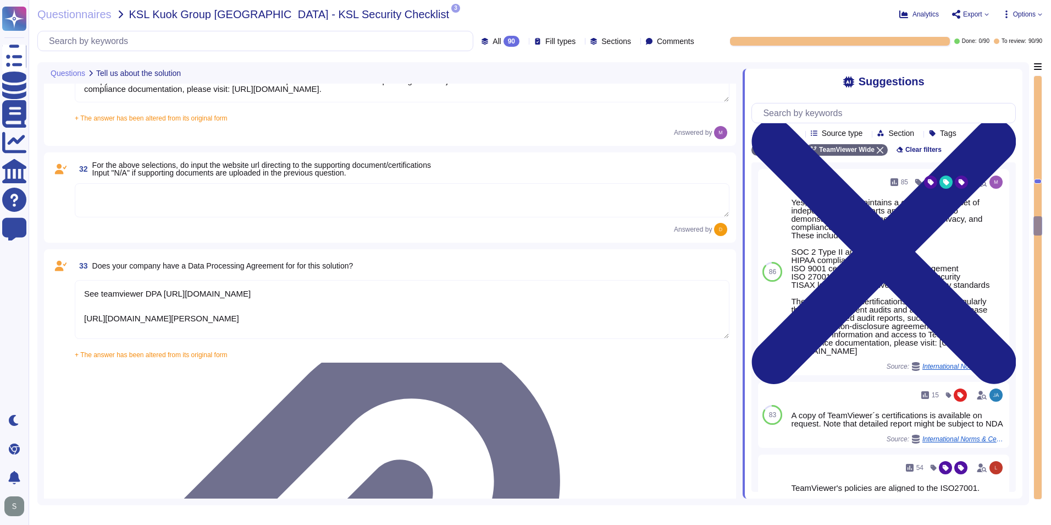
click at [339, 208] on textarea at bounding box center [402, 200] width 655 height 34
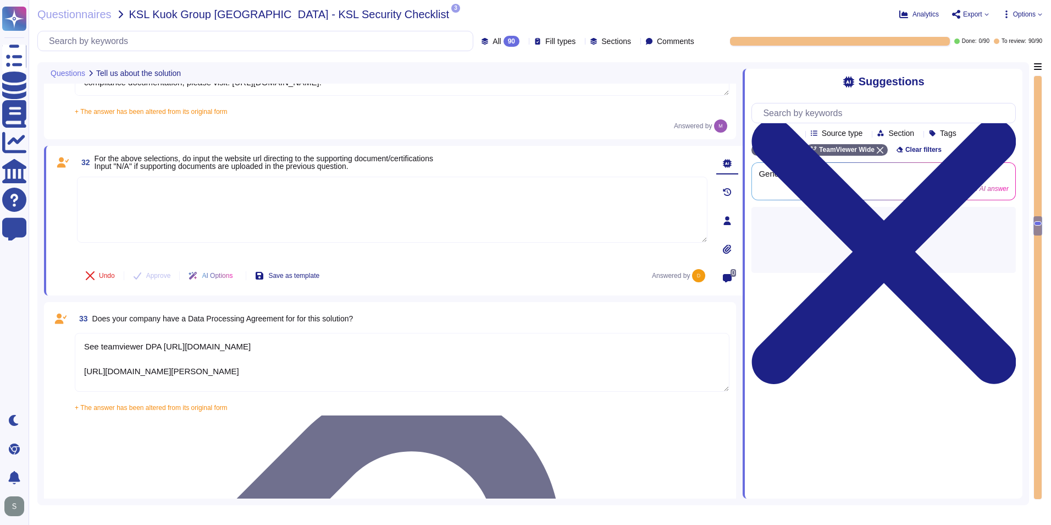
type textarea "The scope and purpose of the ISMS is defined in the document TeamViewer Informa…"
paste textarea "N/A"
type textarea "N/A"
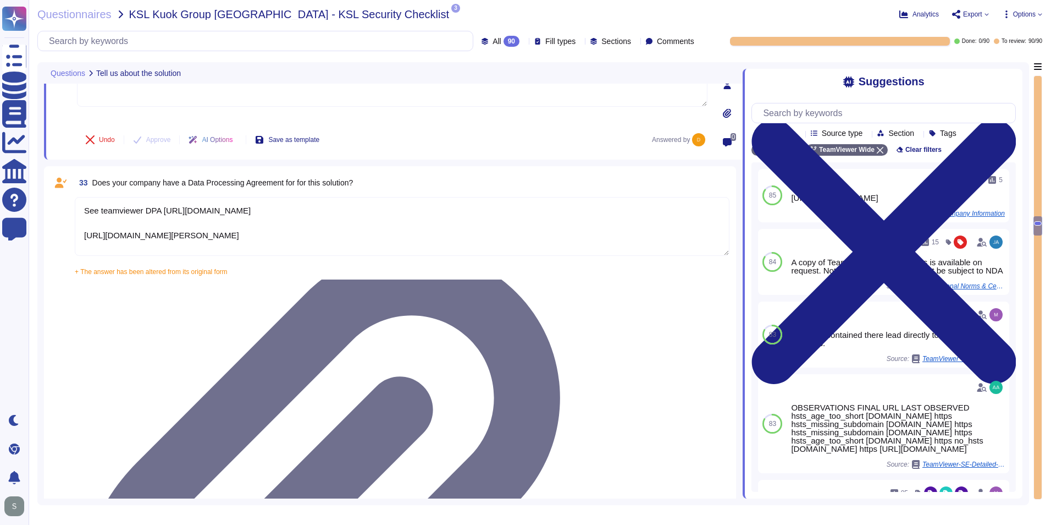
scroll to position [4454, 0]
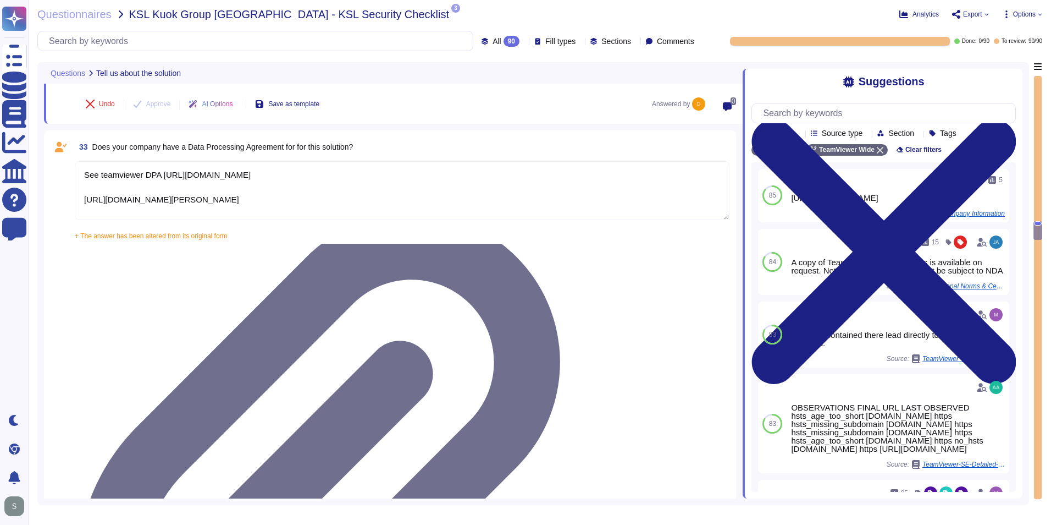
type textarea "Yes, our organization has a formal security awareness program that requires all…"
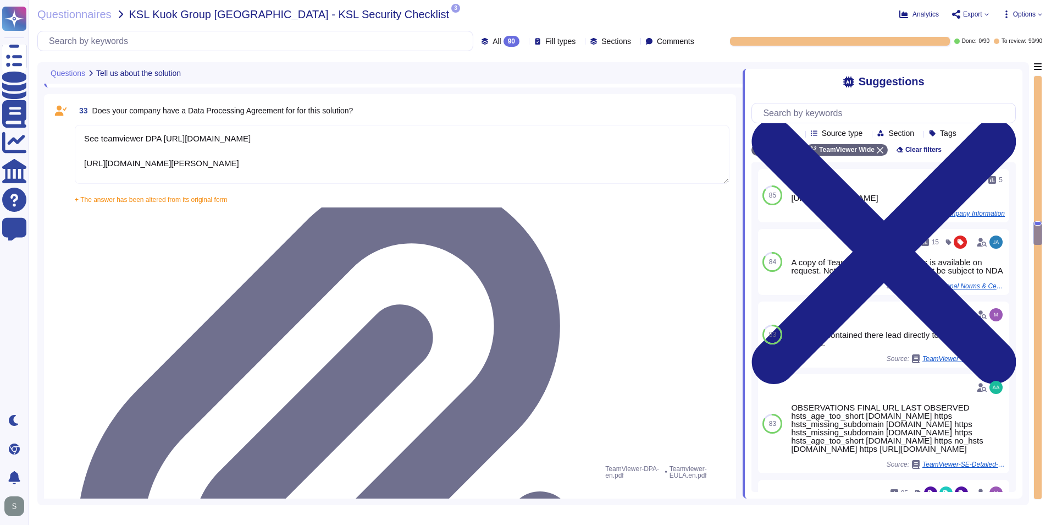
scroll to position [4509, 0]
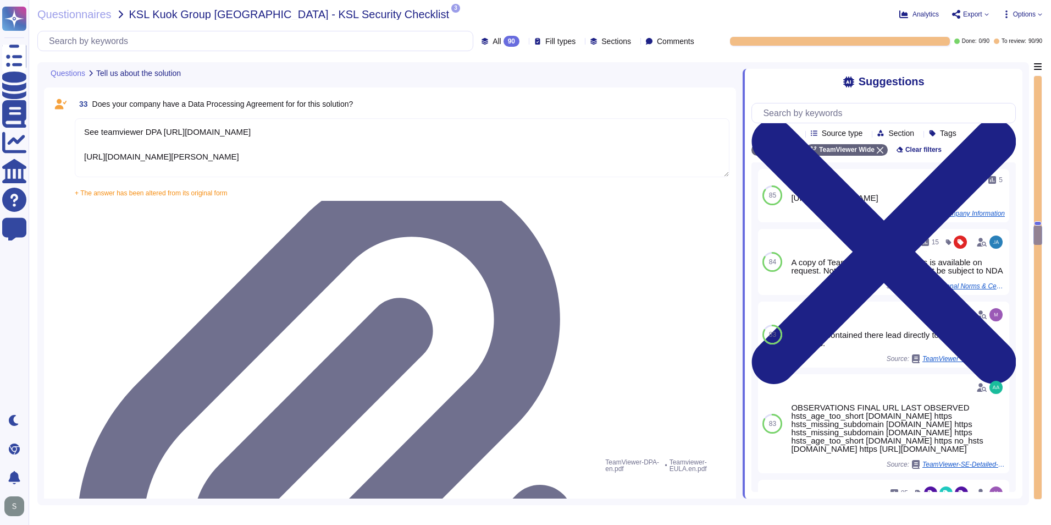
type textarea "N/A"
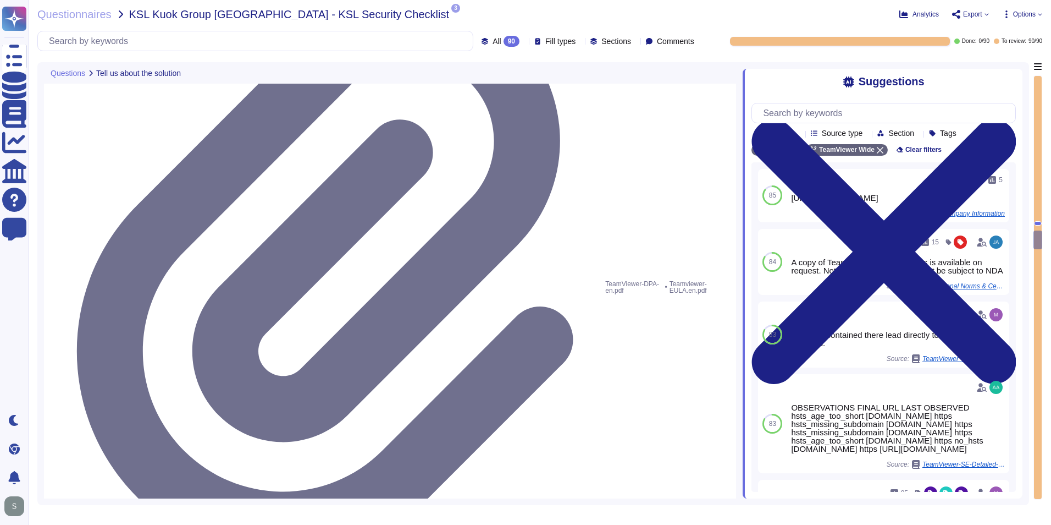
type textarea "We have a comprehensive incident response plan in place, which includes the rol…"
type textarea "Please refer to attached document"
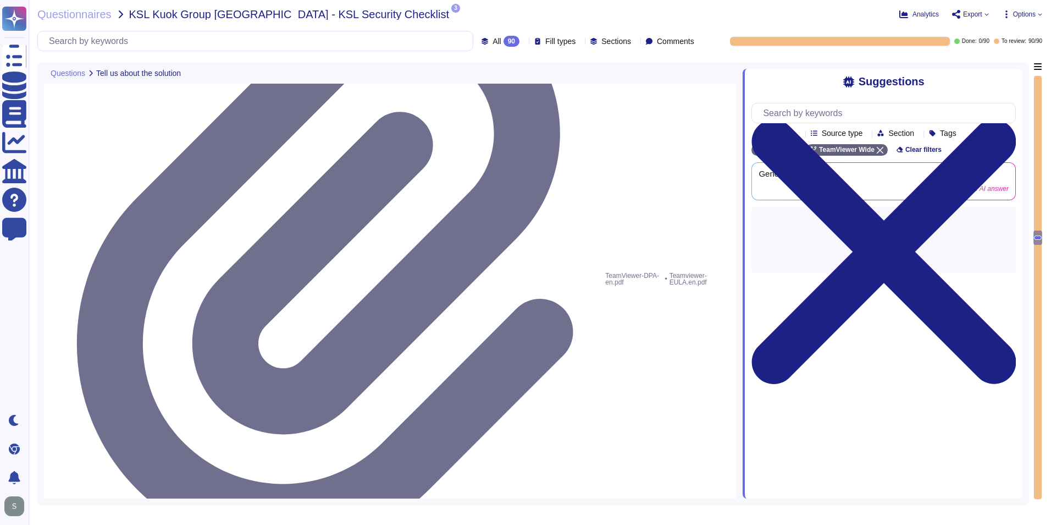
paste textarea "N/A"
type textarea "N/A"
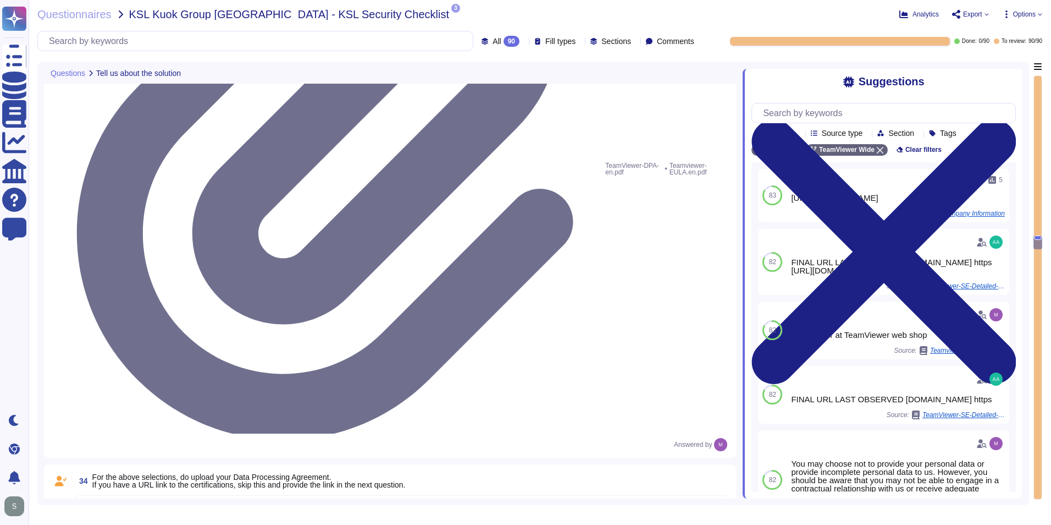
type textarea "Please refer to attached document"
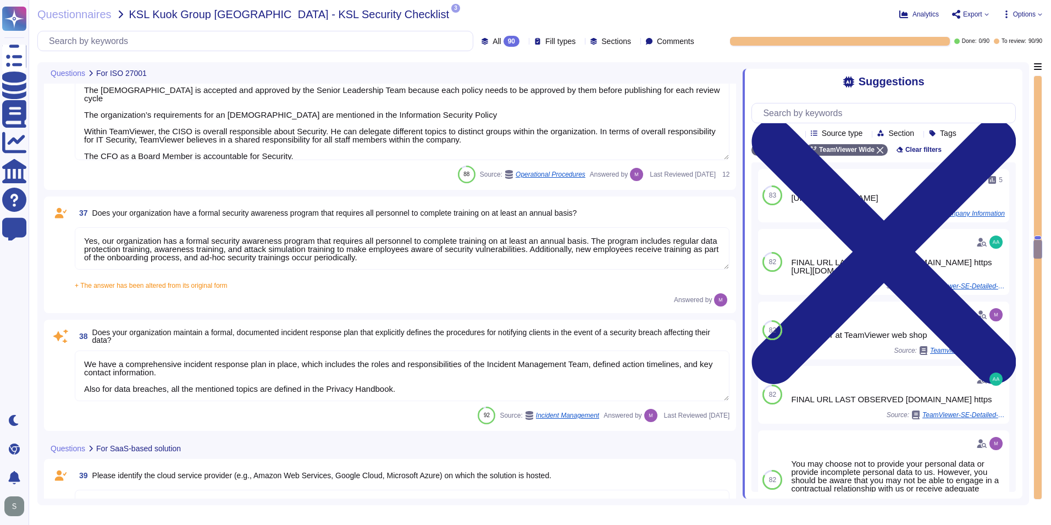
scroll to position [5114, 0]
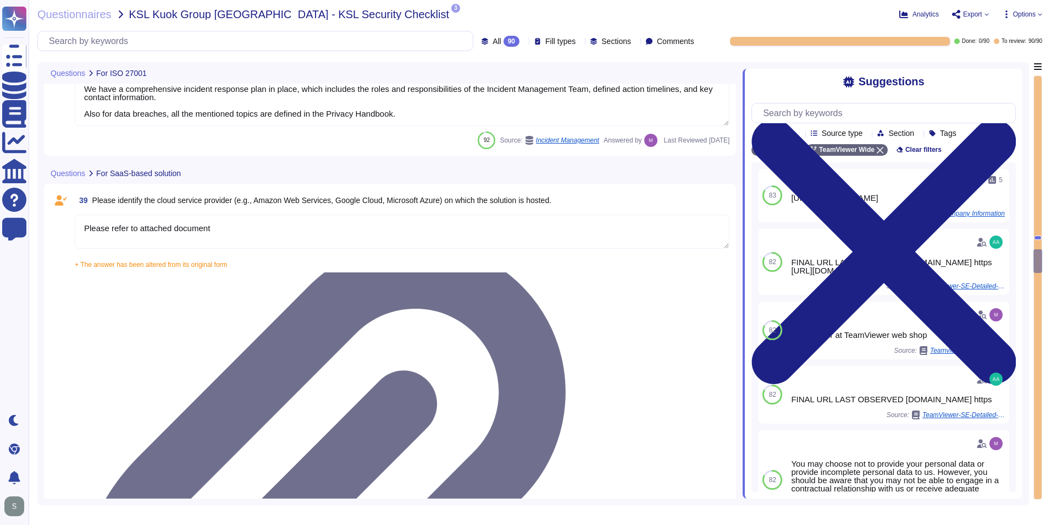
type textarea "Yes, our solution is capable of integrating with Azure Active Directory (AAD) v…"
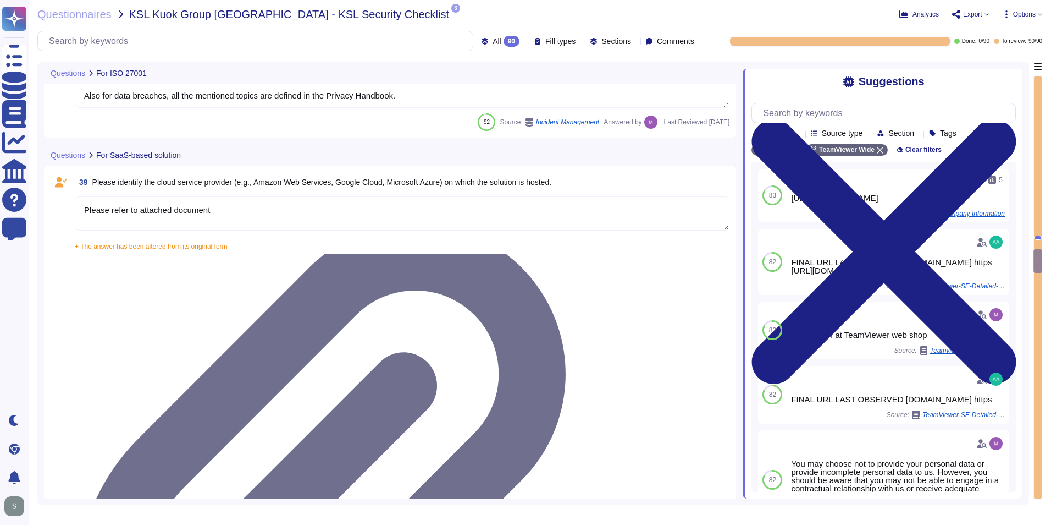
drag, startPoint x: 291, startPoint y: 326, endPoint x: 264, endPoint y: 293, distance: 42.5
click at [264, 293] on div "36 Does your organization maintain a formal, documented information security po…" at bounding box center [393, 285] width 699 height 11005
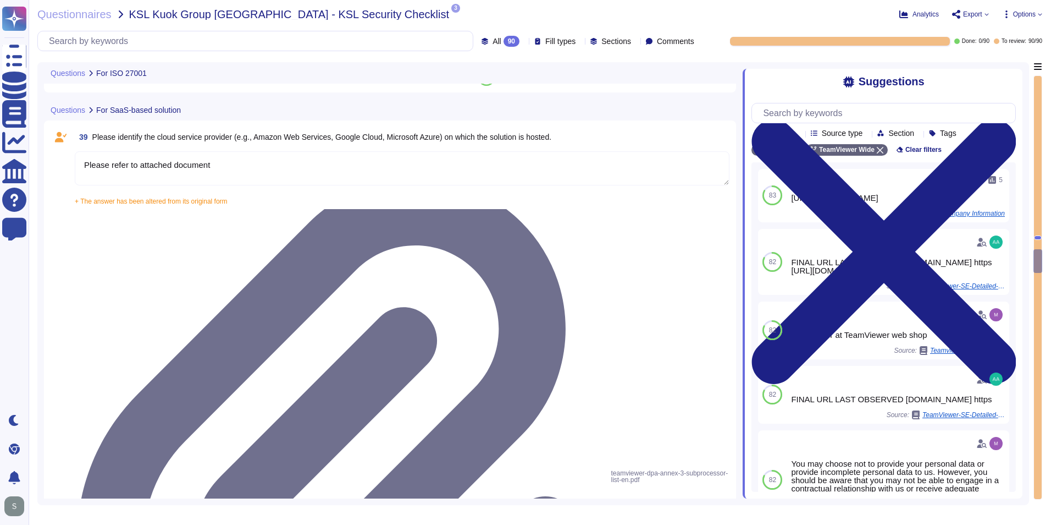
scroll to position [5444, 0]
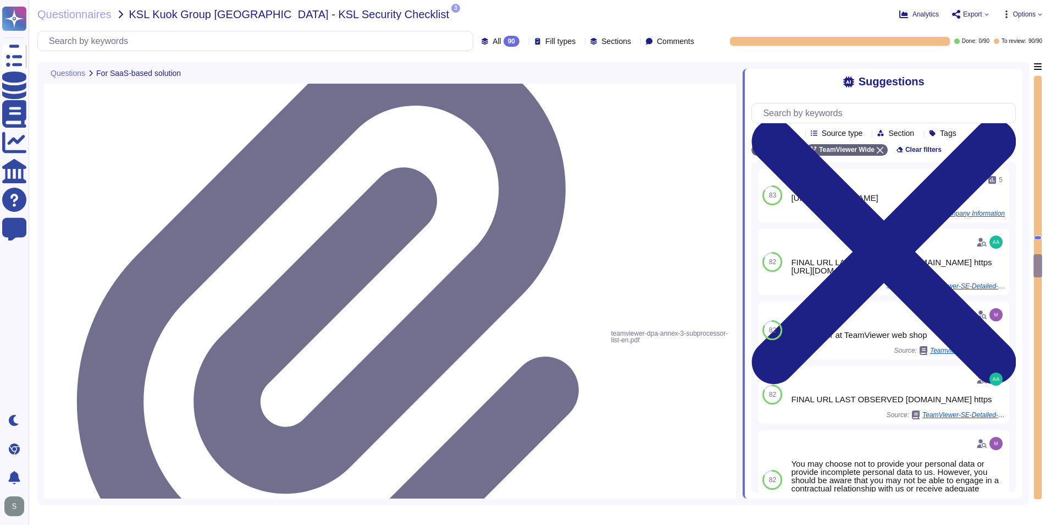
type textarea "Yes, our solution supports having both SSO Account and Local Account concurrent…"
type textarea "Yes, the solution is able to enforce password complexity requirements for Local…"
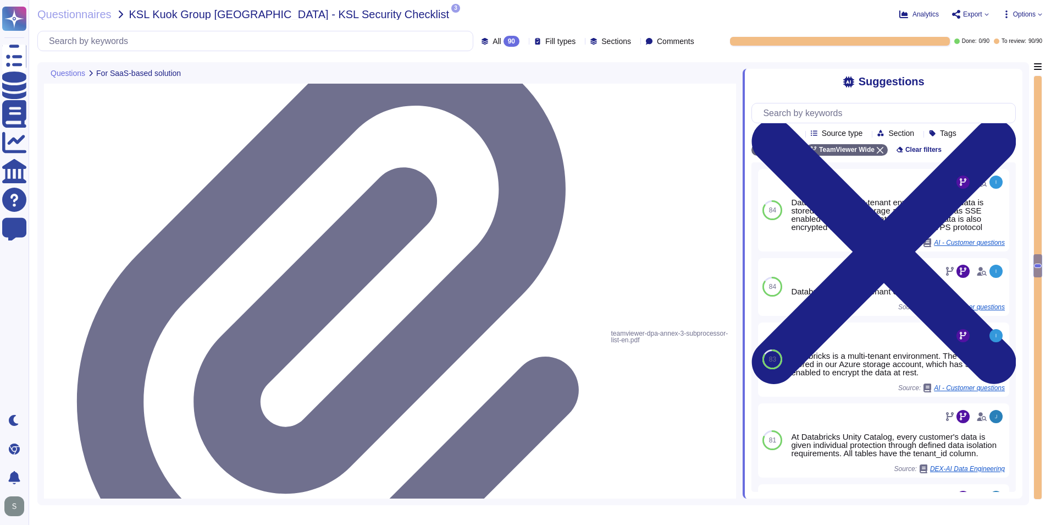
type textarea "Dedicated single-tenant"
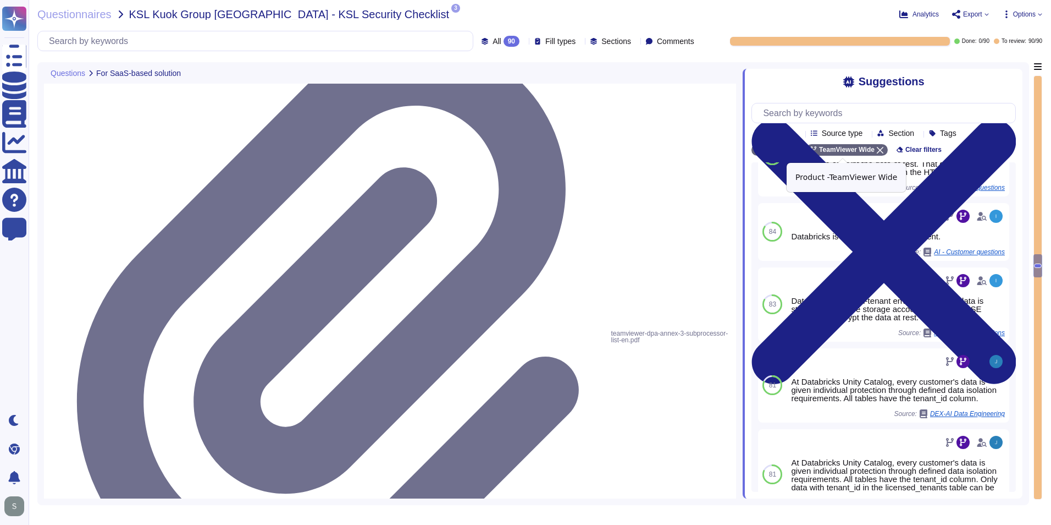
scroll to position [51, 0]
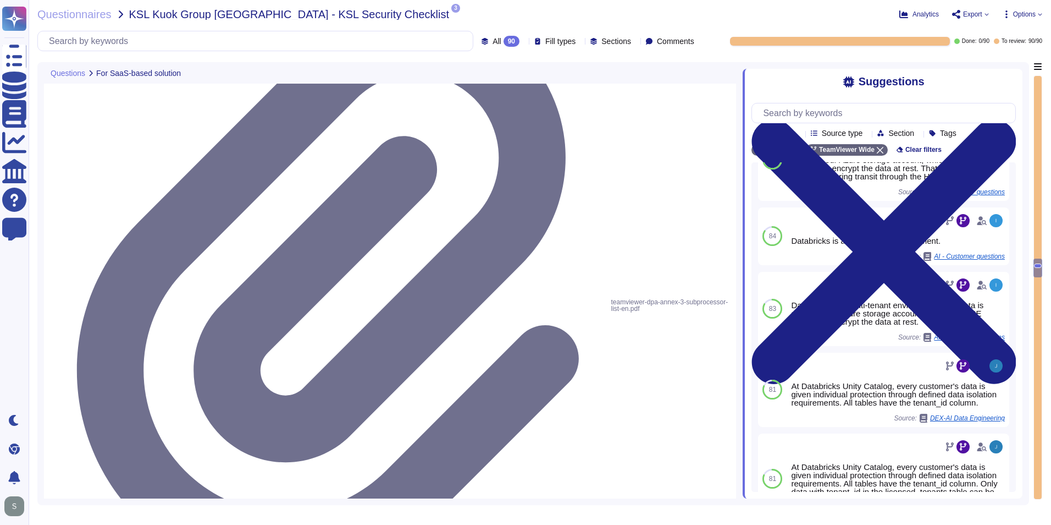
type textarea "Yes, the solution is able to enforce password complexity requirements for Local…"
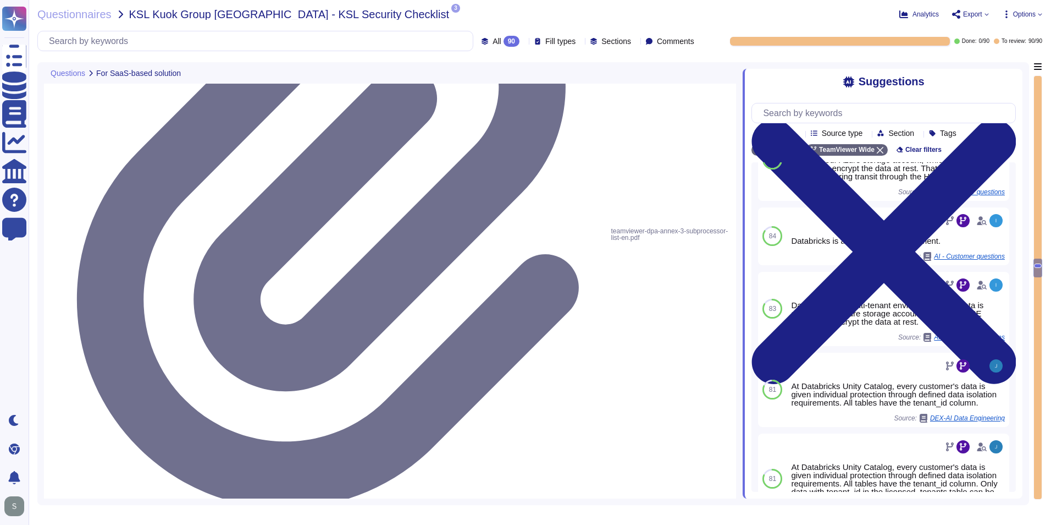
scroll to position [5554, 0]
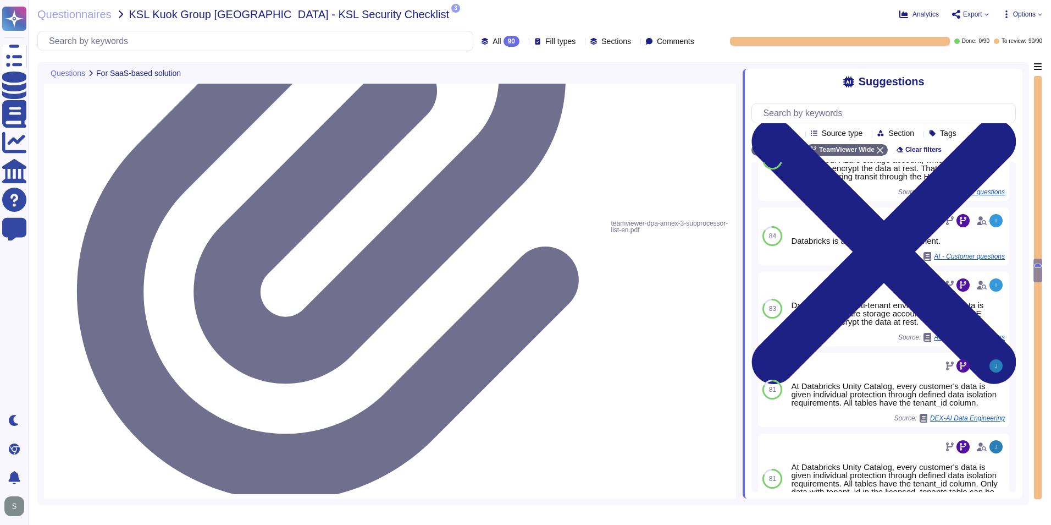
type textarea "Dedicated single-tenant"
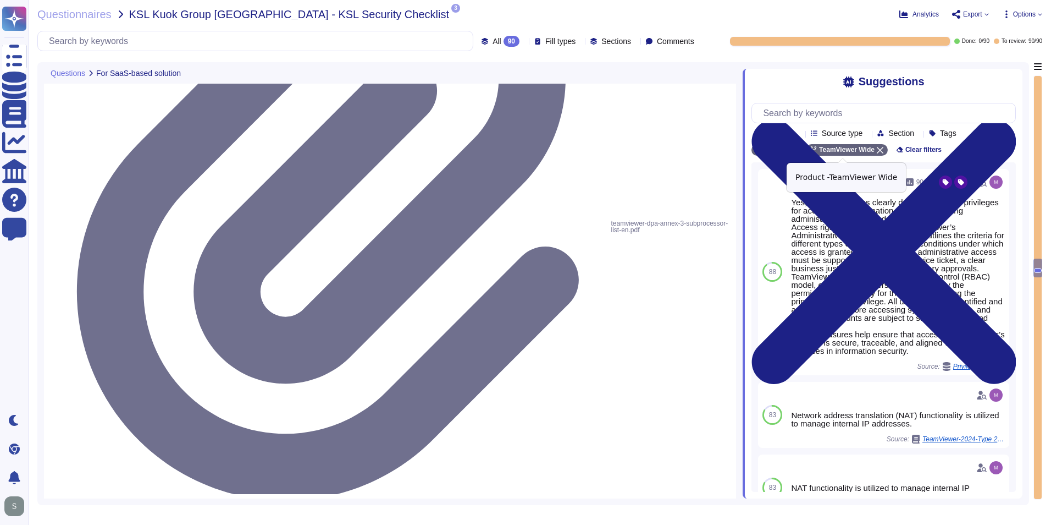
click at [877, 151] on icon at bounding box center [880, 150] width 7 height 7
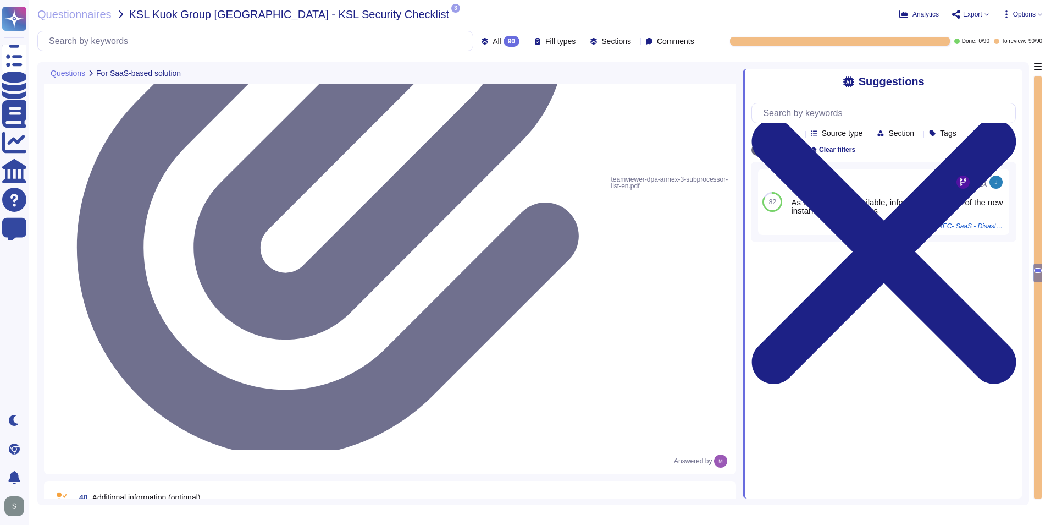
scroll to position [5664, 0]
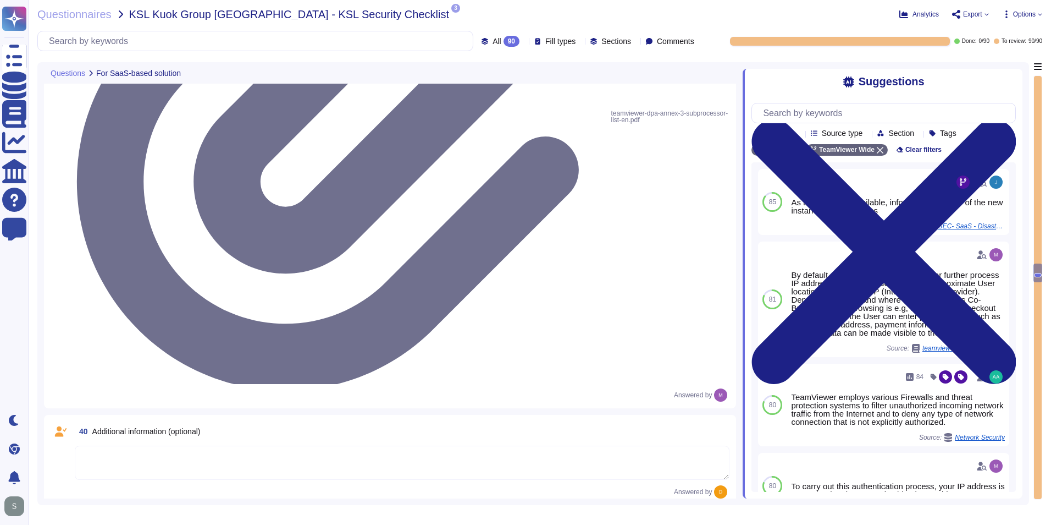
type textarea "Yes"
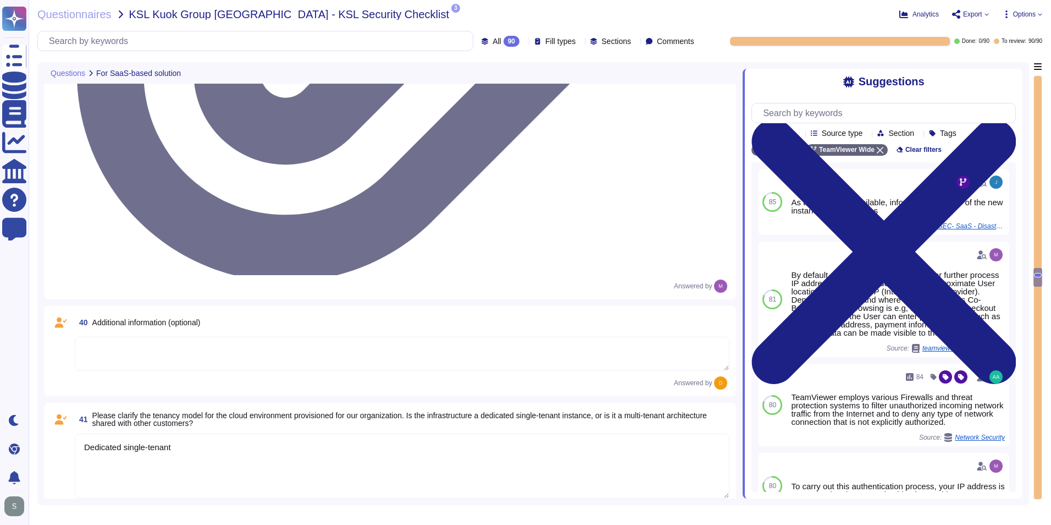
type textarea "5-digit numerical code through which an employee can connect to an employee by …"
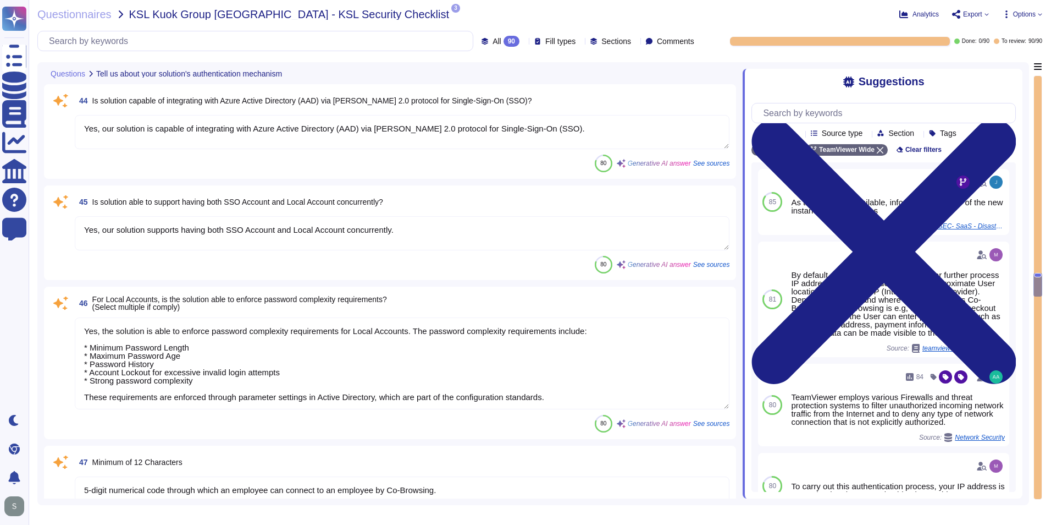
scroll to position [5994, 0]
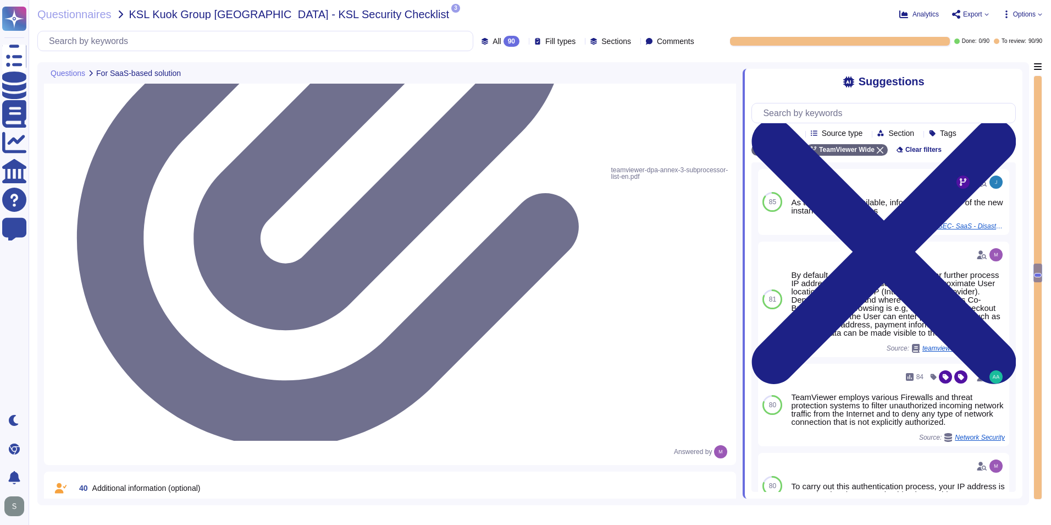
type textarea "Please refer to attached document"
type textarea "Dedicated single-tenant"
type textarea "5-digit numerical code through which an employee can connect to an employee by …"
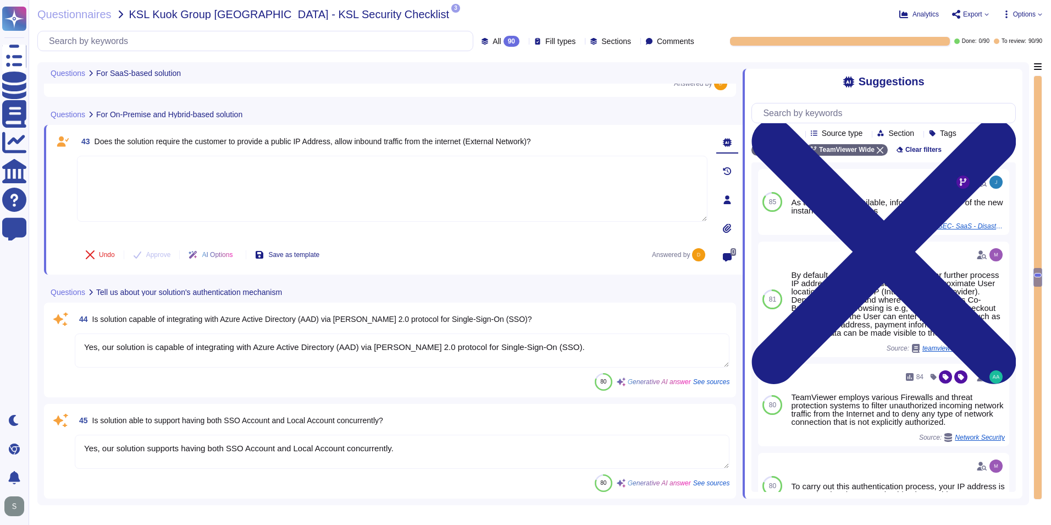
type textarea "Dedicated single-tenant"
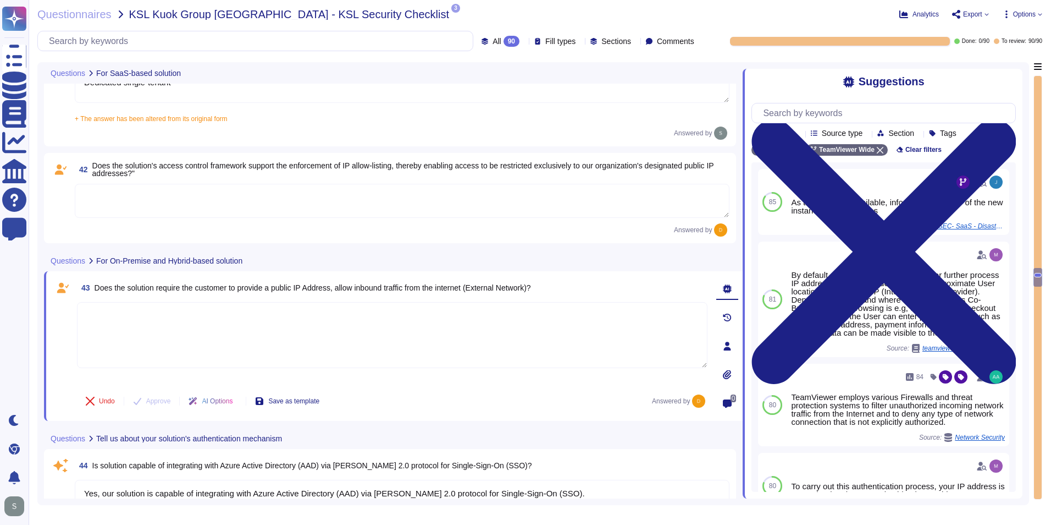
scroll to position [5587, 0]
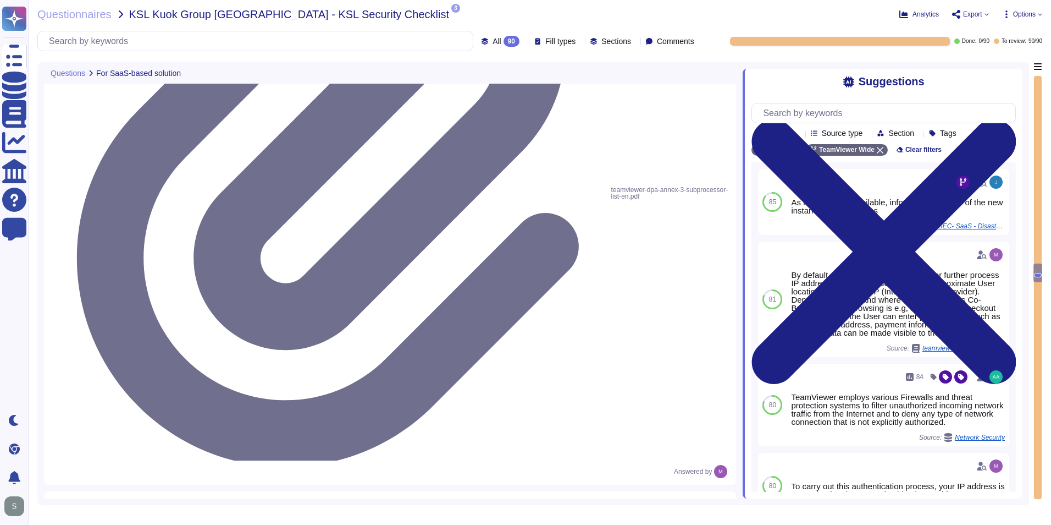
type textarea "Please refer to attached document"
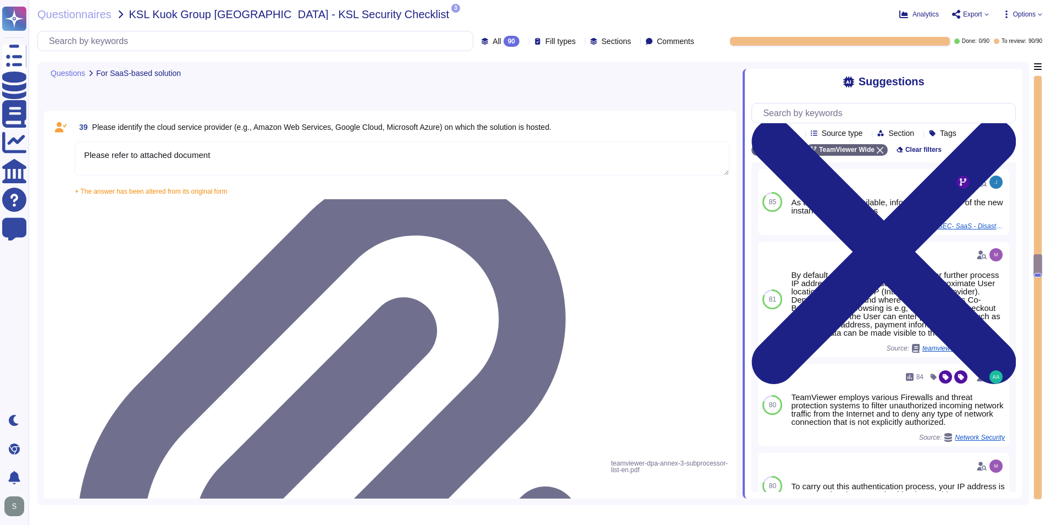
scroll to position [5312, 0]
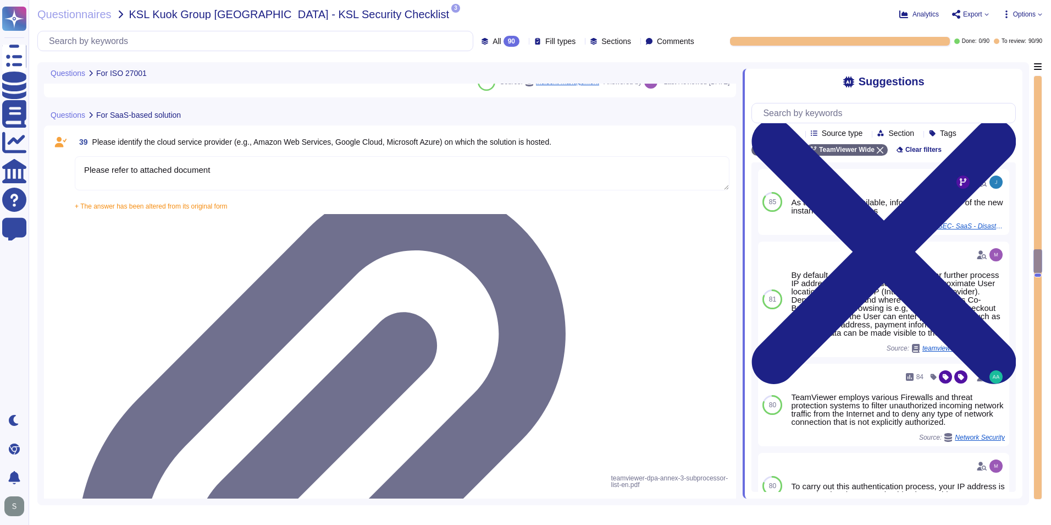
type textarea "Yes, our organization has a formal security awareness program that requires all…"
type textarea "We have a comprehensive incident response plan in place, which includes the rol…"
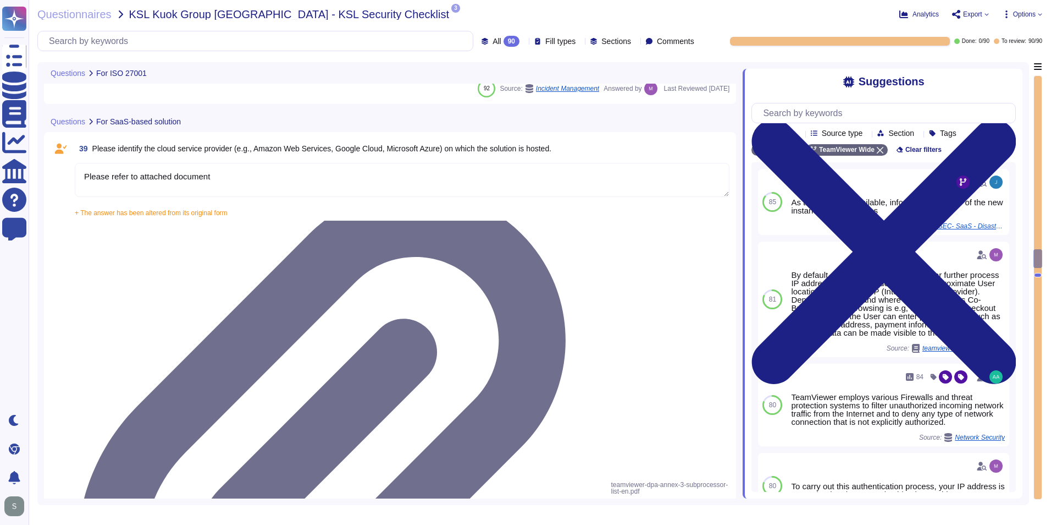
type textarea "The scope and purpose of the ISMS is defined in the document TeamViewer Informa…"
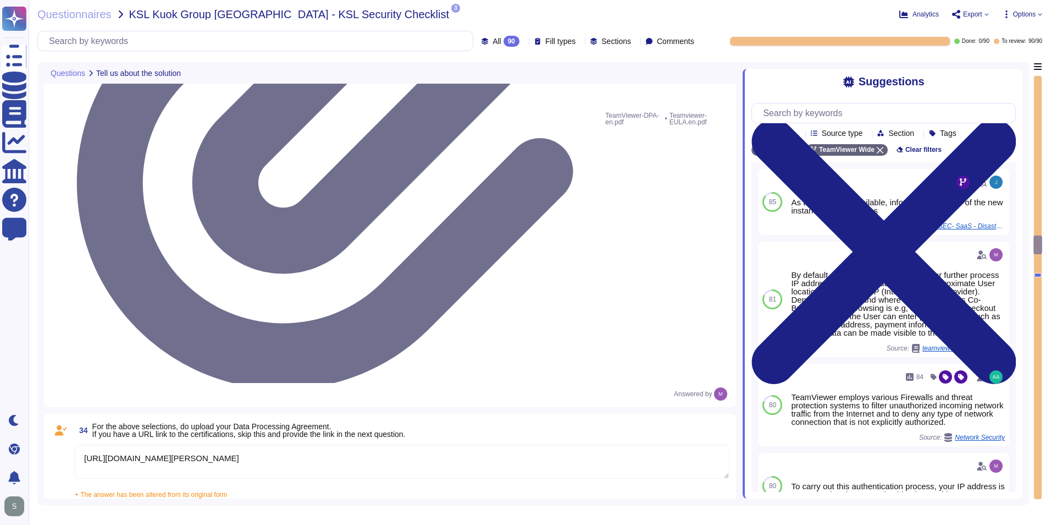
type textarea "See teamviewer DPA https://media.teamviewer.com/is/content/teamviewergmbh/teamv…"
type textarea "https://www.teamviewer.com/en/legal/eula/"
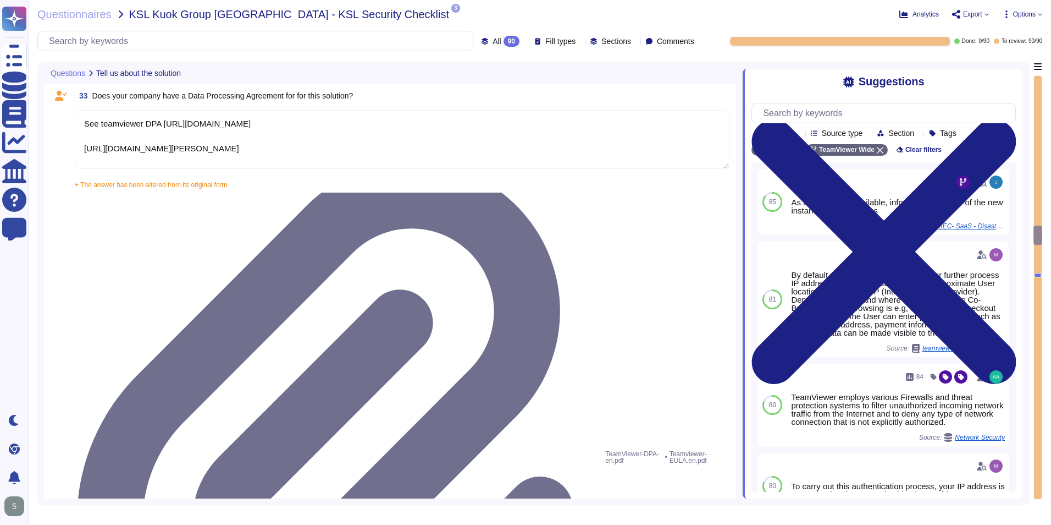
type textarea "A copy of TeamViewer's certifications is available on request. Note that detail…"
type textarea "N/A"
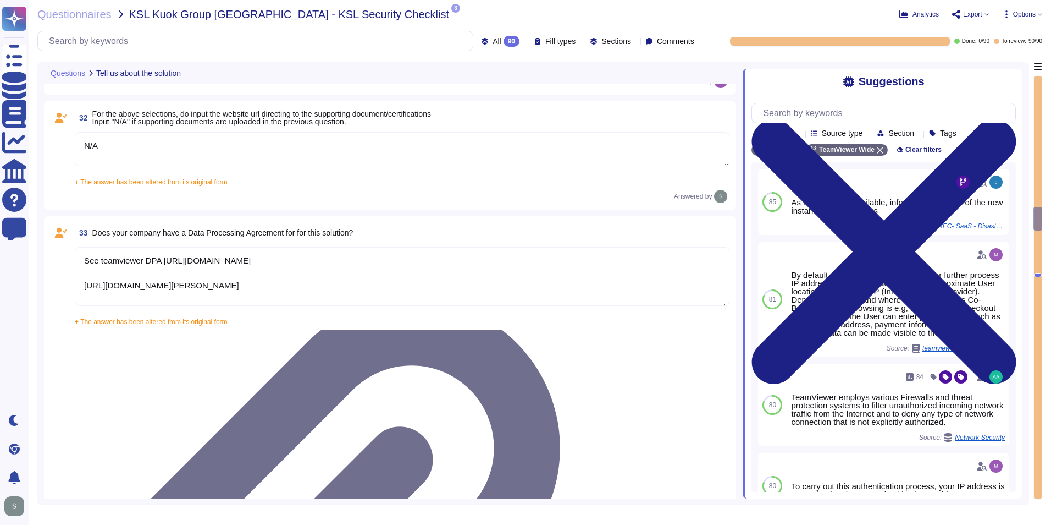
type textarea "As a company headquartered in Germany, TeamViewer commits fully to the principl…"
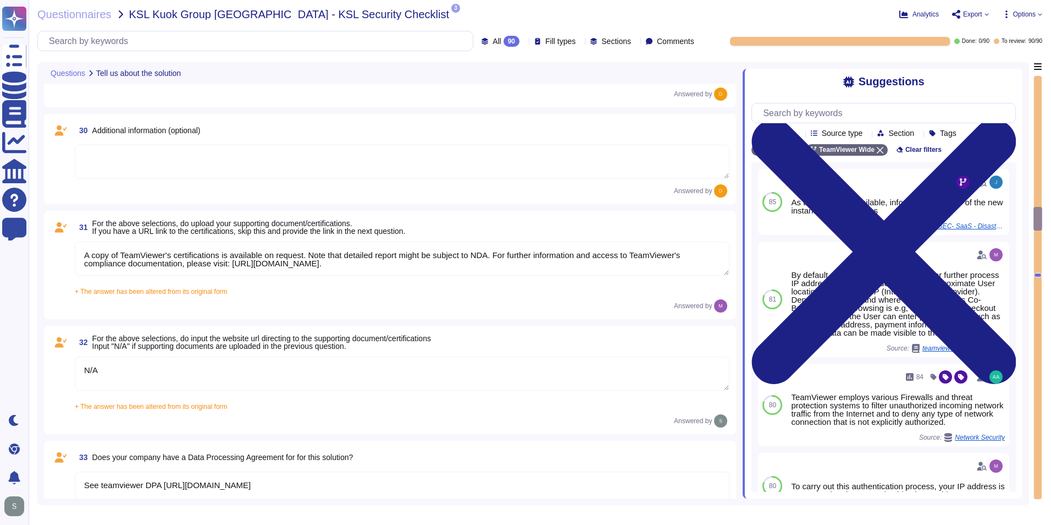
type textarea "TeamViewer does not store, process, or transmit cardholder data. All customer p…"
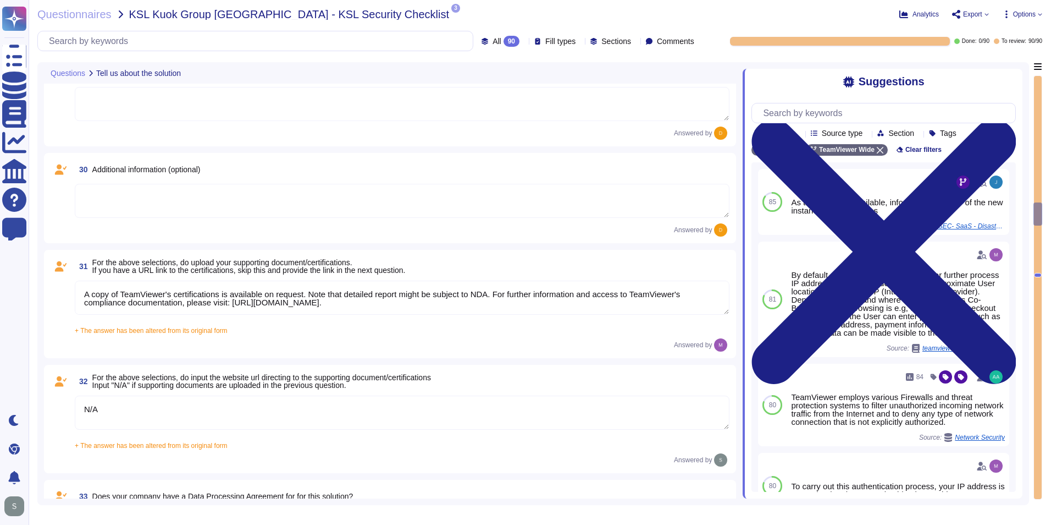
type textarea "Yes, TeamViewer maintains a comprehensive set of independent audit reports and …"
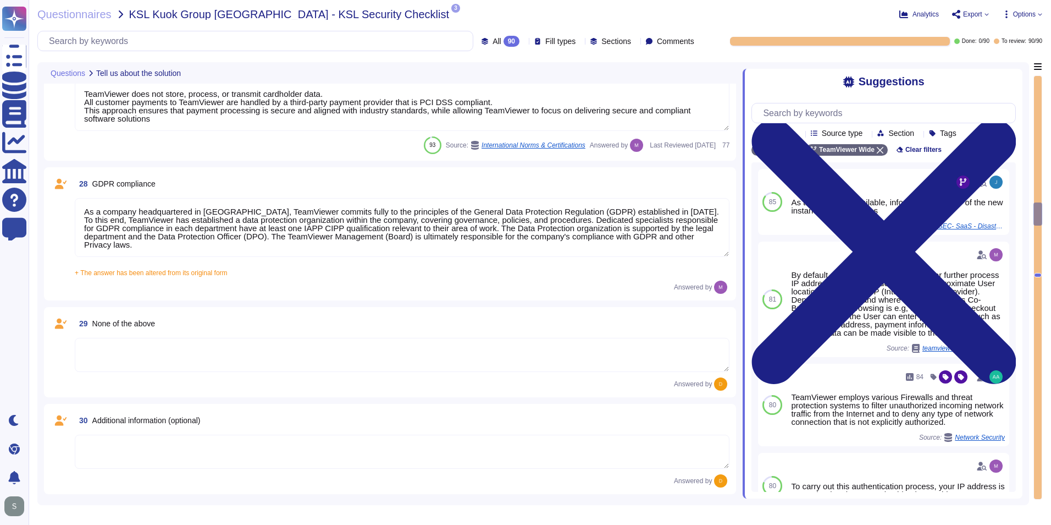
scroll to position [3738, 0]
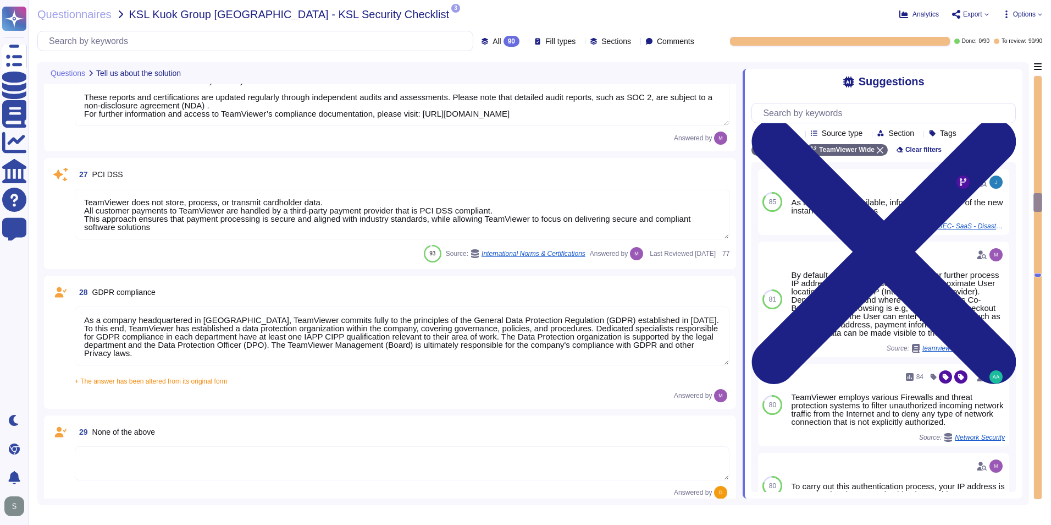
type textarea "Yes, TeamViewer maintains a comprehensive set of independent audit reports and …"
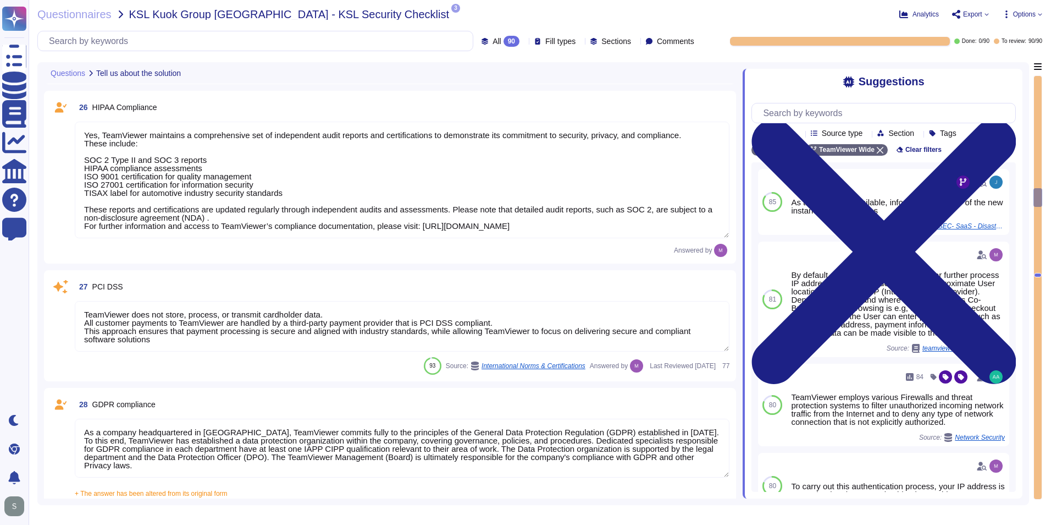
type textarea "Yes, TeamViewer maintains a comprehensive set of independent audit reports and …"
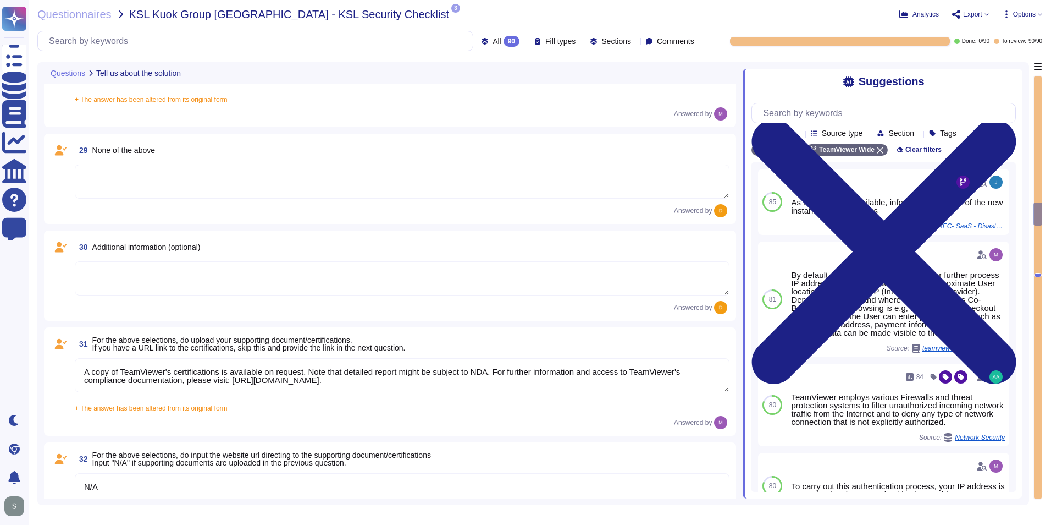
type textarea "N/A"
type textarea "See teamviewer DPA https://media.teamviewer.com/is/content/teamviewergmbh/teamv…"
type textarea "https://www.teamviewer.com/en/legal/eula/"
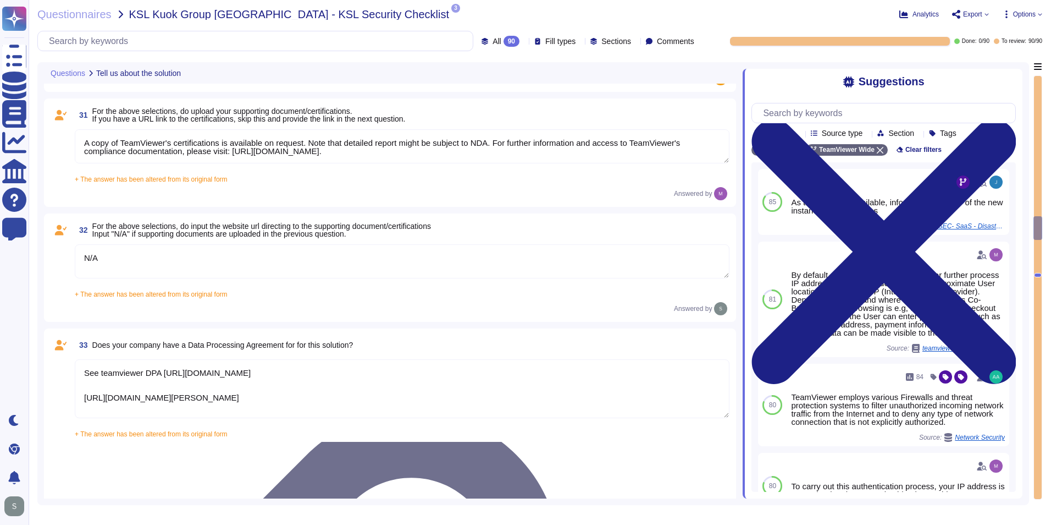
type textarea "The scope and purpose of the ISMS is defined in the document TeamViewer Informa…"
type textarea "Yes, our organization has a formal security awareness program that requires all…"
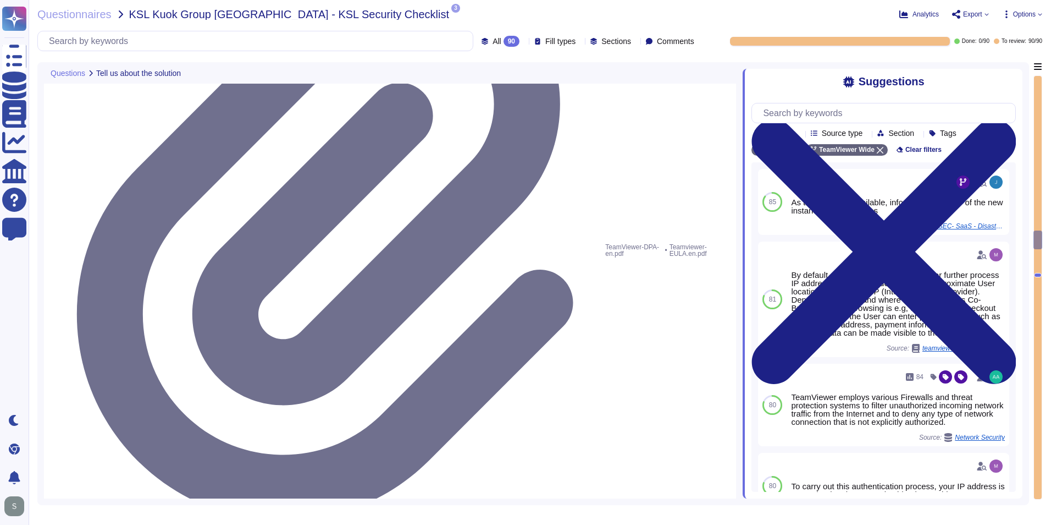
type textarea "We have a comprehensive incident response plan in place, which includes the rol…"
type textarea "Please refer to attached document"
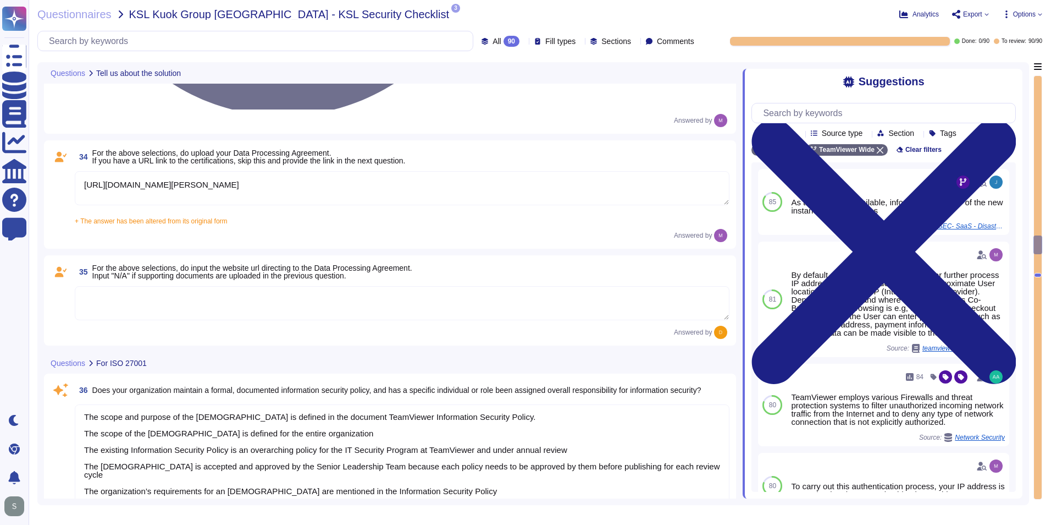
scroll to position [5057, 0]
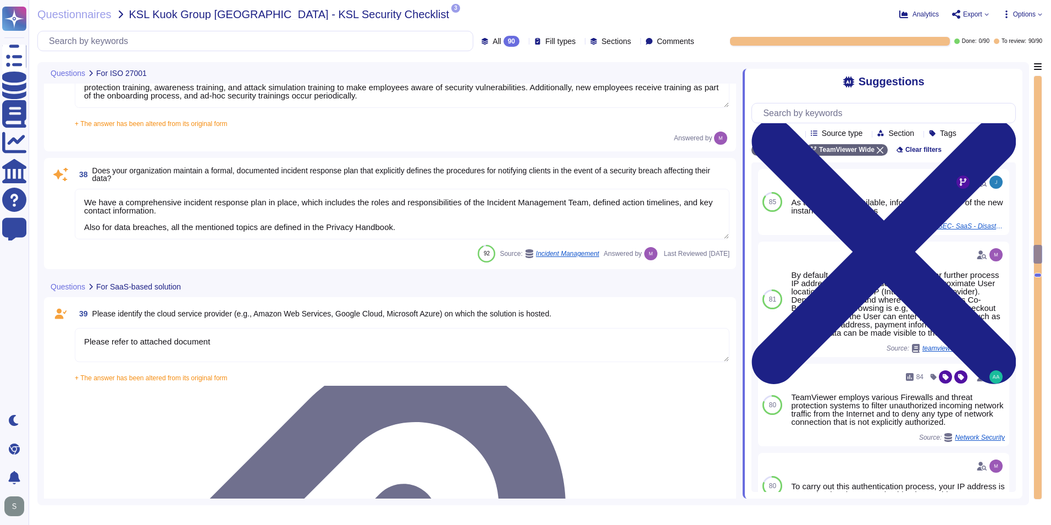
type textarea "Dedicated single-tenant"
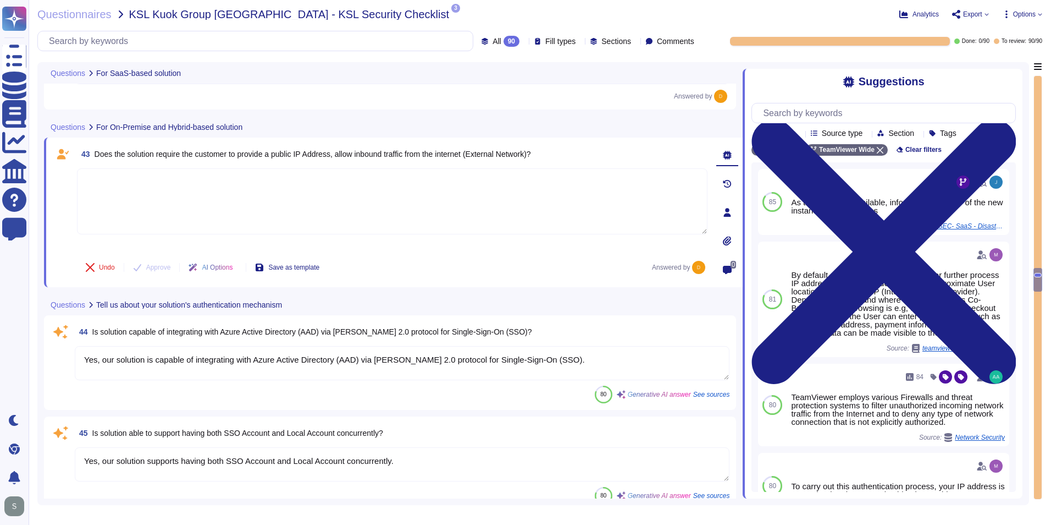
type textarea "Yes, our solution is capable of integrating with Azure Active Directory (AAD) v…"
type textarea "Yes, our solution supports having both SSO Account and Local Account concurrent…"
type textarea "Yes, the solution is able to enforce password complexity requirements for Local…"
type textarea "5-digit numerical code through which an employee can connect to an employee by …"
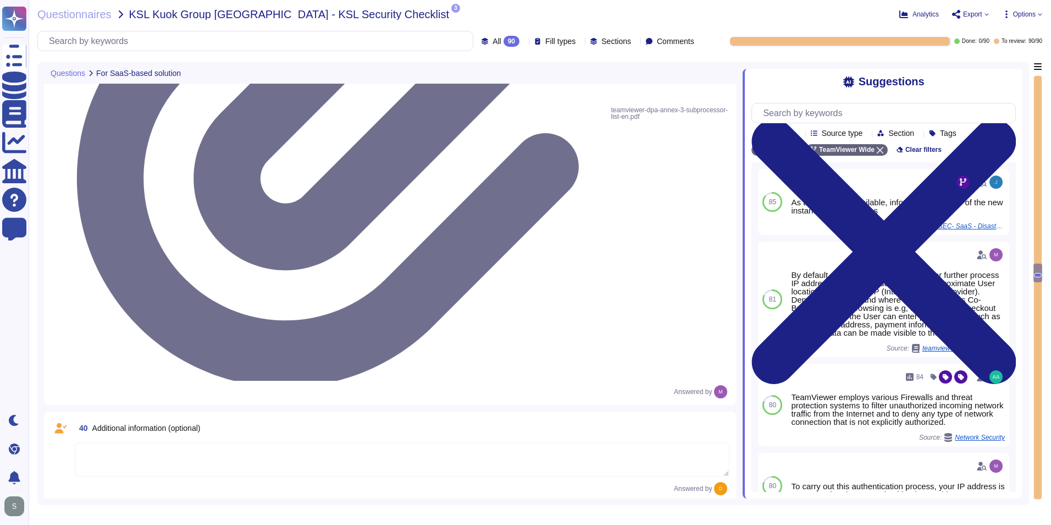
scroll to position [5568, 0]
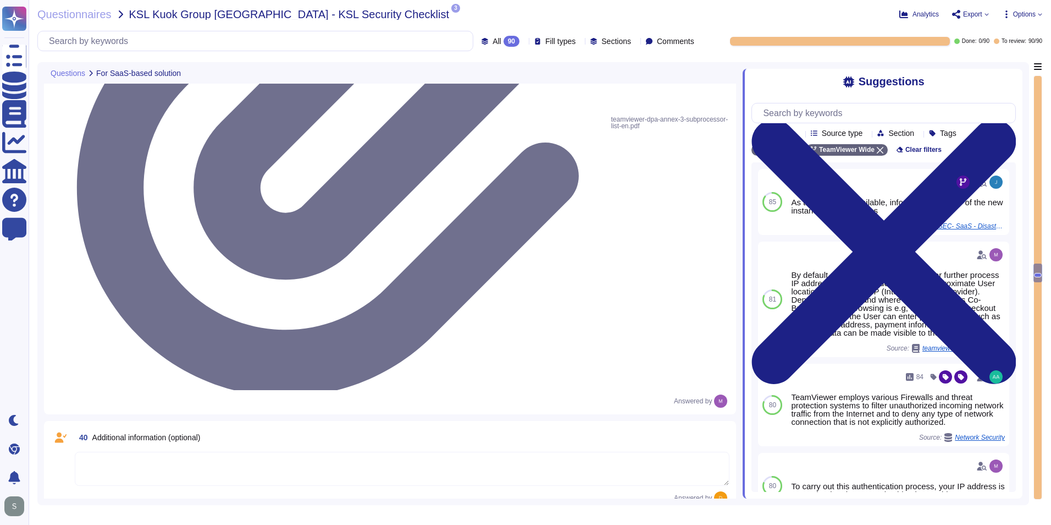
type textarea "Please refer to attached document"
type textarea "Yes"
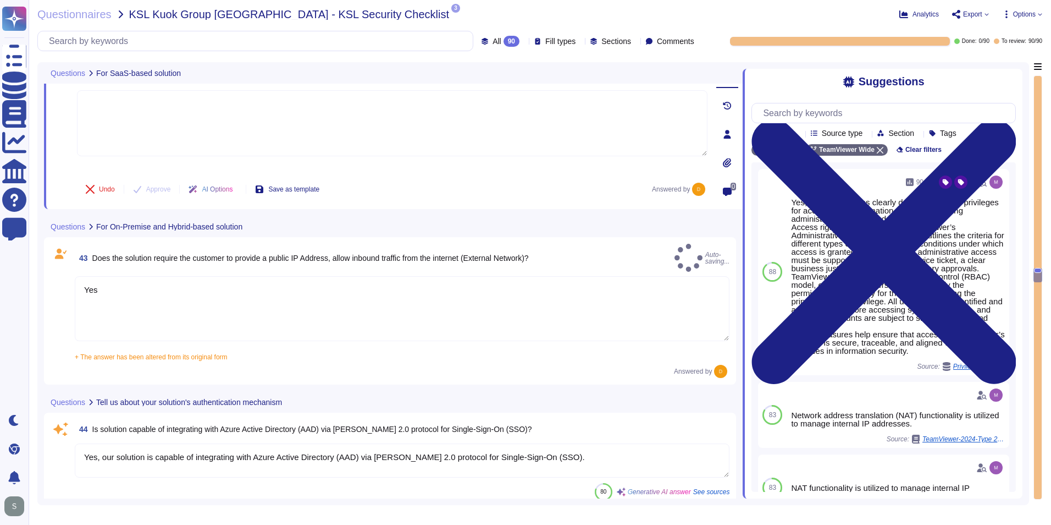
type textarea "5-digit numerical code through which an employee can connect to an employee by …"
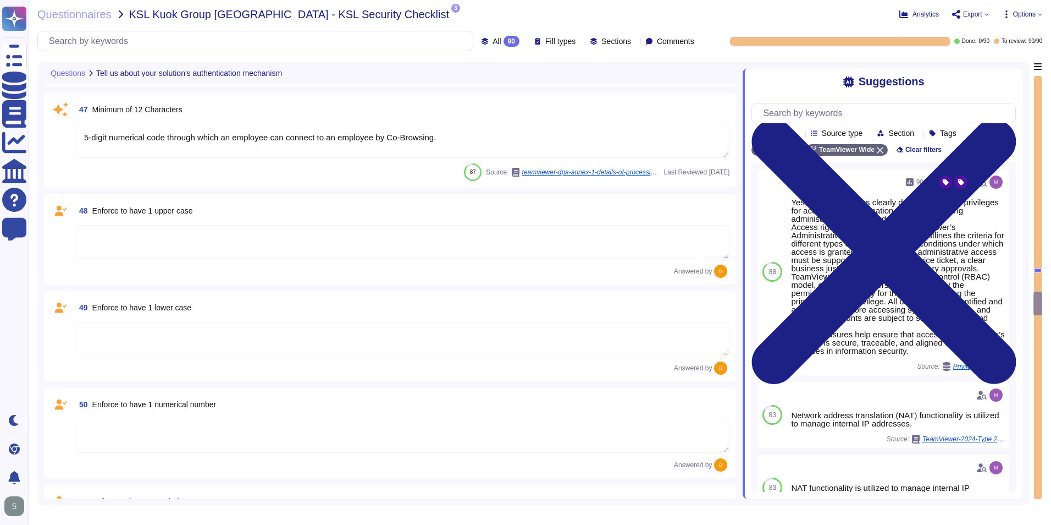
scroll to position [6282, 0]
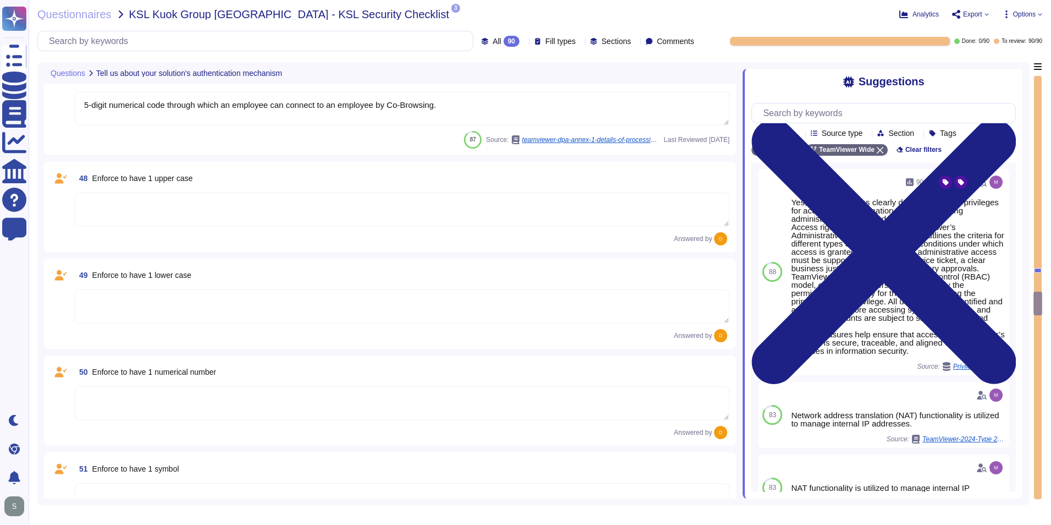
click at [185, 212] on textarea at bounding box center [402, 209] width 655 height 34
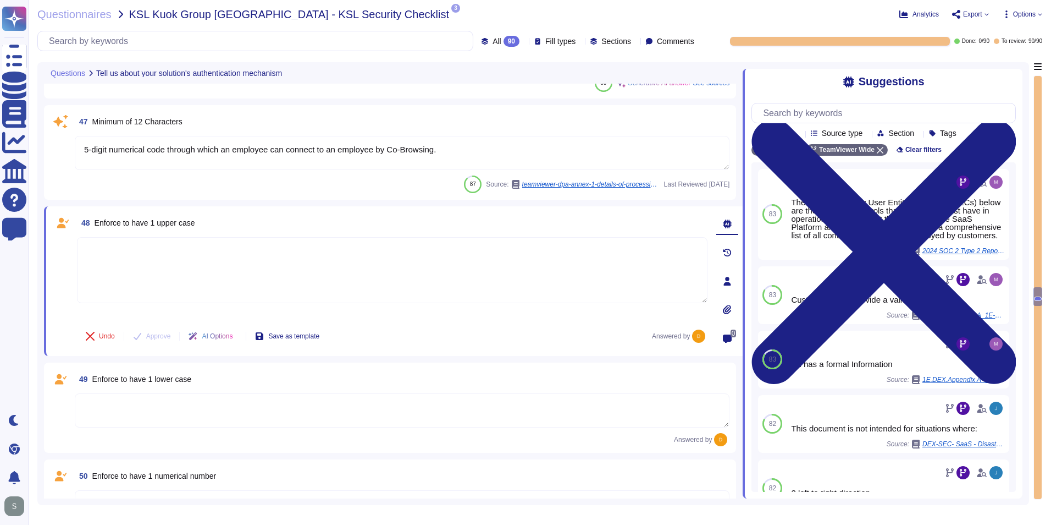
type textarea "Yes, our solution is capable of integrating with Azure Active Directory (AAD) v…"
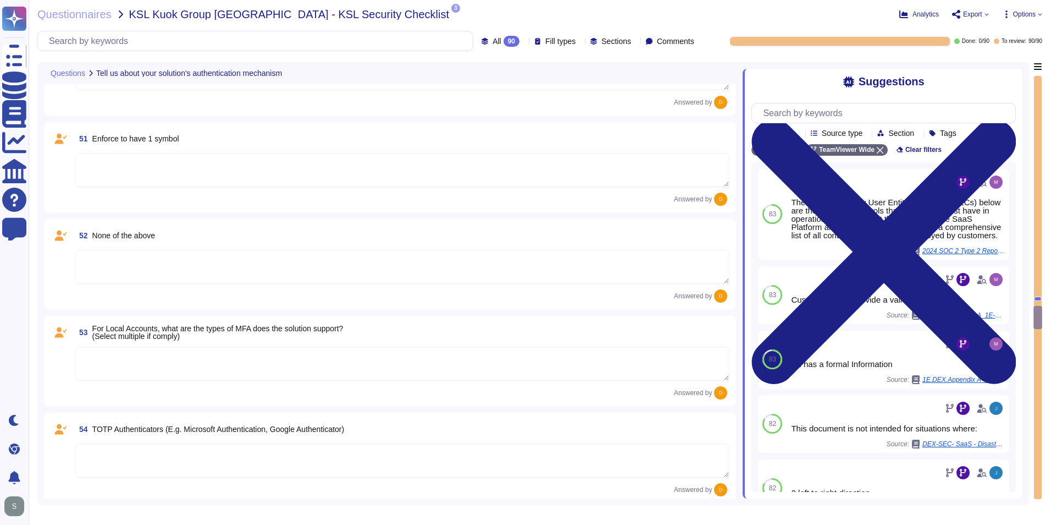
scroll to position [6667, 0]
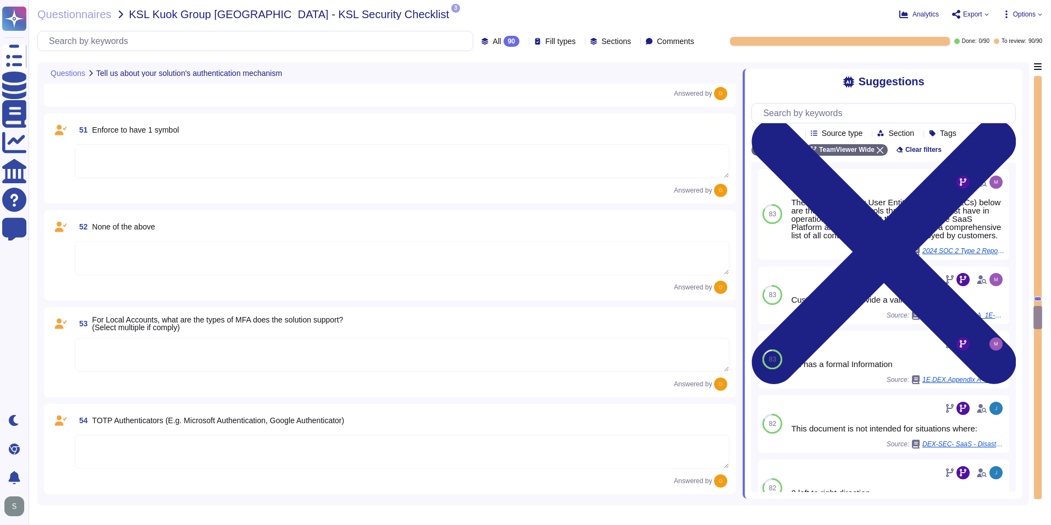
click at [190, 346] on textarea at bounding box center [402, 355] width 655 height 34
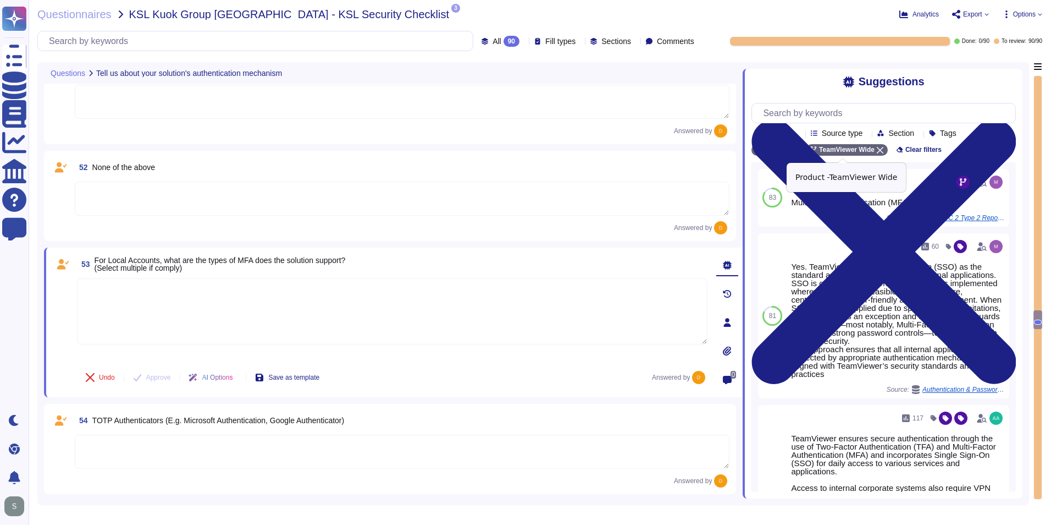
click at [877, 150] on icon at bounding box center [880, 150] width 7 height 7
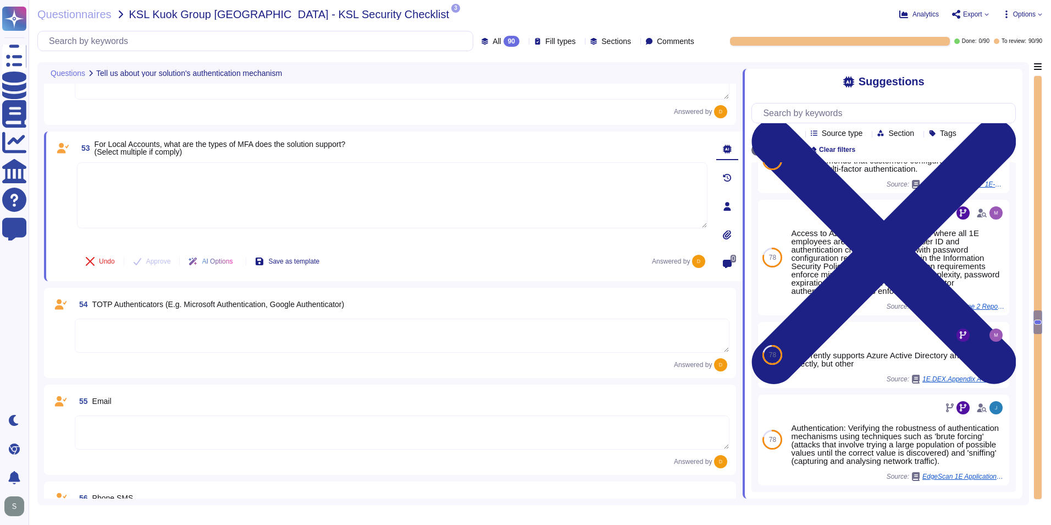
scroll to position [6777, 0]
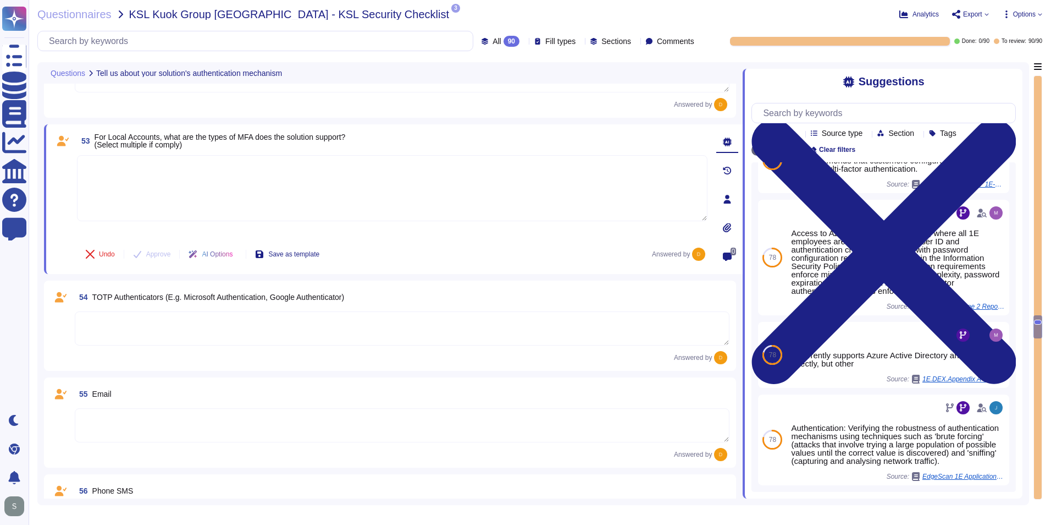
click at [280, 318] on textarea at bounding box center [402, 328] width 655 height 34
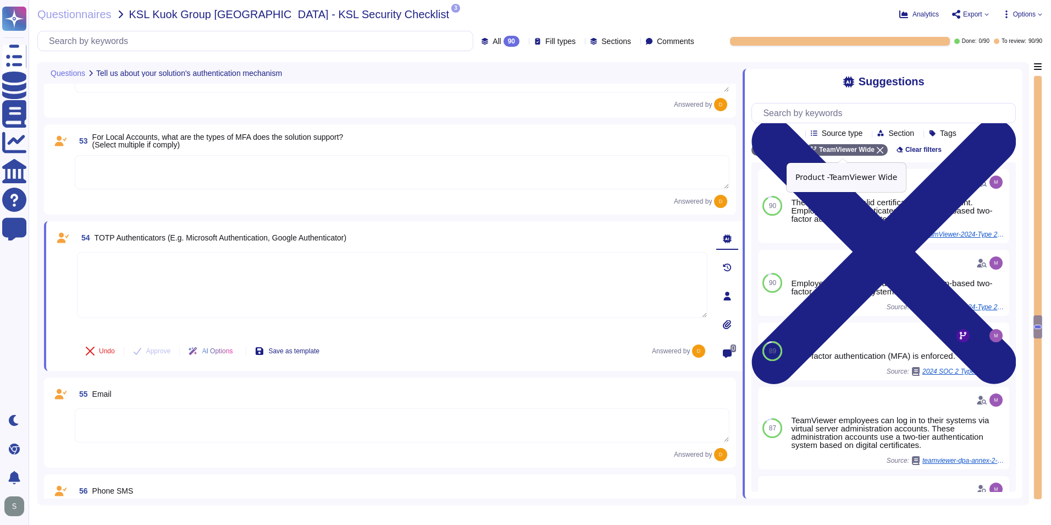
click at [877, 152] on icon at bounding box center [880, 150] width 7 height 7
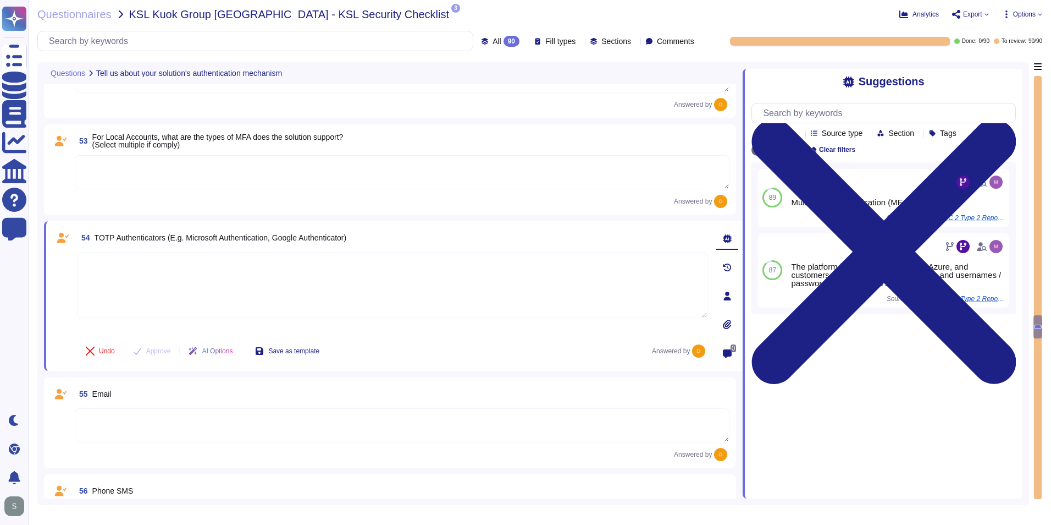
click at [305, 279] on textarea at bounding box center [392, 285] width 631 height 66
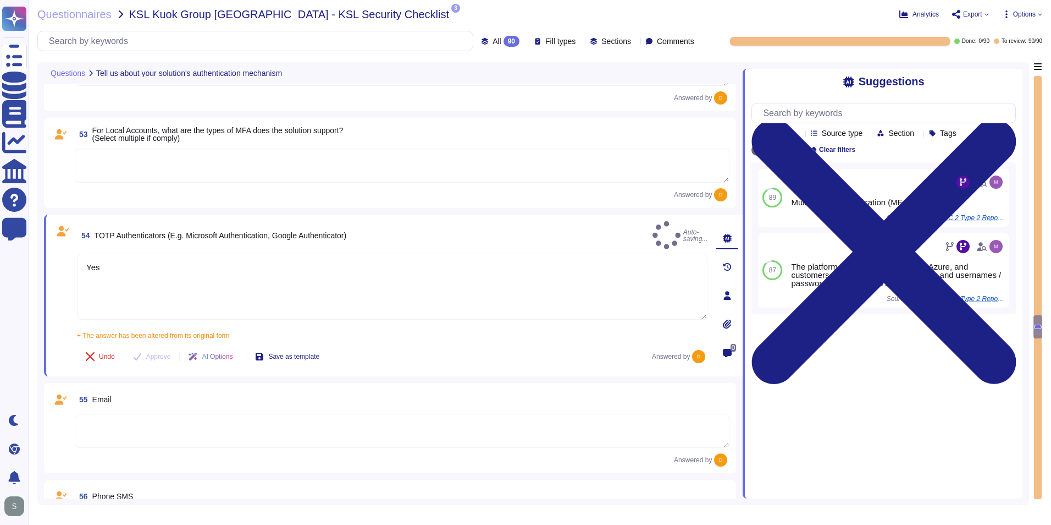
type textarea "Yes"
click at [264, 420] on textarea at bounding box center [402, 431] width 655 height 34
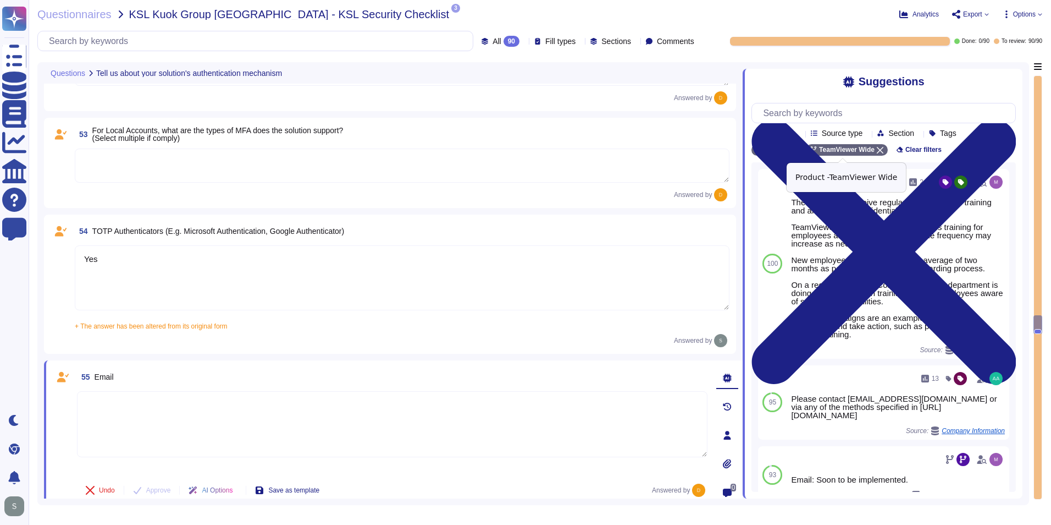
click at [877, 149] on icon at bounding box center [880, 150] width 7 height 7
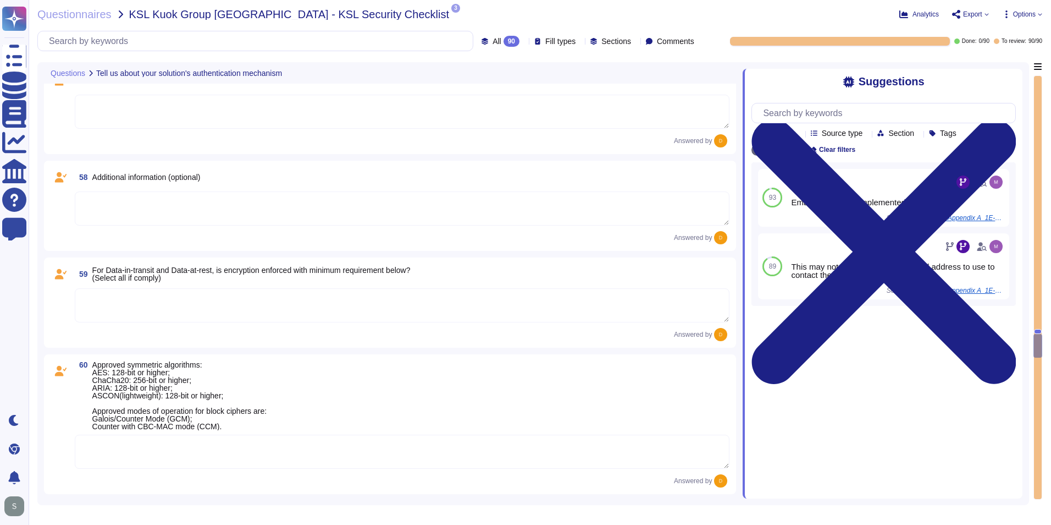
scroll to position [7382, 0]
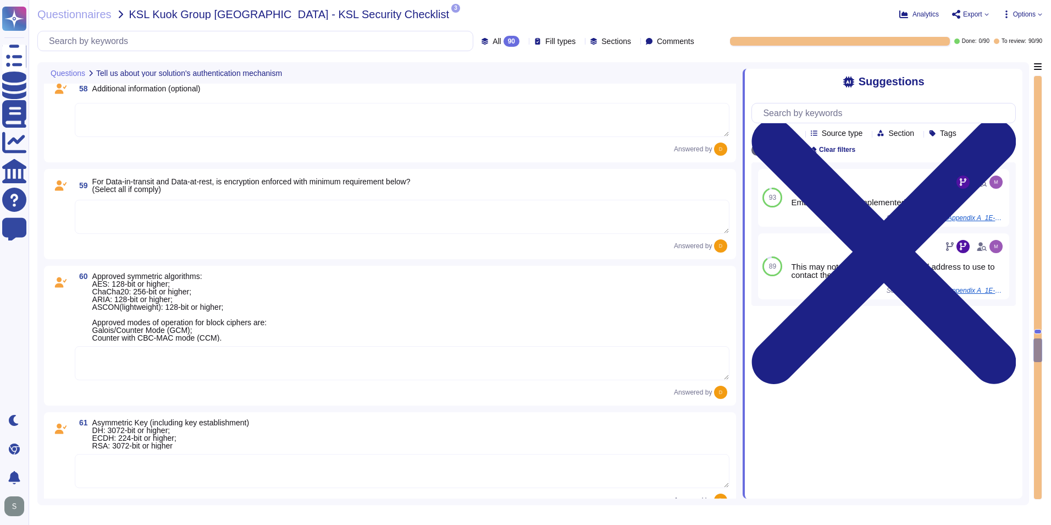
click at [184, 218] on textarea at bounding box center [402, 217] width 655 height 34
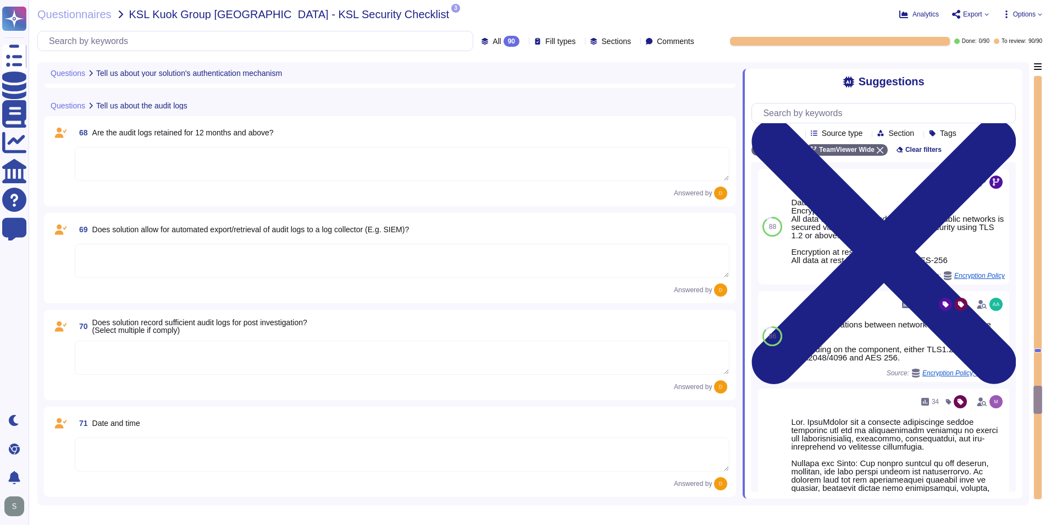
scroll to position [8372, 0]
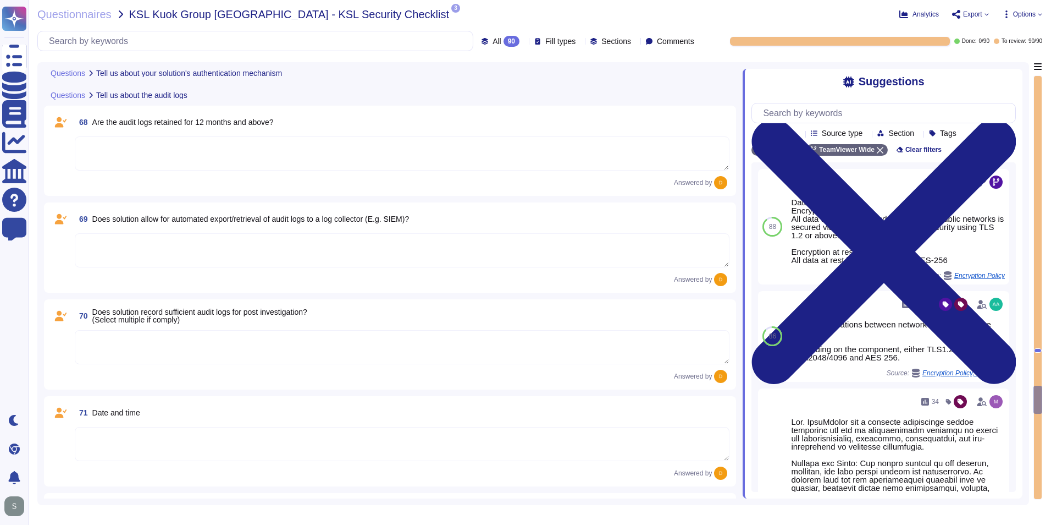
click at [202, 157] on textarea at bounding box center [402, 153] width 655 height 34
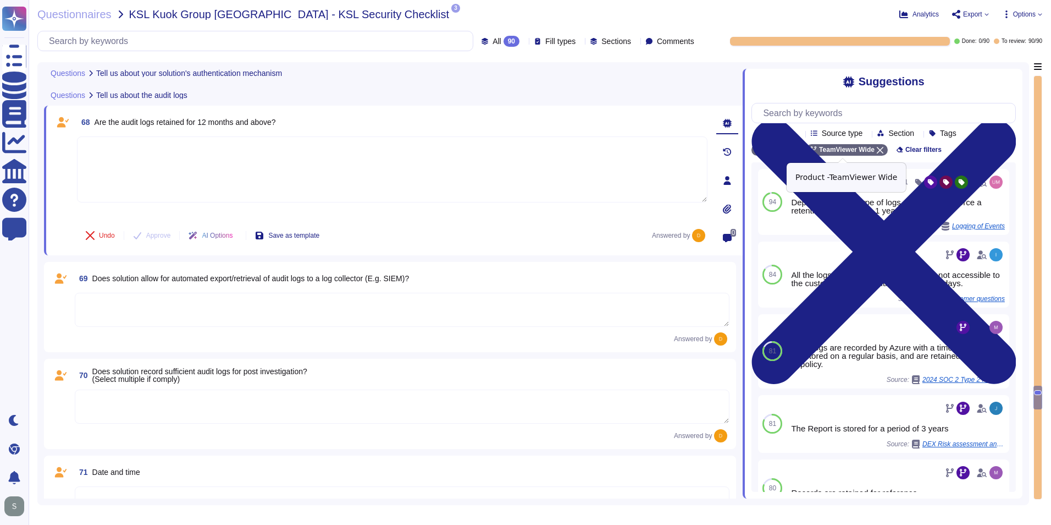
click at [877, 150] on icon at bounding box center [880, 150] width 7 height 7
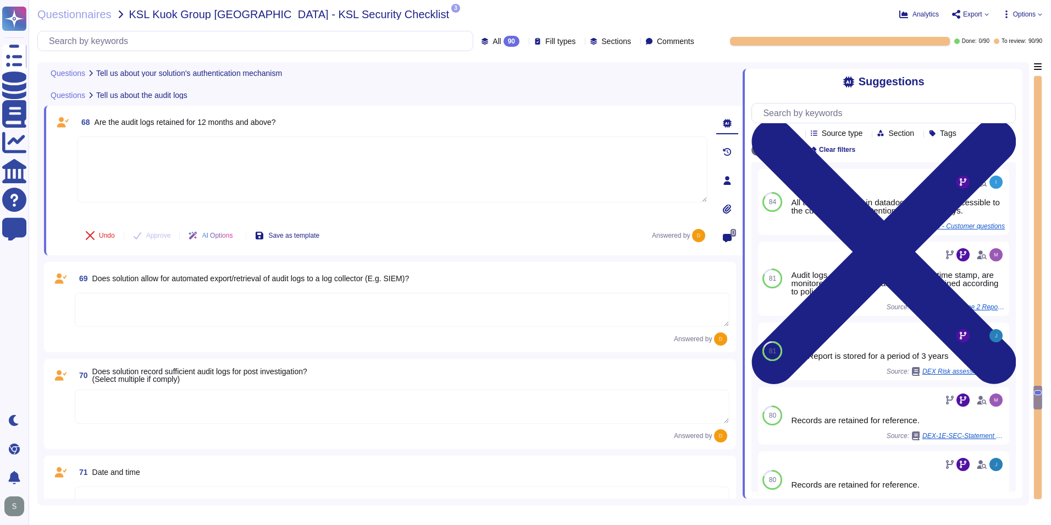
click at [406, 180] on textarea at bounding box center [392, 169] width 631 height 66
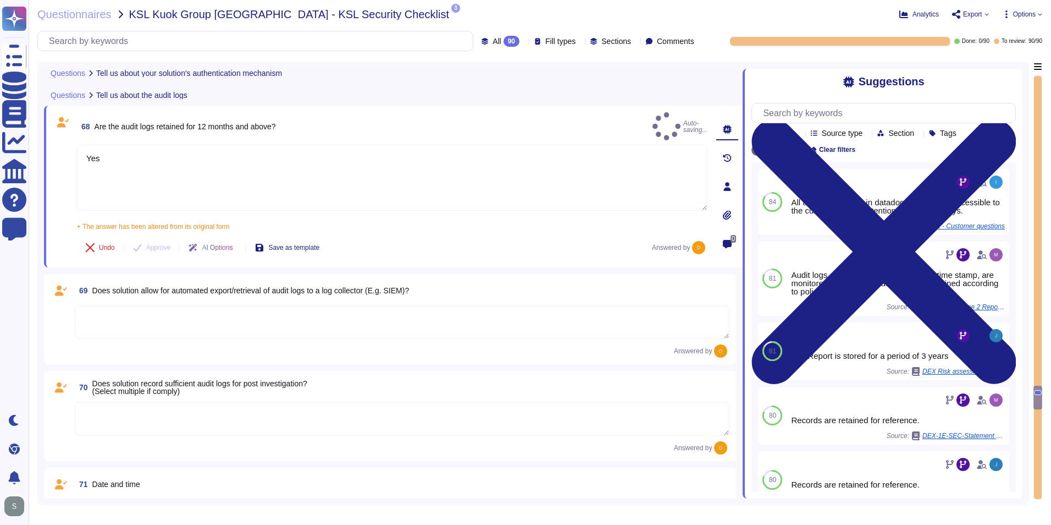
type textarea "Yes"
click at [360, 307] on textarea at bounding box center [402, 322] width 655 height 34
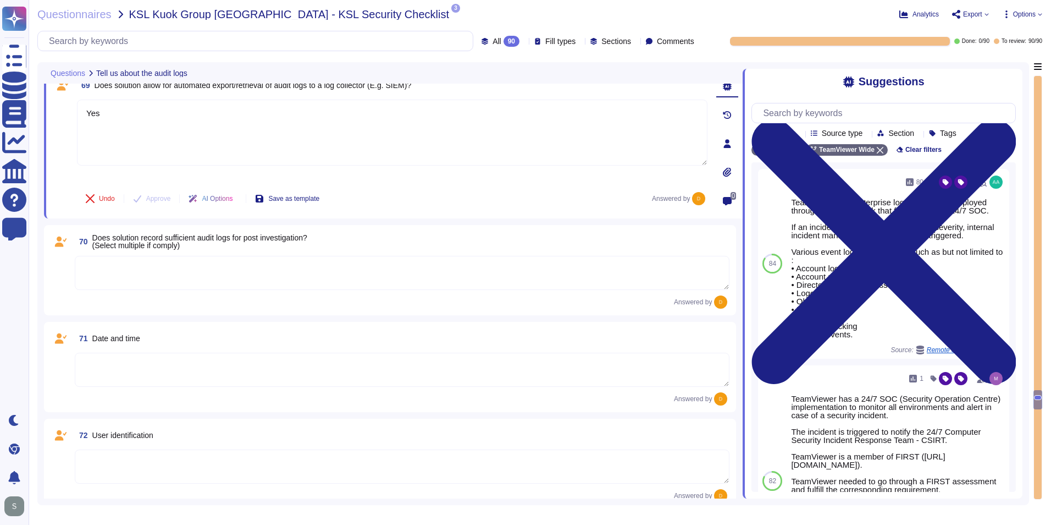
scroll to position [8537, 0]
type textarea "Yes"
click at [245, 271] on textarea at bounding box center [402, 270] width 655 height 34
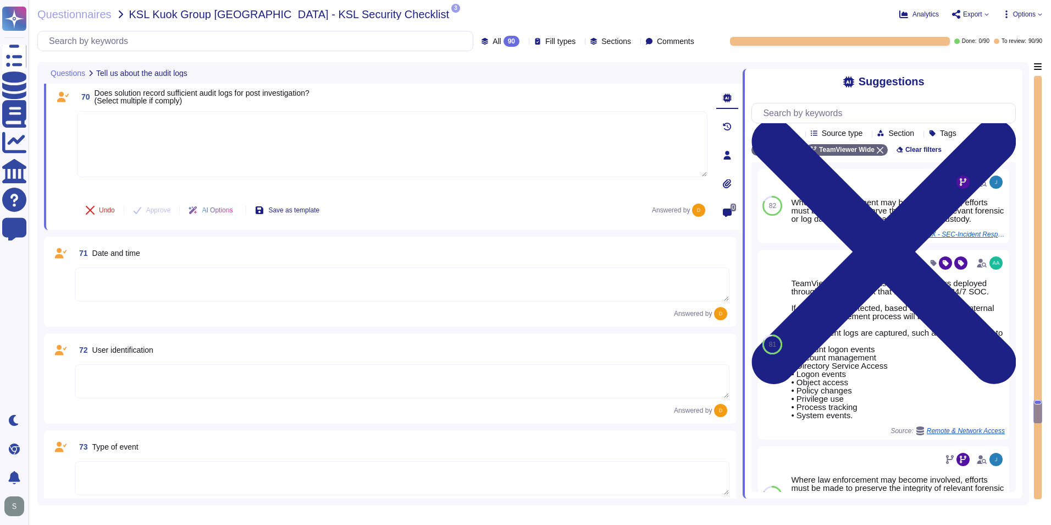
scroll to position [8702, 0]
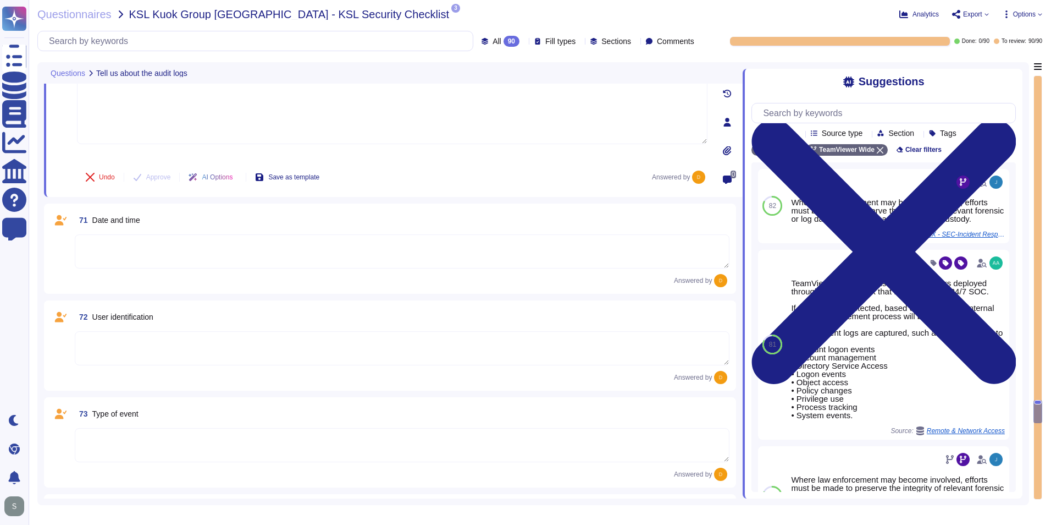
click at [227, 249] on textarea at bounding box center [402, 251] width 655 height 34
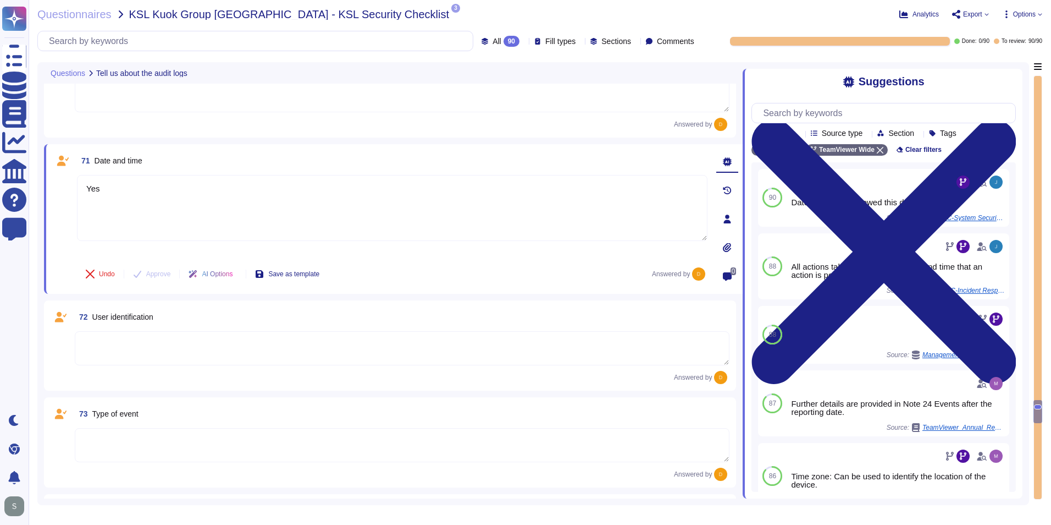
type textarea "Yes"
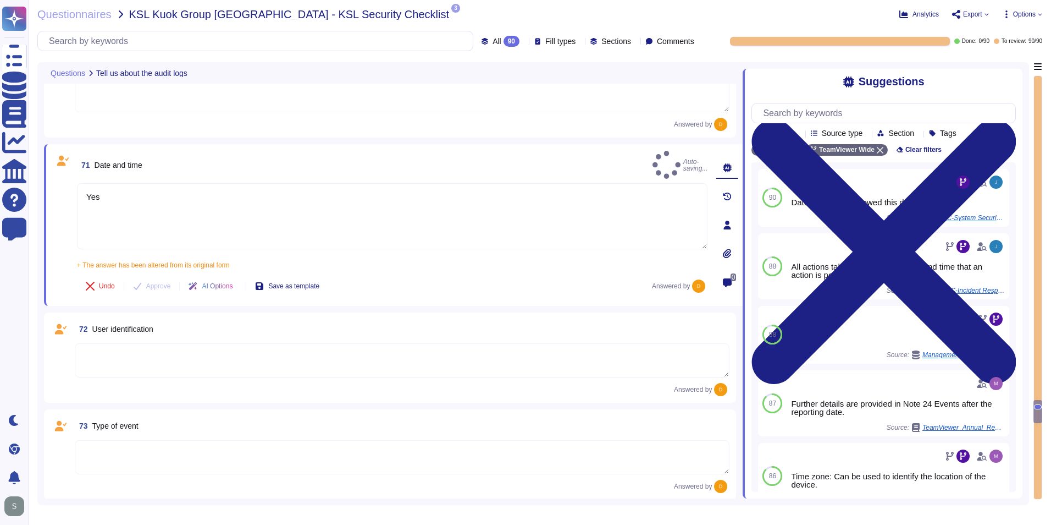
click at [219, 352] on textarea at bounding box center [402, 360] width 655 height 34
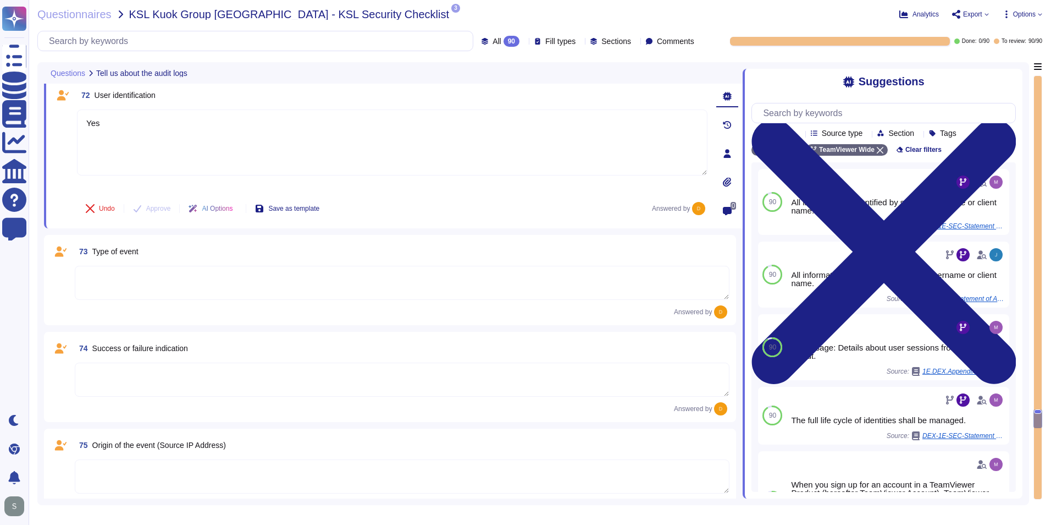
scroll to position [8922, 0]
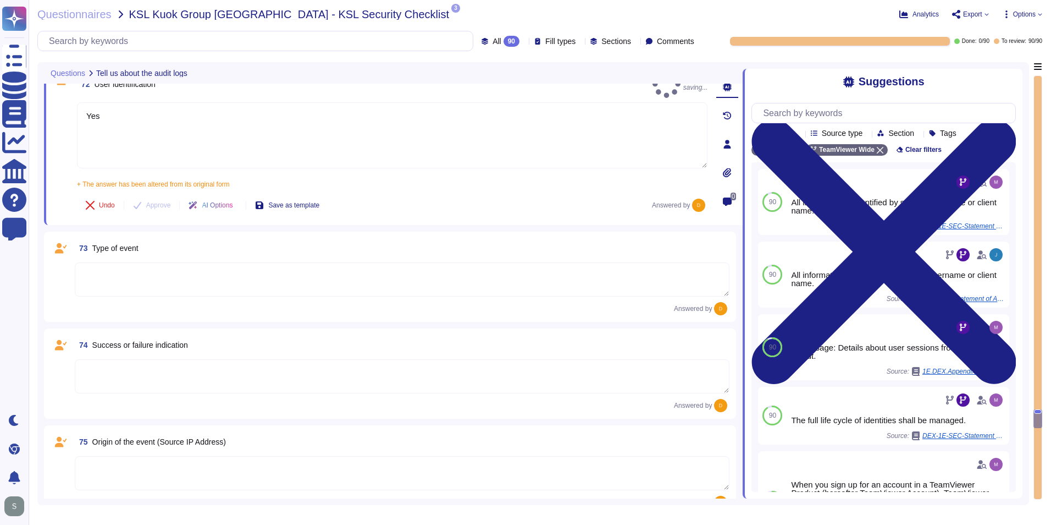
type textarea "Yes"
click at [150, 268] on textarea at bounding box center [402, 279] width 655 height 34
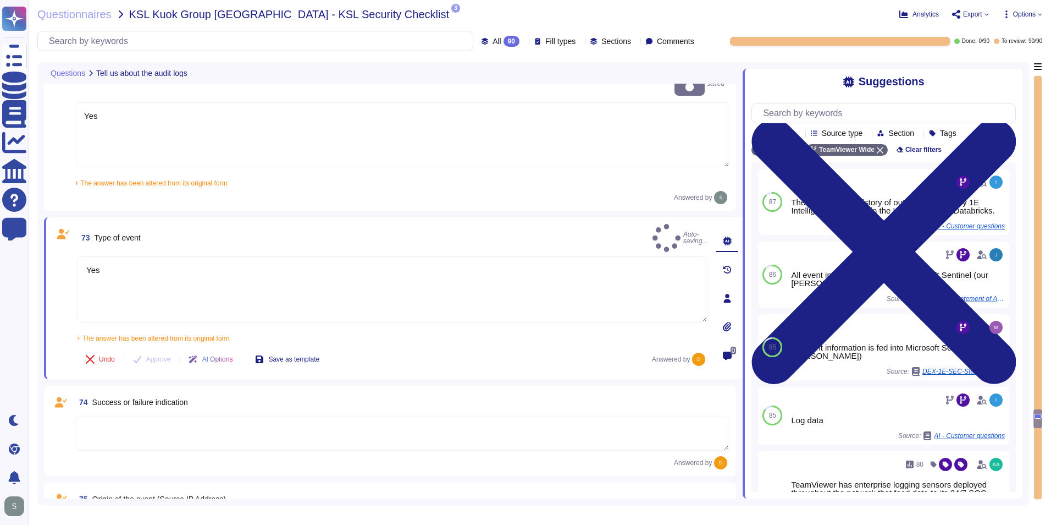
type textarea "Yes"
click at [149, 416] on textarea at bounding box center [402, 433] width 655 height 34
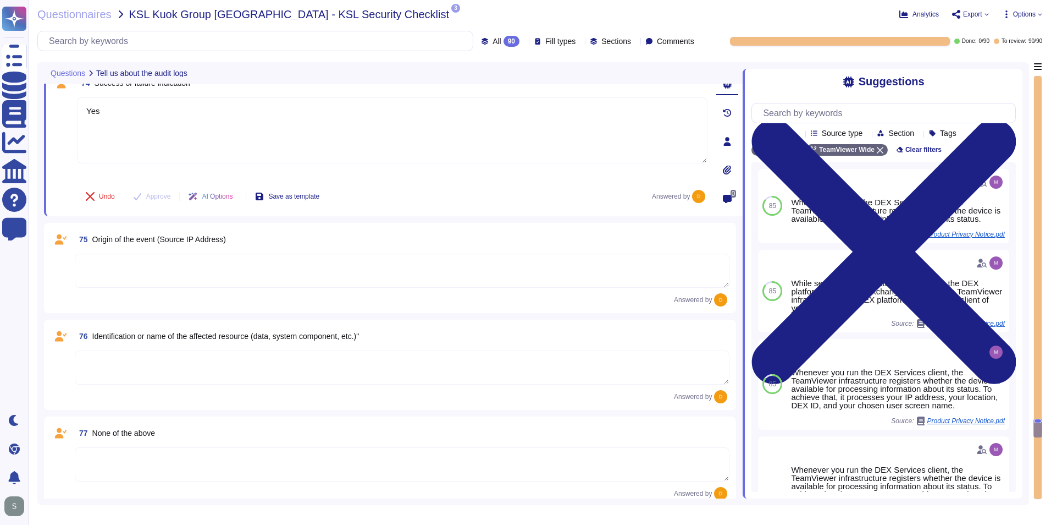
scroll to position [9197, 0]
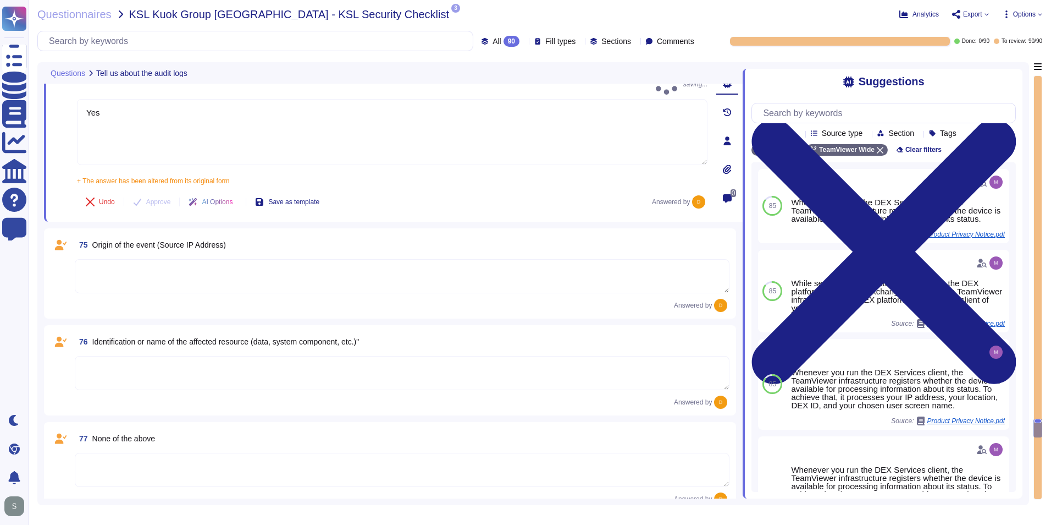
type textarea "Yes"
click at [264, 270] on textarea at bounding box center [402, 276] width 655 height 34
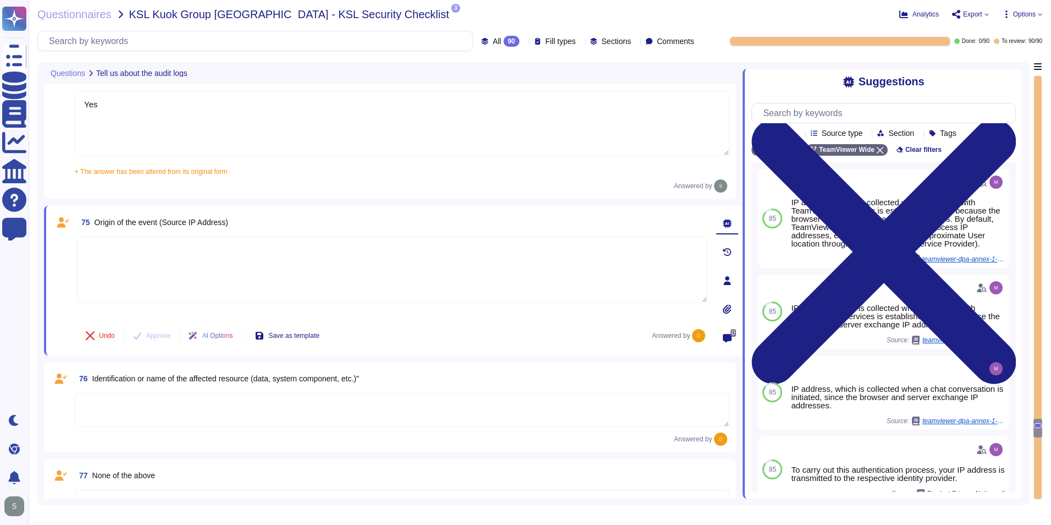
click at [213, 407] on textarea at bounding box center [402, 410] width 655 height 34
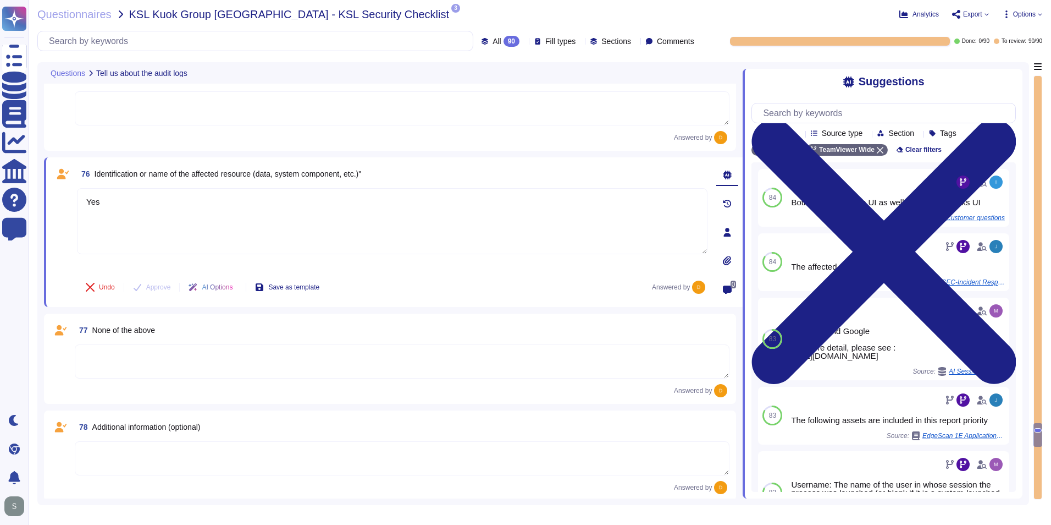
scroll to position [9417, 0]
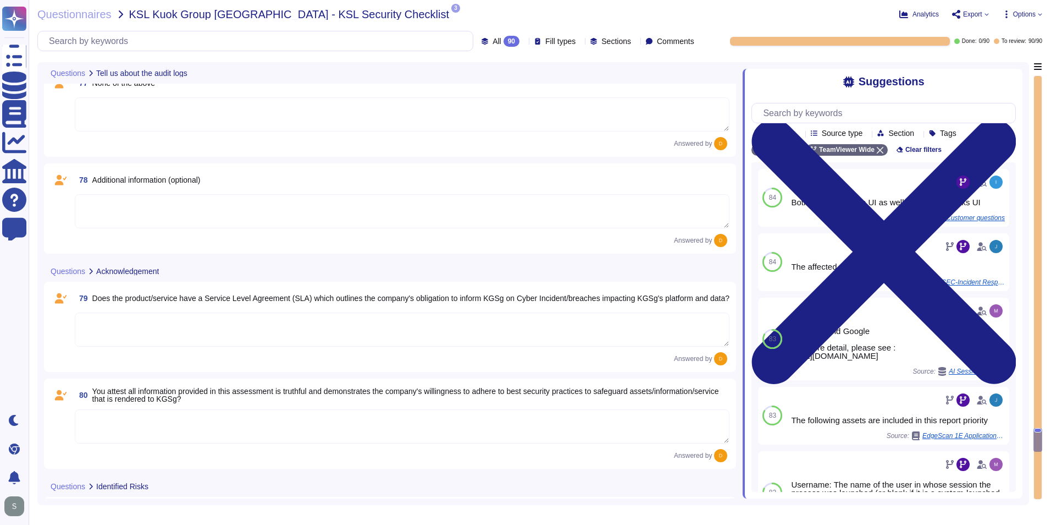
type textarea "Yes"
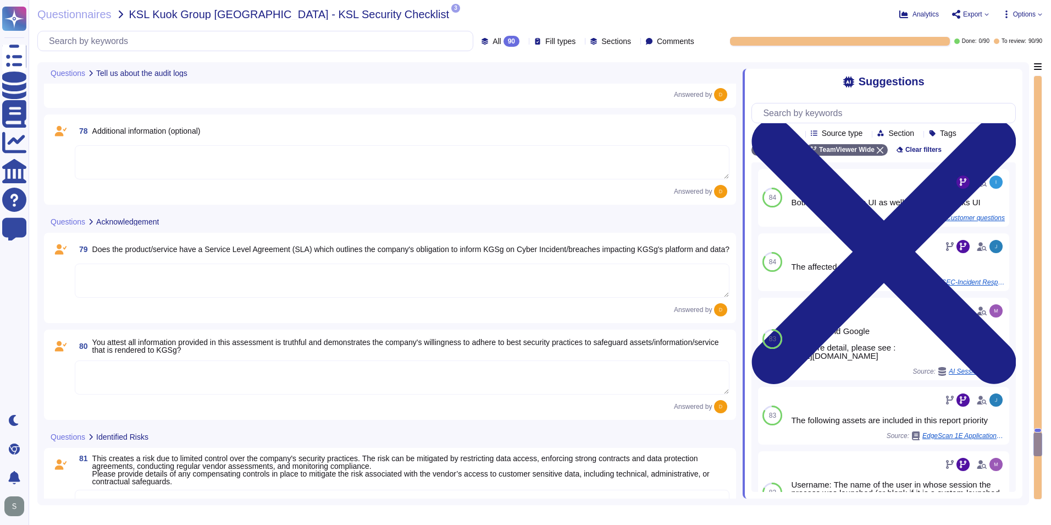
click at [156, 263] on textarea at bounding box center [402, 280] width 655 height 34
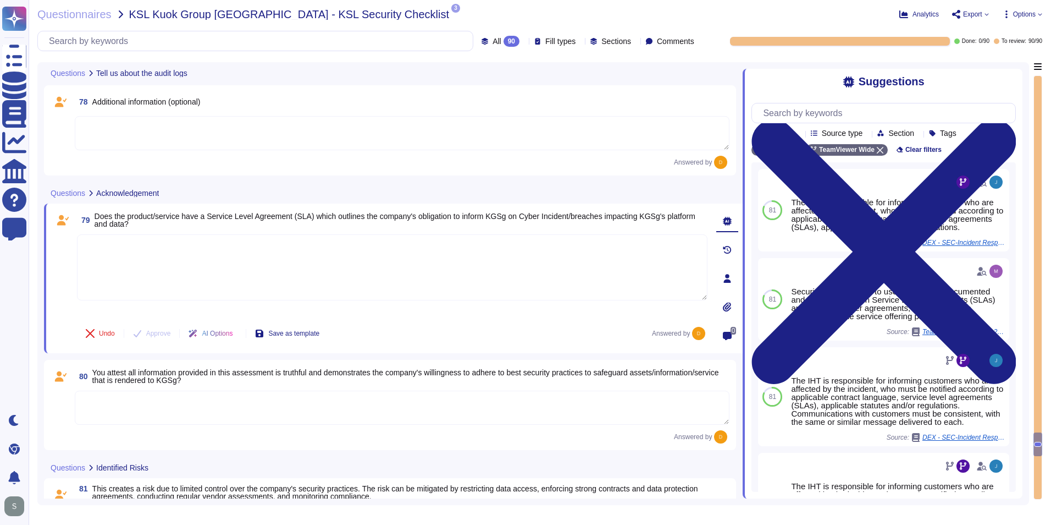
drag, startPoint x: 156, startPoint y: 263, endPoint x: 109, endPoint y: 261, distance: 46.8
click at [109, 261] on textarea at bounding box center [392, 267] width 631 height 66
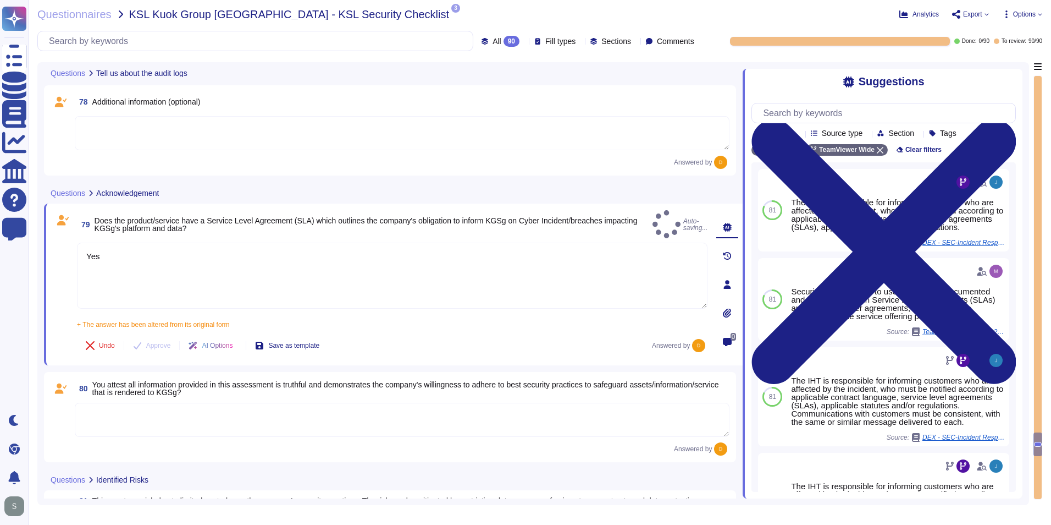
type textarea "Yes"
click at [210, 408] on textarea at bounding box center [402, 420] width 655 height 34
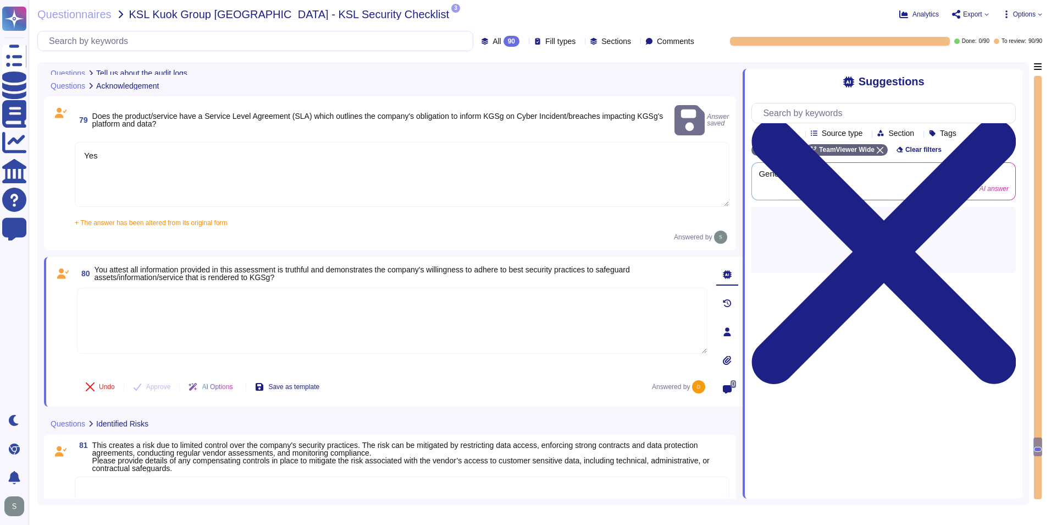
scroll to position [9747, 0]
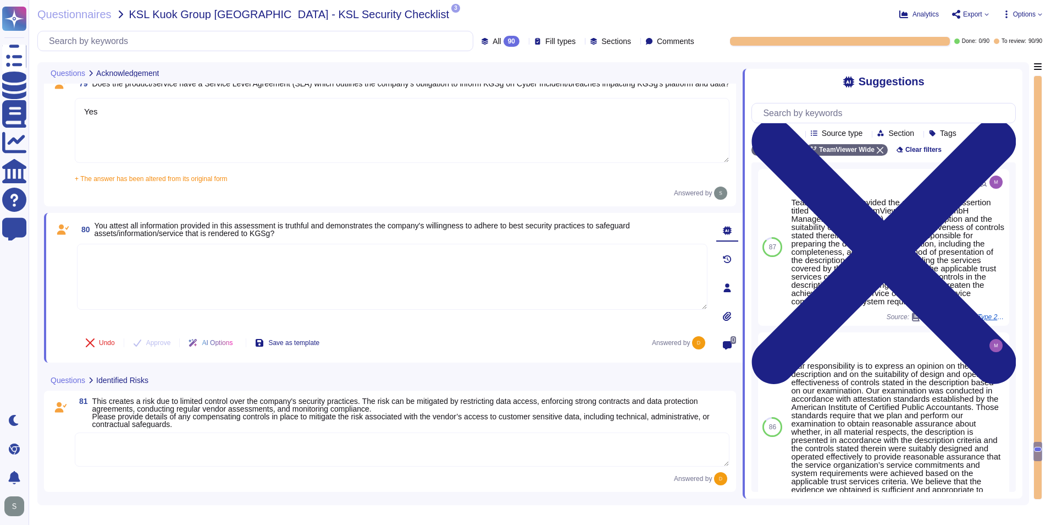
click at [368, 279] on textarea at bounding box center [392, 277] width 631 height 66
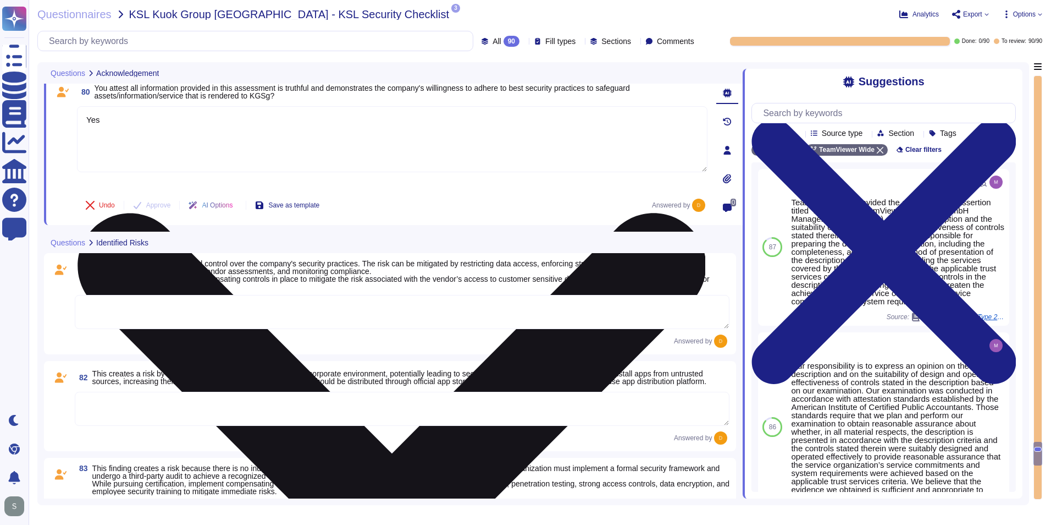
scroll to position [9912, 0]
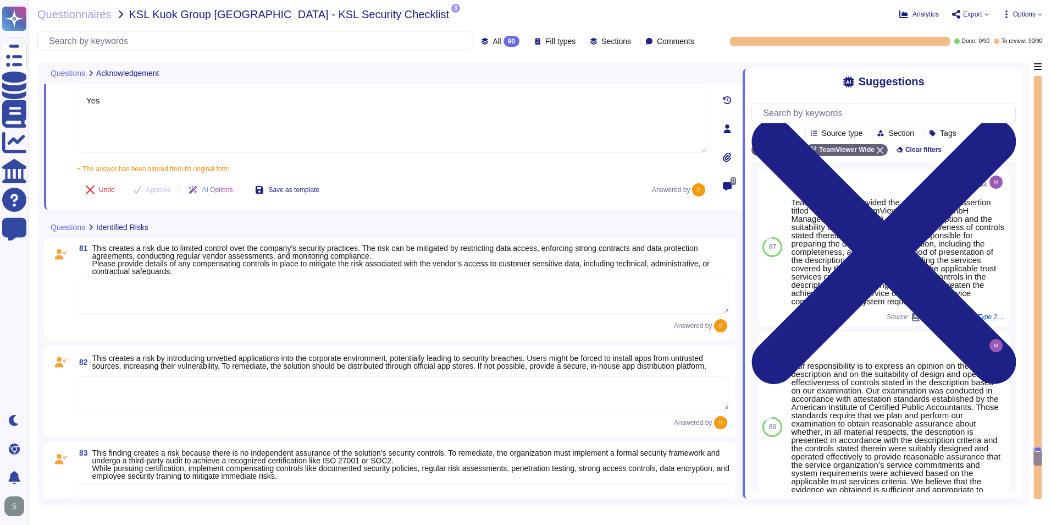
type textarea "Yes"
click at [312, 285] on textarea at bounding box center [402, 296] width 655 height 34
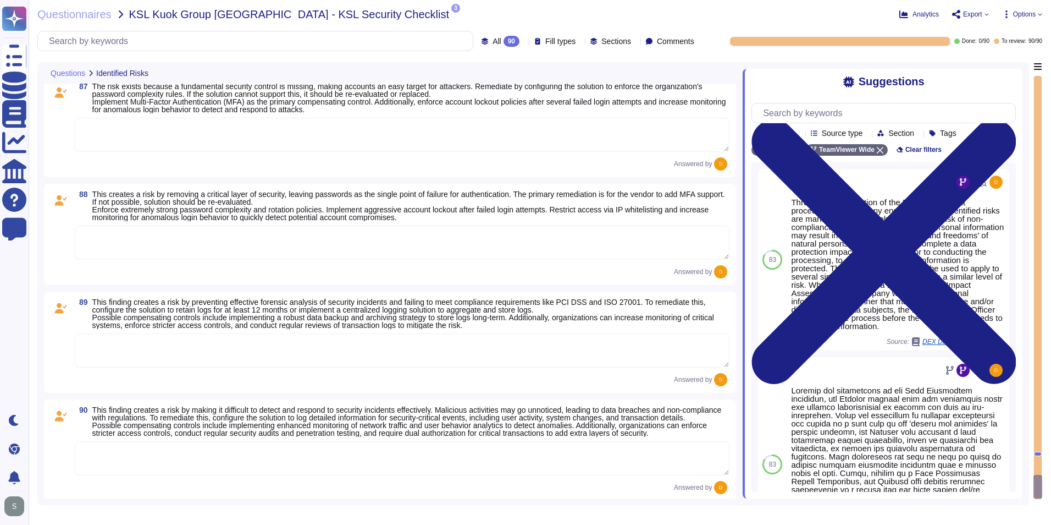
scroll to position [10701, 0]
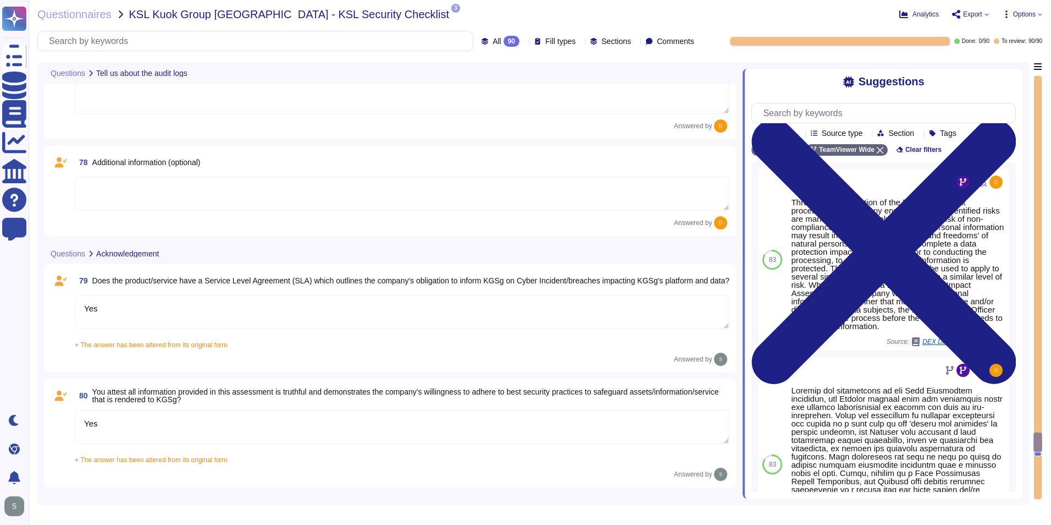
type textarea "Yes"
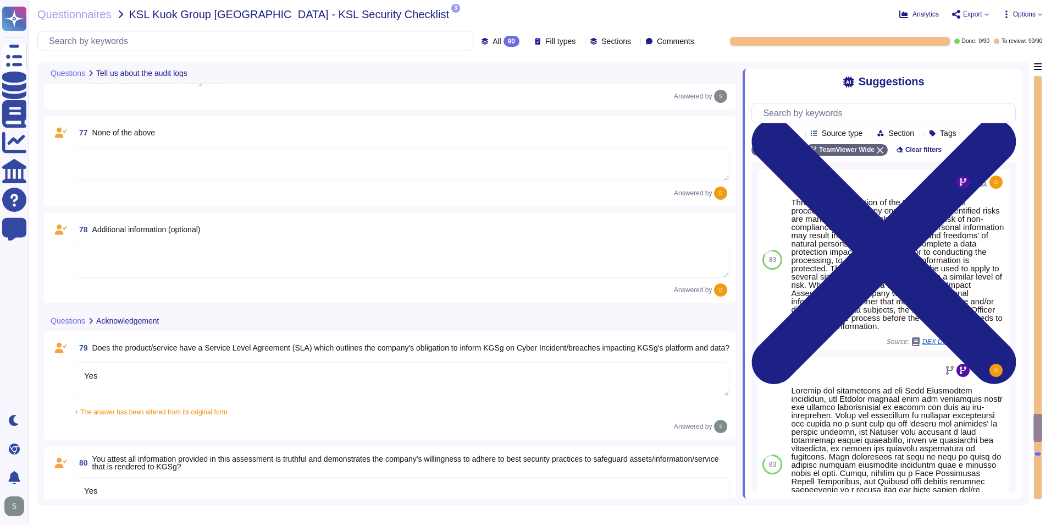
type textarea "Yes"
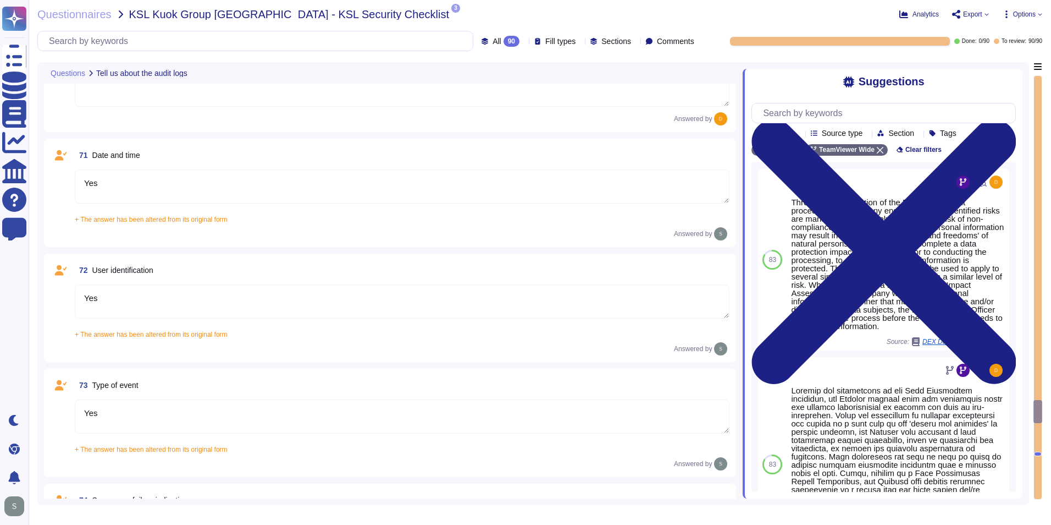
type textarea "Yes"
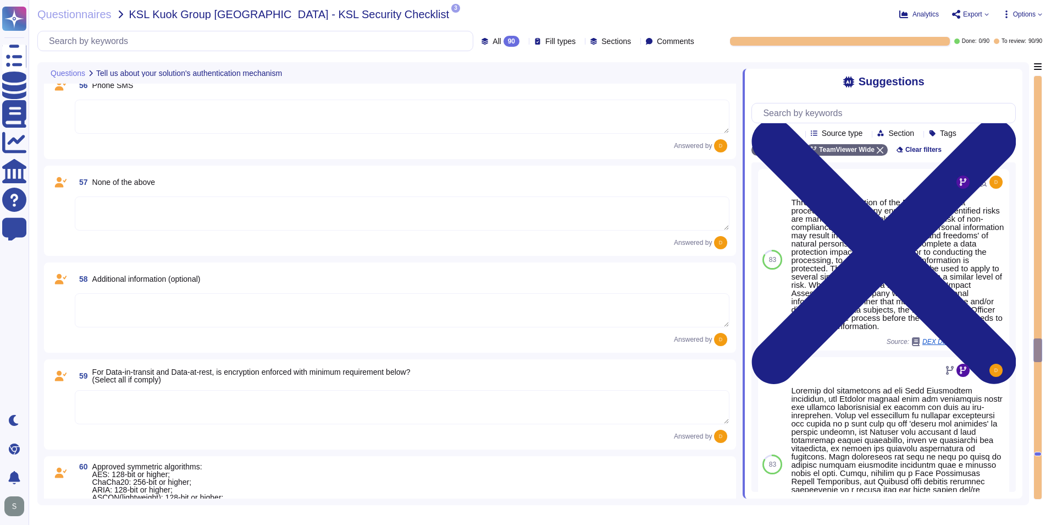
scroll to position [6851, 0]
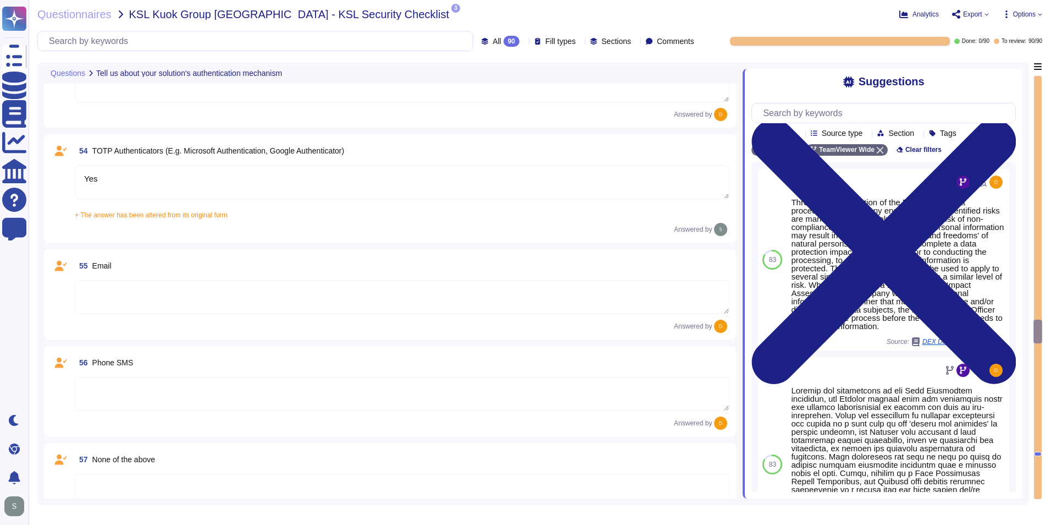
type textarea "Yes"
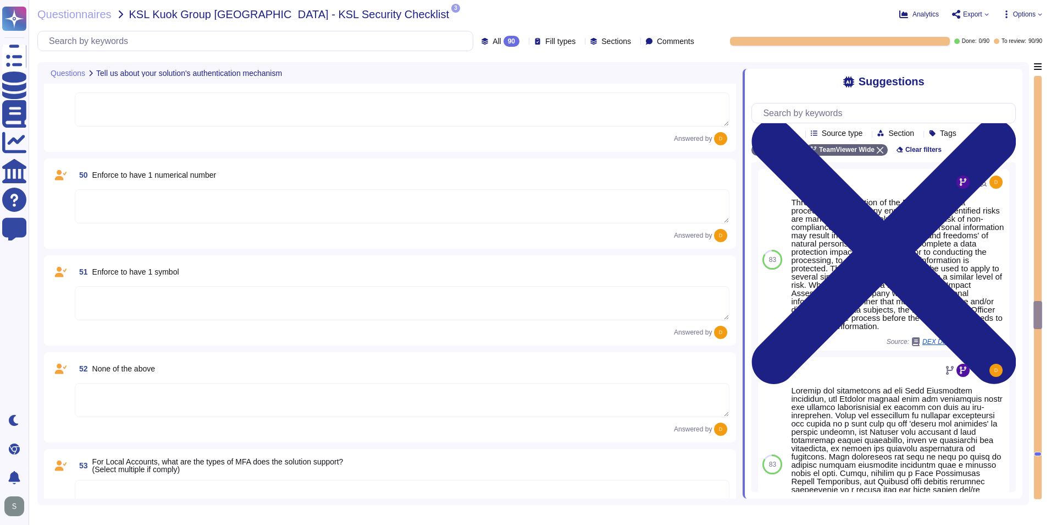
type textarea "5-digit numerical code through which an employee can connect to an employee by …"
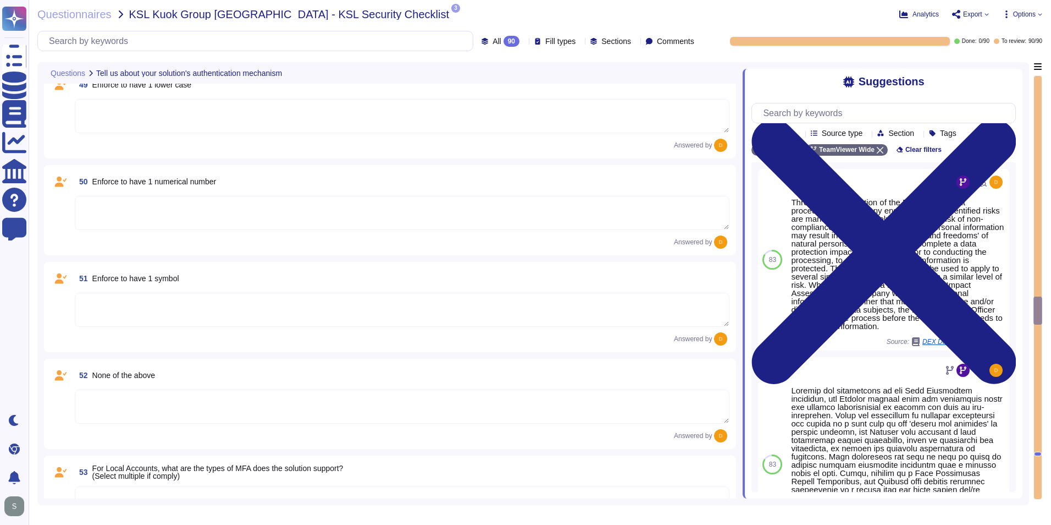
scroll to position [6081, 0]
type textarea "Yes, the solution is able to enforce password complexity requirements for Local…"
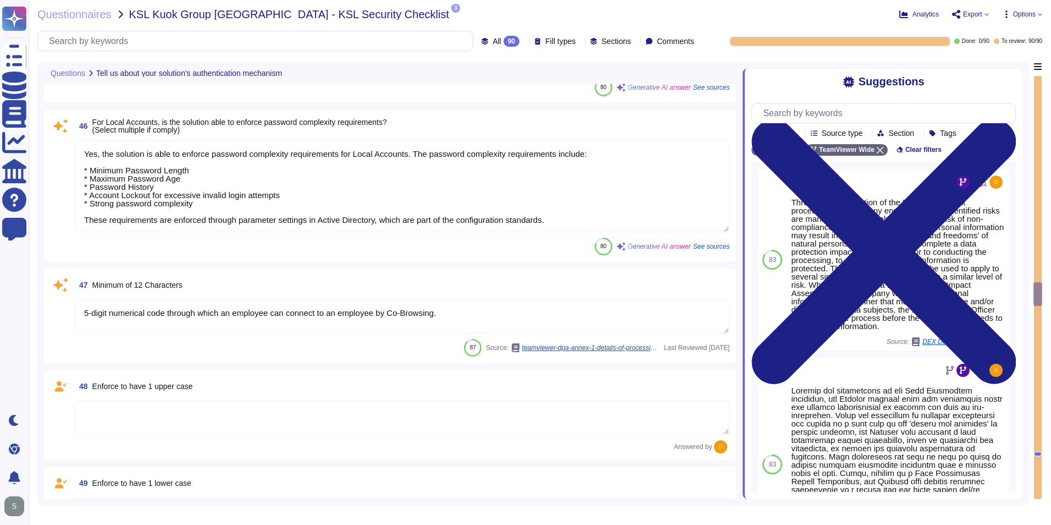
type textarea "Yes, our solution is capable of integrating with Azure Active Directory (AAD) v…"
type textarea "Yes, our solution supports having both SSO Account and Local Account concurrent…"
